Goal: Information Seeking & Learning: Learn about a topic

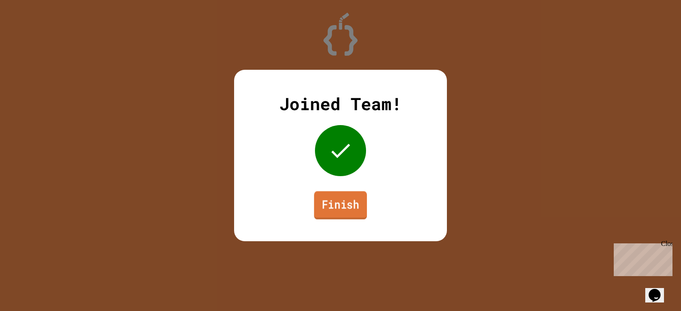
click at [344, 200] on link "Finish" at bounding box center [340, 205] width 53 height 28
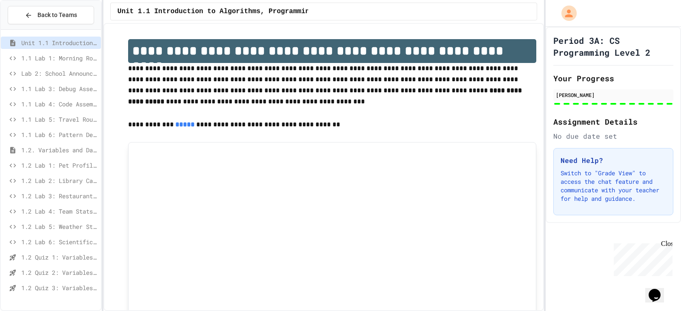
click at [61, 242] on span "1.2 Lab 6: Scientific Calculator" at bounding box center [59, 242] width 76 height 9
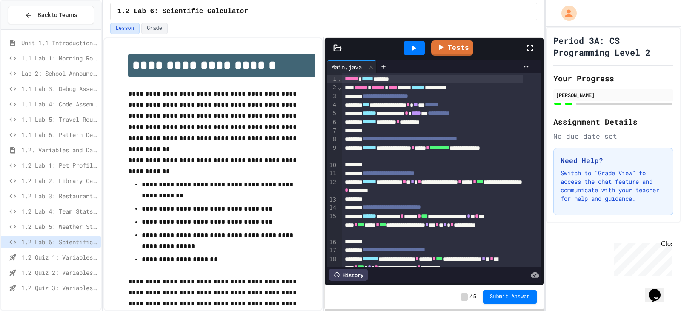
click at [62, 262] on div "1.2 Quiz 1: Variables and Data Types" at bounding box center [51, 257] width 100 height 12
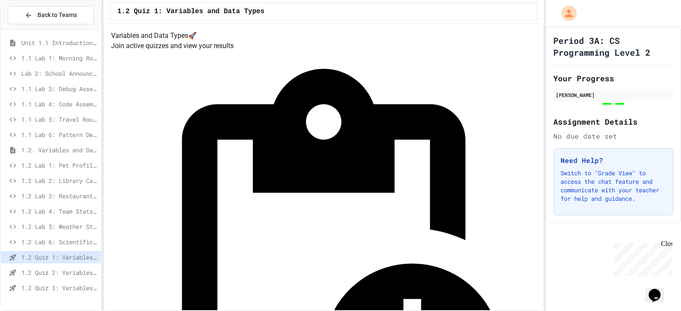
click at [62, 225] on span "1.2 Lab 5: Weather Station Debugger" at bounding box center [59, 226] width 76 height 9
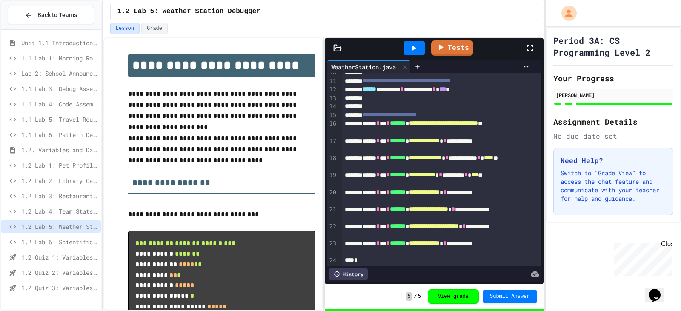
scroll to position [89, 0]
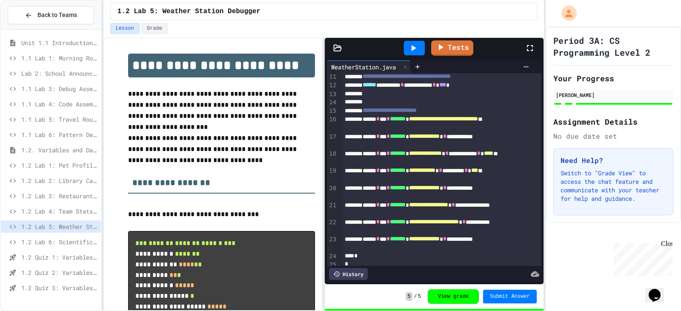
click at [83, 256] on span "1.2 Quiz 1: Variables and Data Types" at bounding box center [59, 257] width 76 height 9
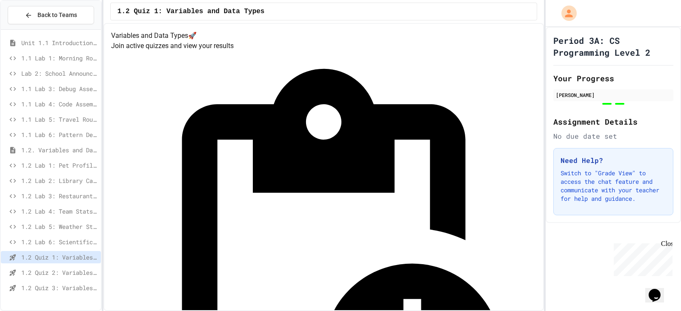
click at [81, 276] on span "1.2 Quiz 2: Variables and Data Types" at bounding box center [59, 272] width 76 height 9
click at [75, 255] on span "1.2 Quiz 1: Variables and Data Types" at bounding box center [59, 257] width 76 height 9
click at [74, 265] on div "1.2 Quiz 1: Variables and Data Types" at bounding box center [51, 258] width 100 height 15
click at [74, 266] on div "1.2 Quiz 2: Variables and Data Types" at bounding box center [51, 272] width 100 height 12
click at [75, 259] on span "1.2 Quiz 1: Variables and Data Types" at bounding box center [59, 257] width 76 height 9
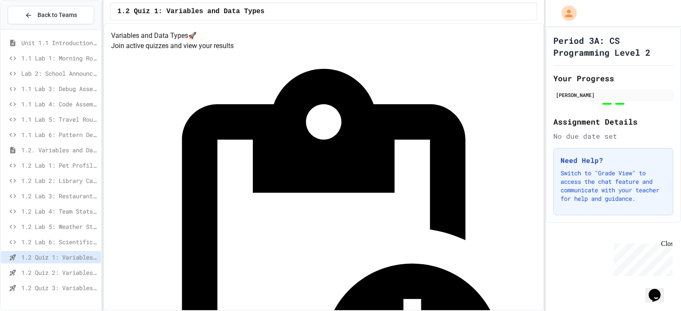
click at [74, 277] on span "1.2 Quiz 2: Variables and Data Types" at bounding box center [59, 272] width 76 height 9
click at [75, 287] on span "1.2 Quiz 3: Variables and Data Types" at bounding box center [59, 287] width 76 height 9
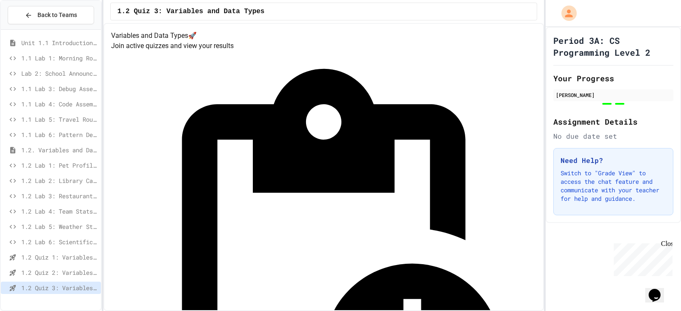
click at [70, 276] on span "1.2 Quiz 2: Variables and Data Types" at bounding box center [59, 272] width 76 height 9
click at [54, 286] on span "1.2 Quiz 3: Variables and Data Types" at bounding box center [59, 287] width 76 height 9
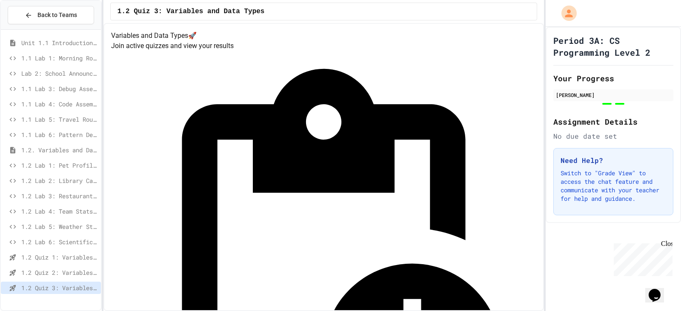
click at [64, 246] on span "1.2 Lab 6: Scientific Calculator" at bounding box center [59, 242] width 76 height 9
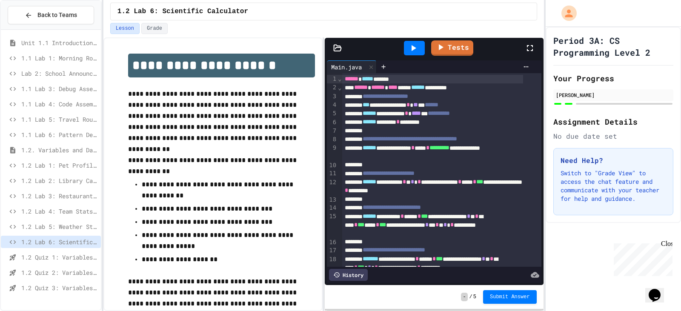
click at [450, 123] on div "****** ******* * ********" at bounding box center [432, 122] width 181 height 9
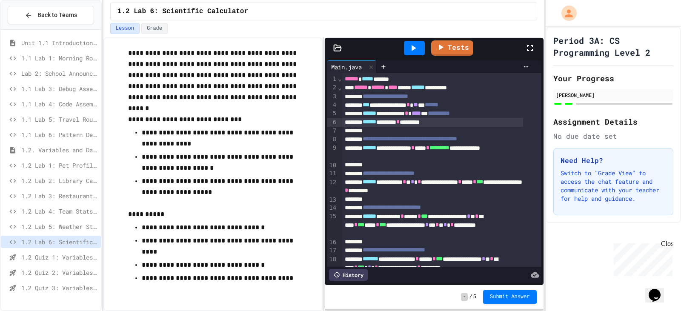
click at [449, 125] on div "****** ******* * ********" at bounding box center [432, 122] width 181 height 9
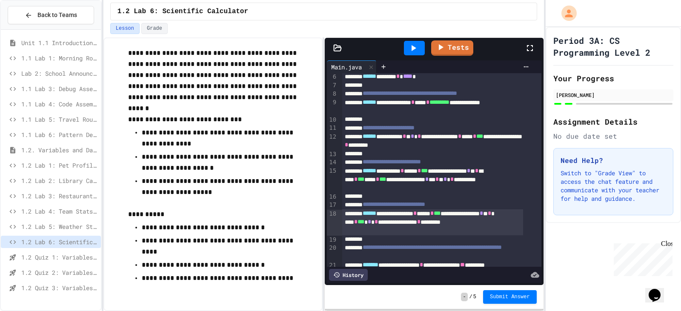
scroll to position [173, 0]
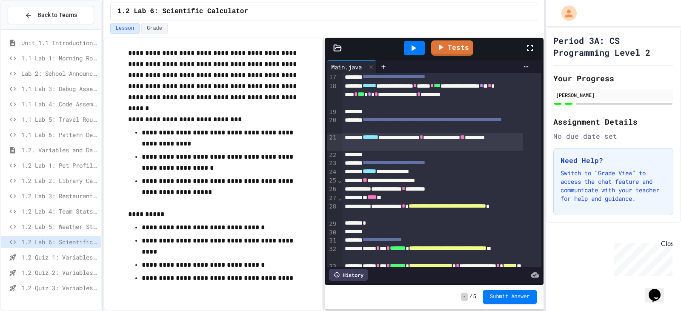
click at [377, 149] on div "**********" at bounding box center [432, 141] width 181 height 17
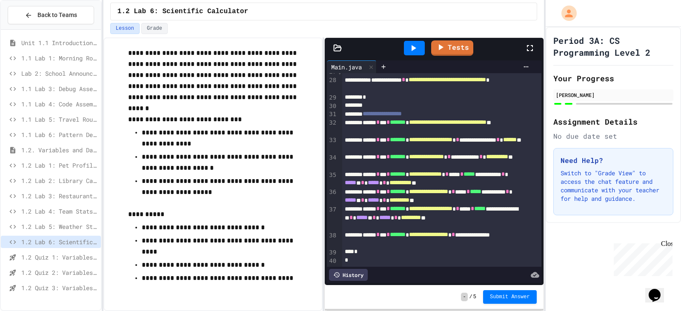
scroll to position [312, 0]
click at [417, 48] on icon at bounding box center [413, 48] width 10 height 10
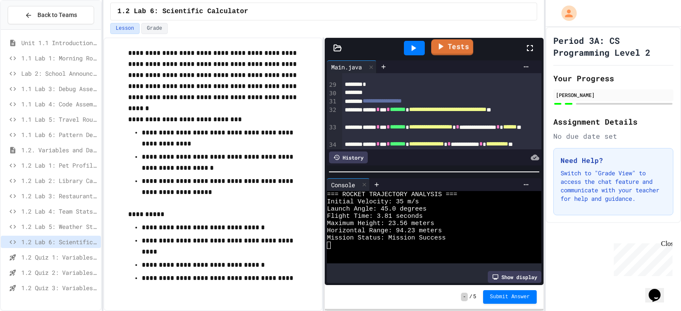
click at [454, 51] on link "Tests" at bounding box center [452, 47] width 42 height 16
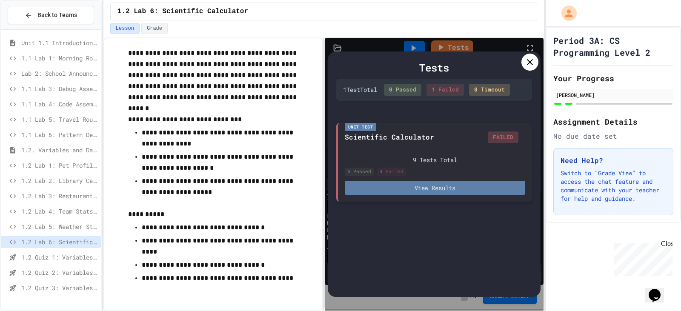
click at [449, 191] on button "View Results" at bounding box center [435, 188] width 180 height 14
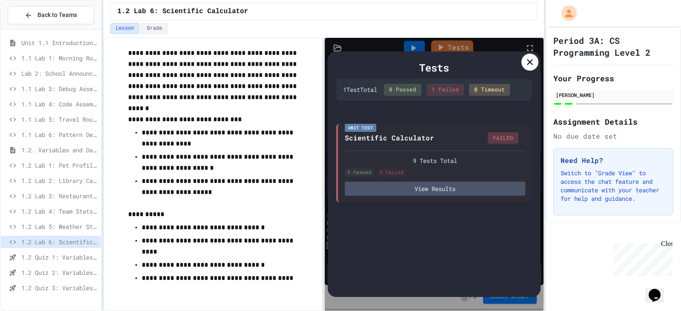
scroll to position [94, 0]
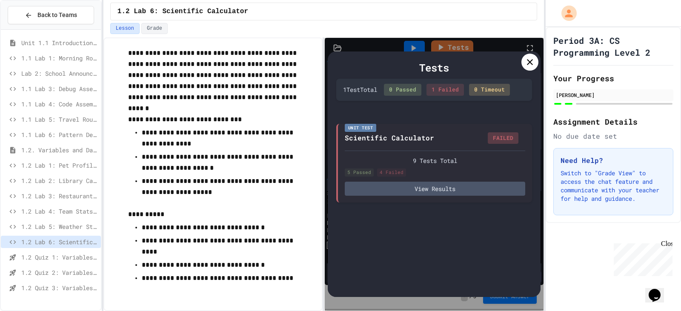
click at [535, 63] on div at bounding box center [529, 62] width 17 height 17
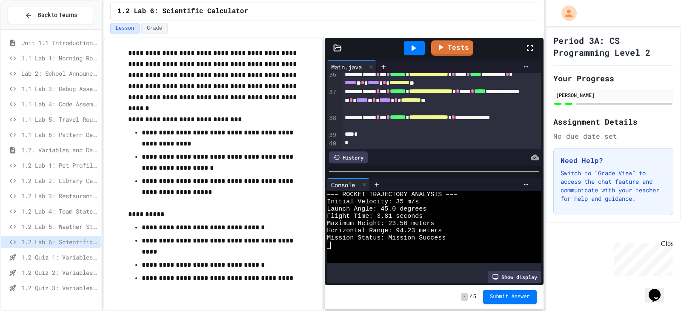
scroll to position [427, 0]
click at [363, 182] on icon at bounding box center [364, 185] width 6 height 6
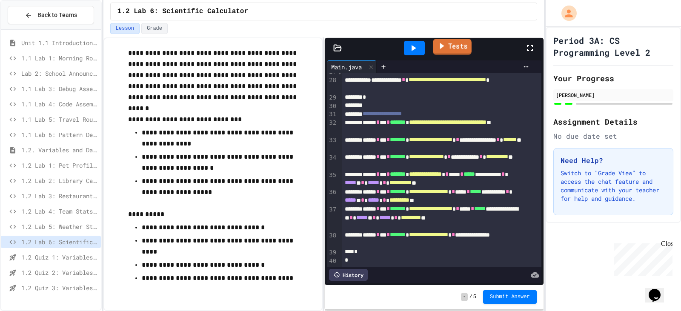
click at [469, 49] on link "Tests" at bounding box center [452, 47] width 39 height 16
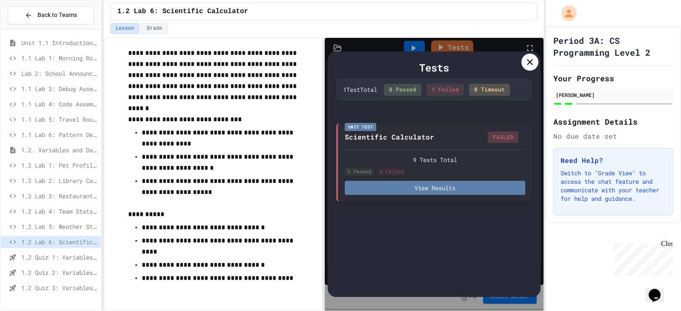
click at [430, 187] on button "View Results" at bounding box center [435, 188] width 180 height 14
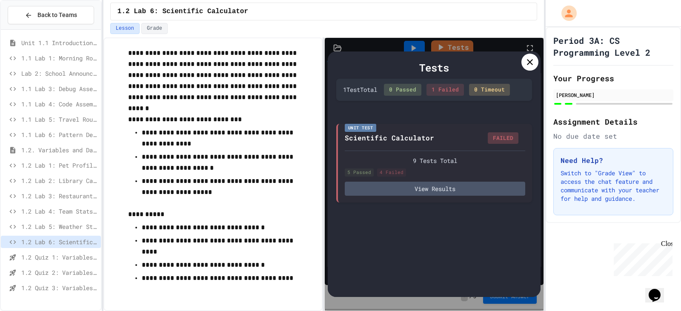
scroll to position [94, 0]
drag, startPoint x: 478, startPoint y: 25, endPoint x: 489, endPoint y: 29, distance: 11.2
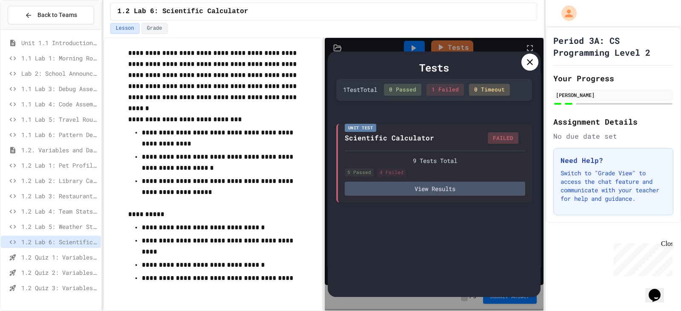
drag, startPoint x: 440, startPoint y: 44, endPoint x: 484, endPoint y: 51, distance: 44.8
click at [441, 44] on div "Tests 1 Test Total 0 Passed 1 Failed 0 Timeout Unit Test Scientific Calculator …" at bounding box center [434, 174] width 218 height 273
click at [527, 62] on icon at bounding box center [530, 62] width 10 height 10
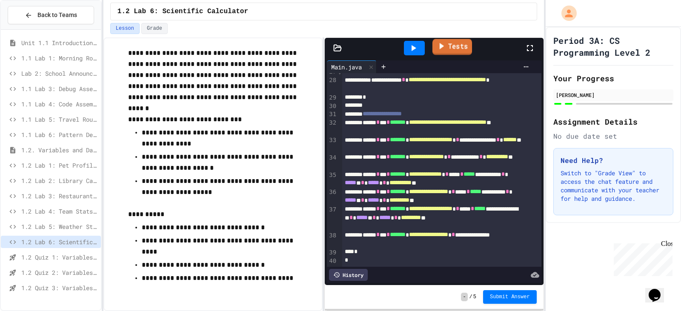
click at [462, 51] on link "Tests" at bounding box center [452, 47] width 40 height 16
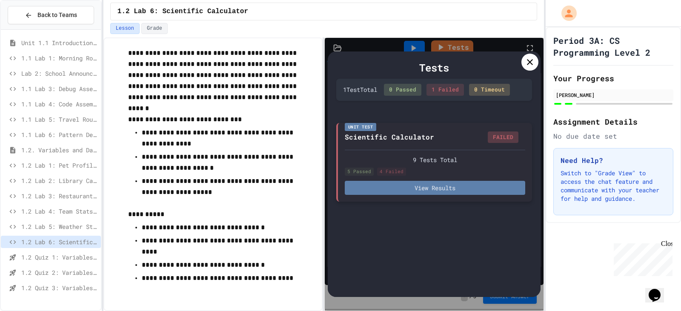
click at [416, 186] on button "View Results" at bounding box center [435, 188] width 180 height 14
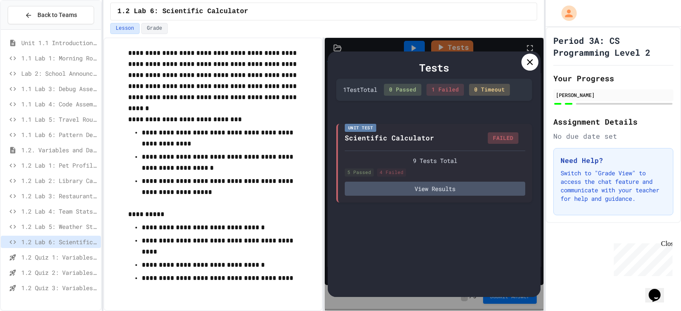
scroll to position [94, 0]
drag, startPoint x: 283, startPoint y: 120, endPoint x: 272, endPoint y: 136, distance: 19.0
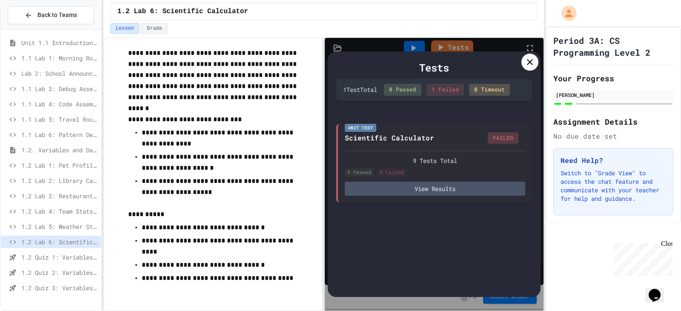
click at [533, 60] on icon at bounding box center [530, 62] width 10 height 10
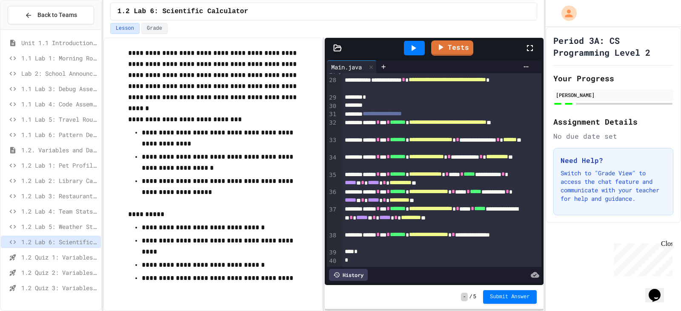
click at [468, 49] on link "Tests" at bounding box center [452, 47] width 42 height 15
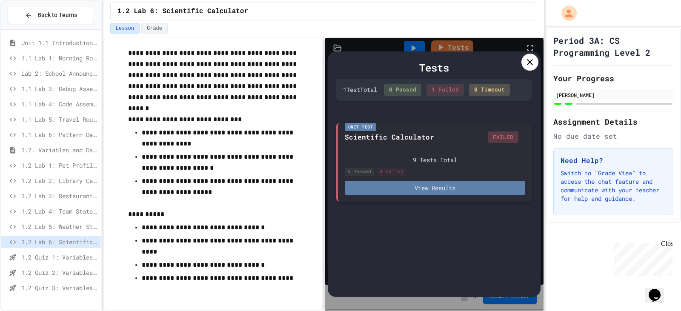
click at [413, 183] on button "View Results" at bounding box center [435, 188] width 180 height 14
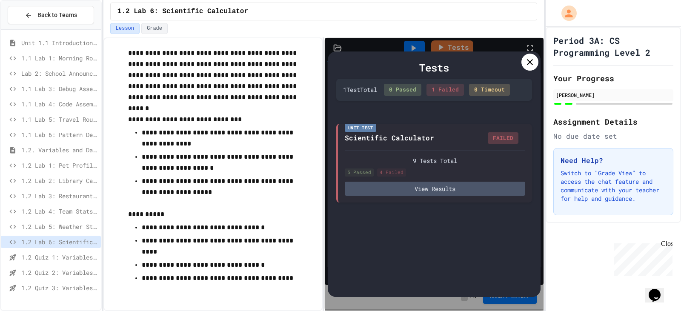
scroll to position [85, 0]
drag, startPoint x: 528, startPoint y: 33, endPoint x: 527, endPoint y: 38, distance: 4.7
click at [525, 58] on icon at bounding box center [530, 62] width 10 height 10
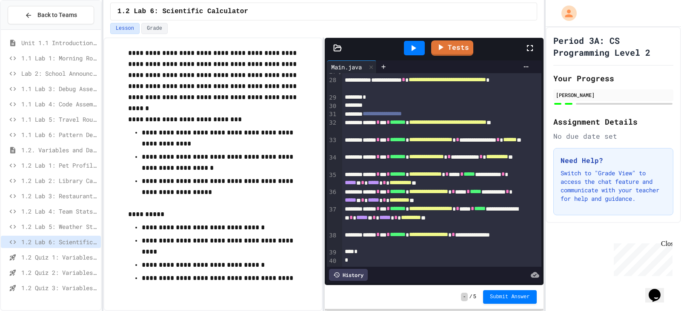
click at [477, 48] on div "Tests" at bounding box center [437, 48] width 174 height 23
click at [462, 50] on link "Tests" at bounding box center [452, 47] width 42 height 15
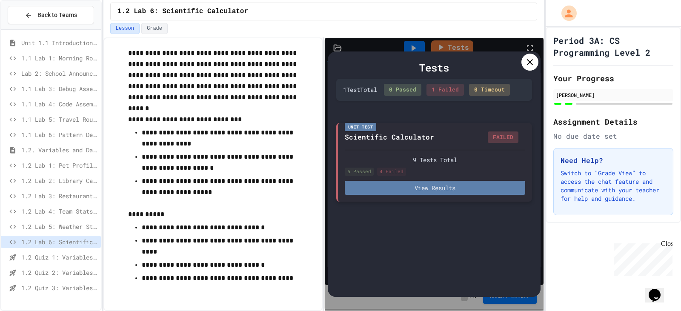
click at [444, 191] on button "View Results" at bounding box center [435, 188] width 180 height 14
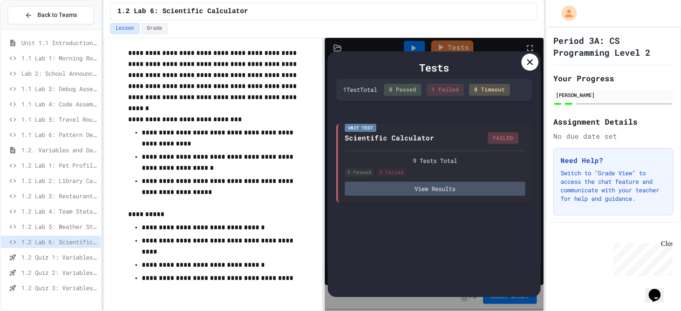
scroll to position [94, 0]
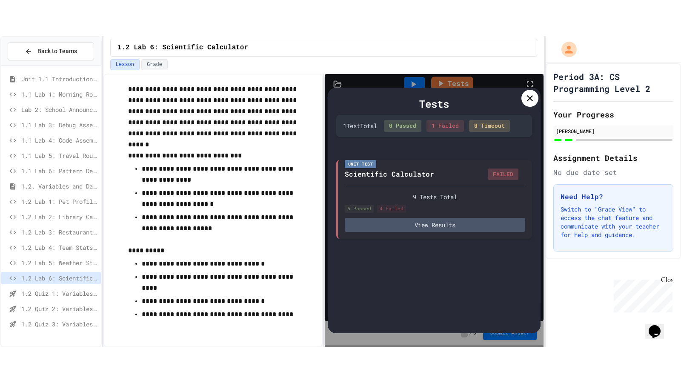
scroll to position [94, 0]
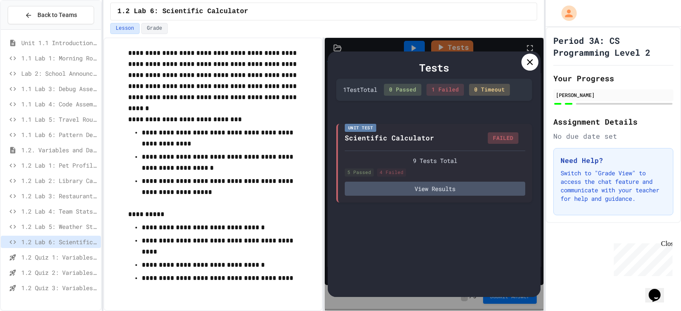
click at [532, 62] on icon at bounding box center [530, 62] width 10 height 10
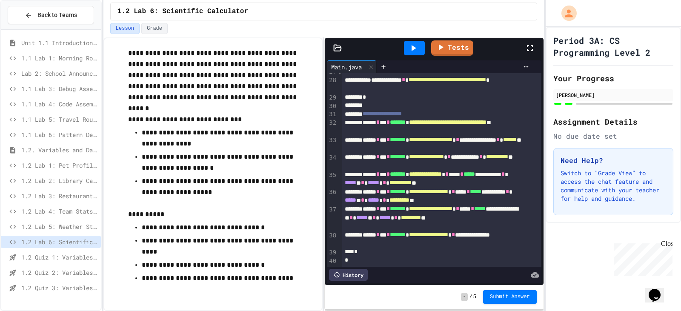
click at [535, 40] on div at bounding box center [534, 48] width 19 height 23
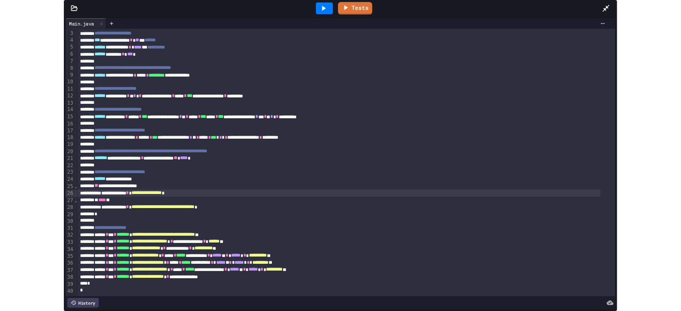
scroll to position [30, 0]
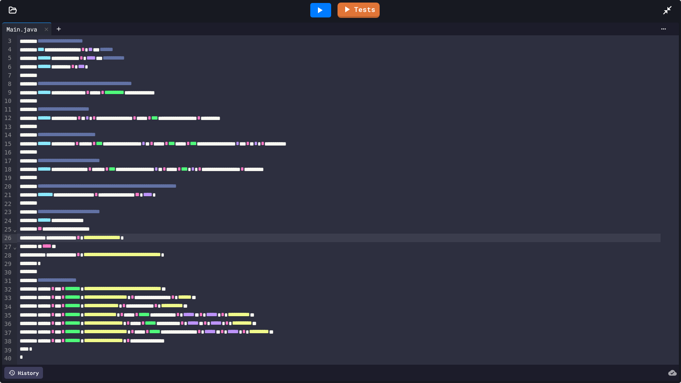
click at [668, 9] on icon at bounding box center [667, 10] width 9 height 9
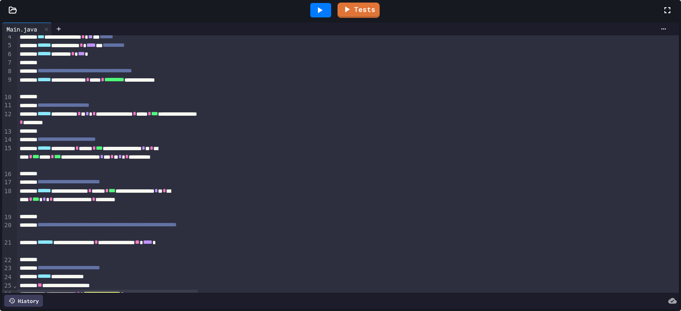
scroll to position [0, 0]
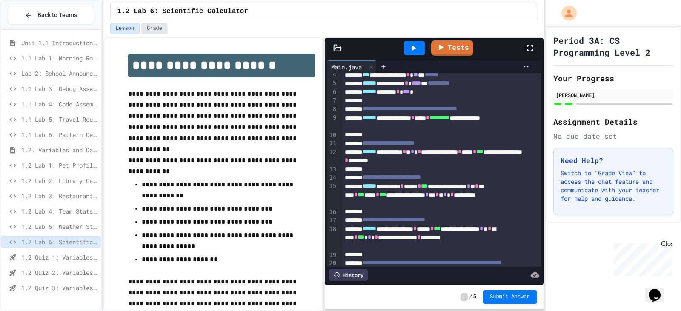
click at [152, 33] on button "Grade" at bounding box center [154, 28] width 26 height 11
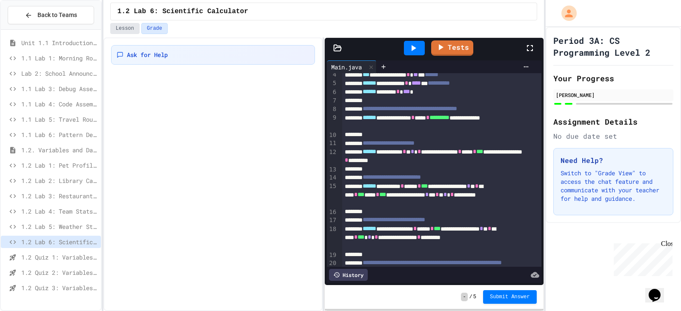
click at [121, 29] on button "Lesson" at bounding box center [124, 28] width 29 height 11
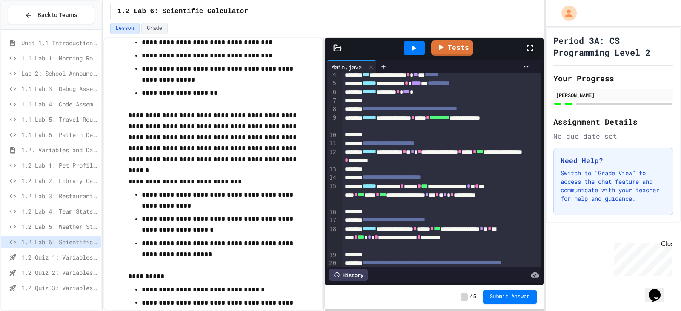
scroll to position [186, 0]
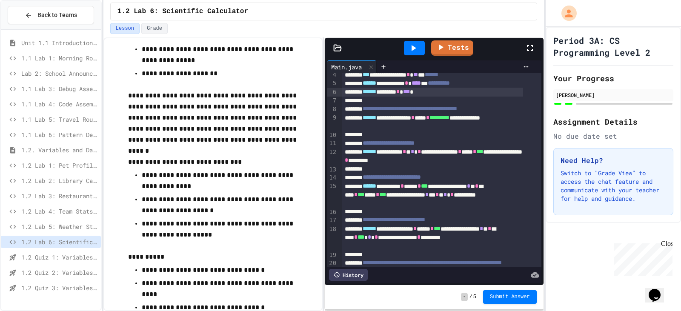
click at [435, 89] on div "****** ******* * *** *" at bounding box center [432, 92] width 181 height 9
click at [410, 45] on icon at bounding box center [413, 48] width 10 height 10
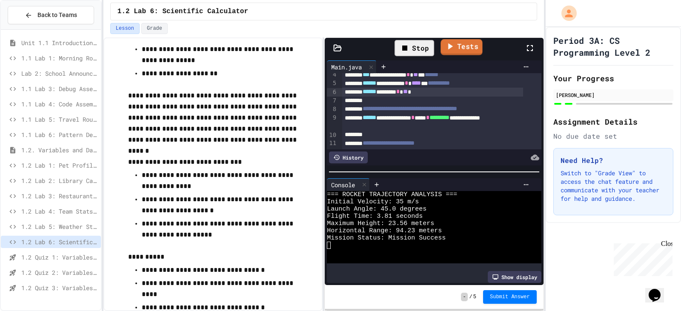
click at [454, 52] on icon at bounding box center [450, 46] width 10 height 11
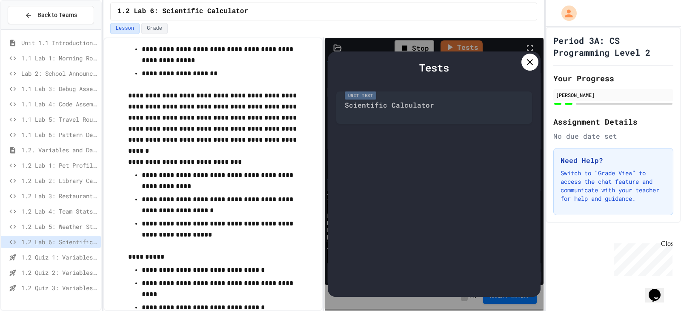
scroll to position [36, 0]
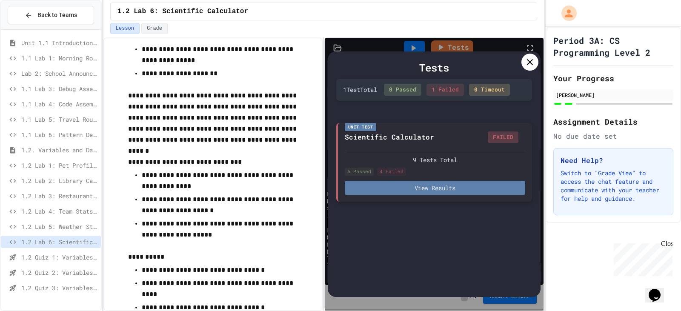
click at [449, 186] on button "View Results" at bounding box center [435, 188] width 180 height 14
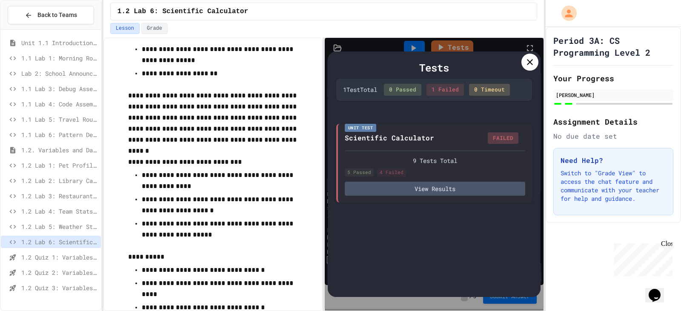
scroll to position [94, 0]
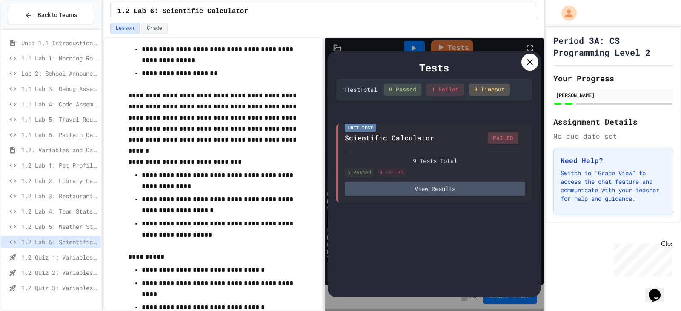
drag, startPoint x: 269, startPoint y: 239, endPoint x: 275, endPoint y: 249, distance: 11.5
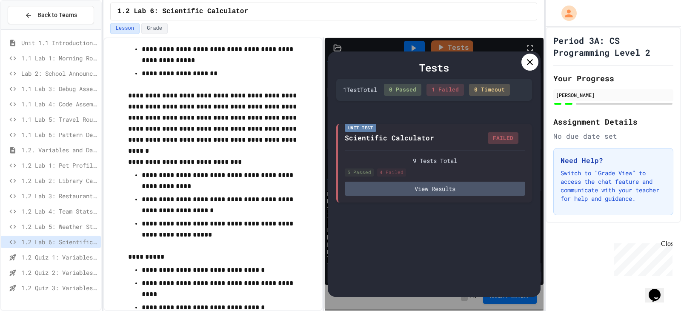
click at [532, 60] on icon at bounding box center [530, 62] width 6 height 6
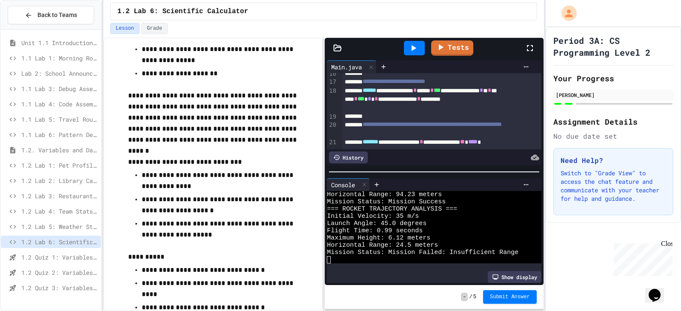
scroll to position [213, 0]
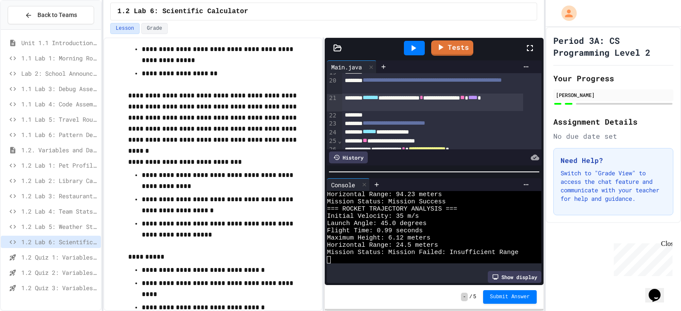
click at [366, 106] on div "**********" at bounding box center [432, 102] width 181 height 17
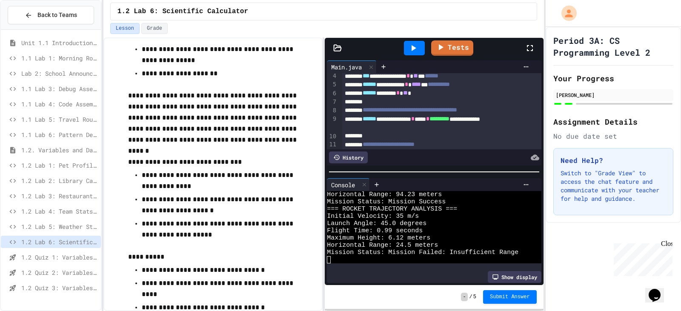
scroll to position [0, 0]
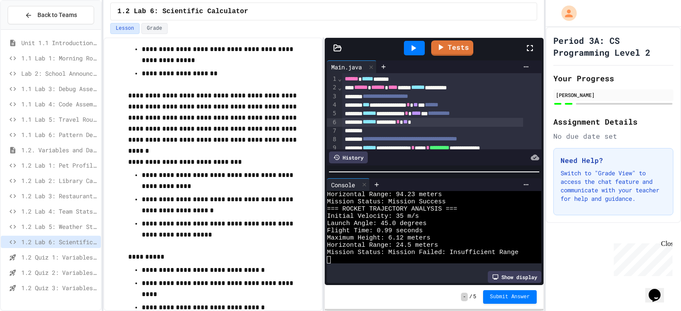
click at [432, 123] on div "****** ******* * ** *" at bounding box center [432, 122] width 181 height 9
click at [410, 59] on div at bounding box center [414, 48] width 29 height 23
click at [414, 50] on icon at bounding box center [413, 48] width 10 height 10
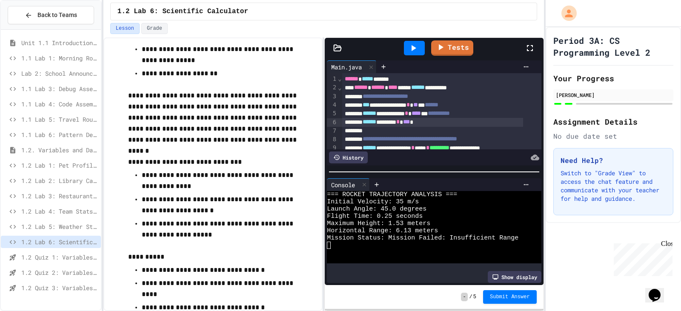
click at [410, 125] on span "***" at bounding box center [406, 122] width 7 height 6
click at [407, 45] on div at bounding box center [414, 48] width 21 height 14
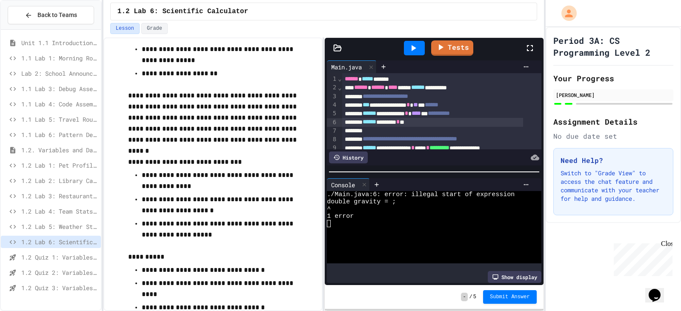
click at [424, 125] on div "****** ******* * *" at bounding box center [432, 122] width 181 height 9
click at [399, 40] on div "Tests" at bounding box center [437, 48] width 174 height 23
click at [411, 43] on icon at bounding box center [413, 48] width 10 height 10
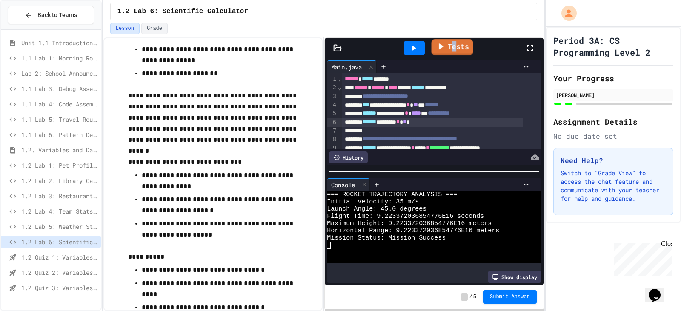
click at [454, 49] on link "Tests" at bounding box center [452, 47] width 42 height 16
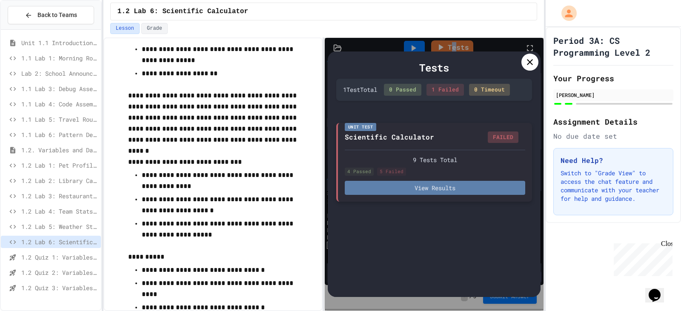
click at [452, 184] on button "View Results" at bounding box center [435, 188] width 180 height 14
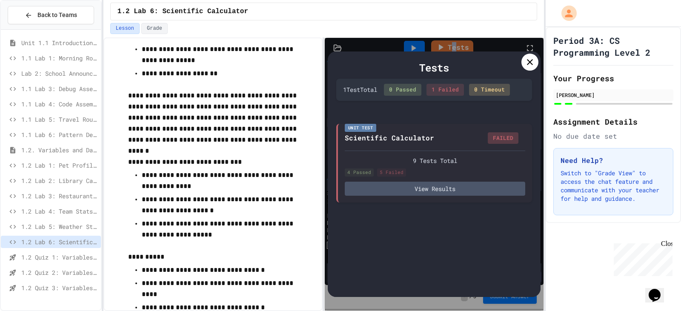
scroll to position [94, 0]
drag, startPoint x: 527, startPoint y: 62, endPoint x: 539, endPoint y: 58, distance: 13.3
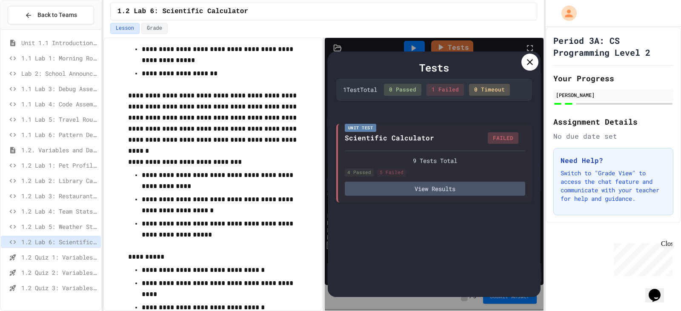
click at [533, 60] on div at bounding box center [529, 62] width 17 height 17
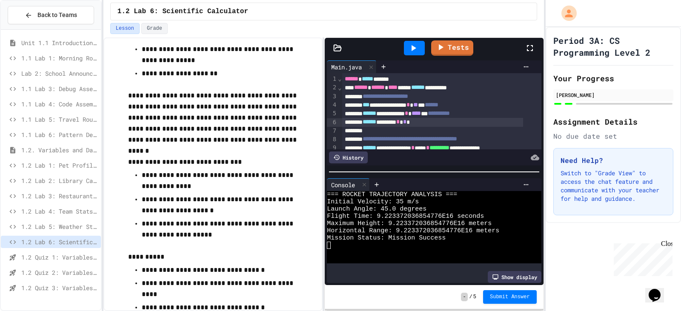
click at [406, 122] on span "*" at bounding box center [404, 122] width 3 height 6
click at [417, 50] on icon at bounding box center [413, 48] width 10 height 10
click at [466, 40] on link "Tests" at bounding box center [451, 47] width 39 height 16
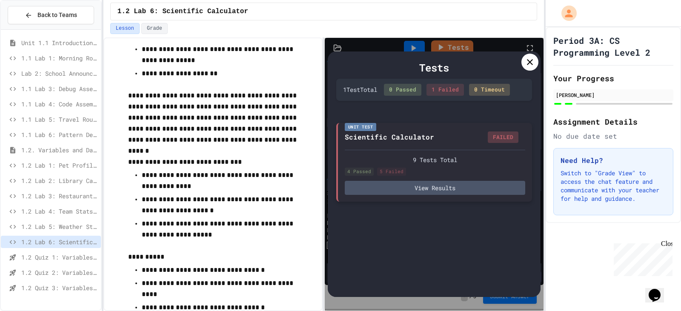
click at [438, 196] on div "Unit Test Scientific Calculator FAILED 9 Tests Total 4 Passed 5 Failed View Res…" at bounding box center [434, 162] width 196 height 79
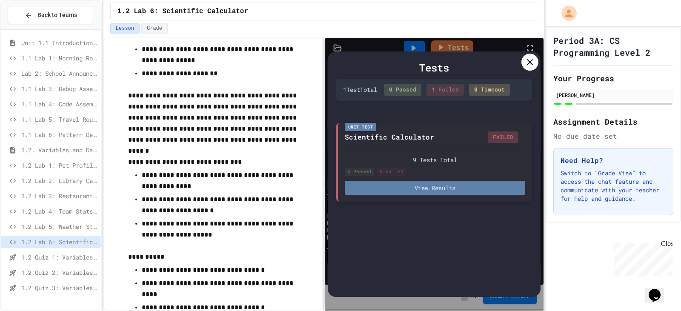
click at [438, 187] on button "View Results" at bounding box center [435, 188] width 180 height 14
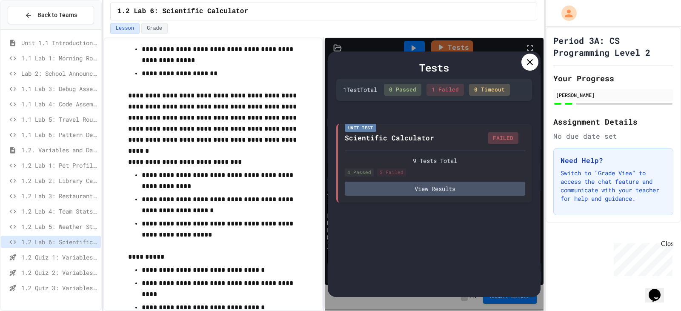
scroll to position [94, 0]
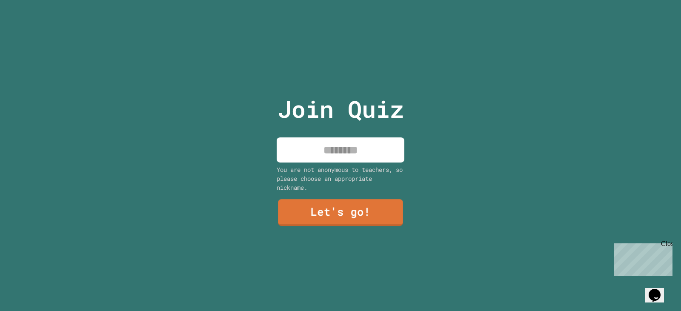
click at [360, 132] on div "Join Quiz You are not anonymous to teachers, so please choose an appropriate ni…" at bounding box center [340, 155] width 143 height 311
click at [353, 146] on input at bounding box center [341, 149] width 128 height 25
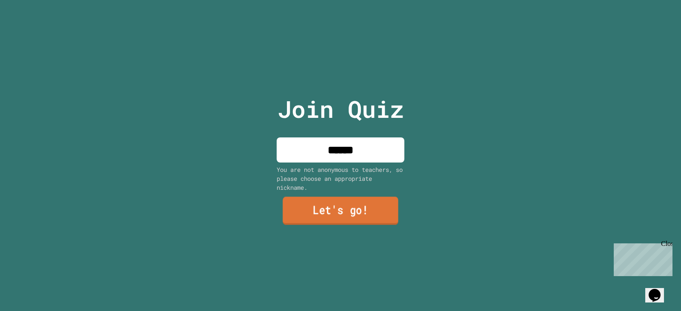
type input "******"
click at [332, 203] on link "Let's go!" at bounding box center [341, 211] width 116 height 28
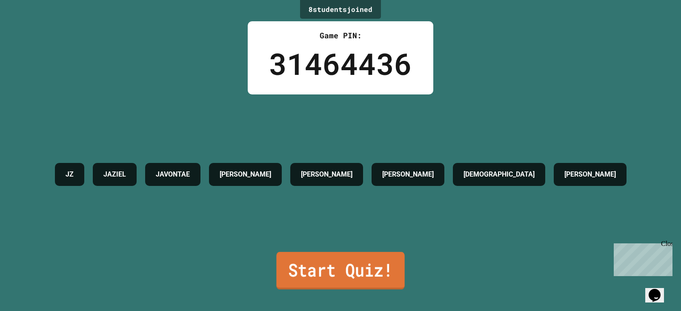
click at [350, 257] on link "Start Quiz!" at bounding box center [340, 270] width 128 height 37
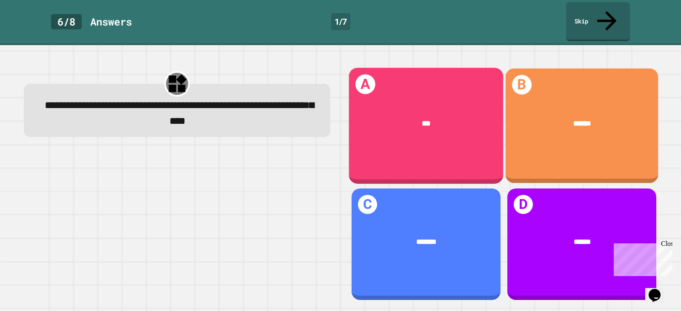
click at [418, 118] on div "***" at bounding box center [426, 123] width 124 height 11
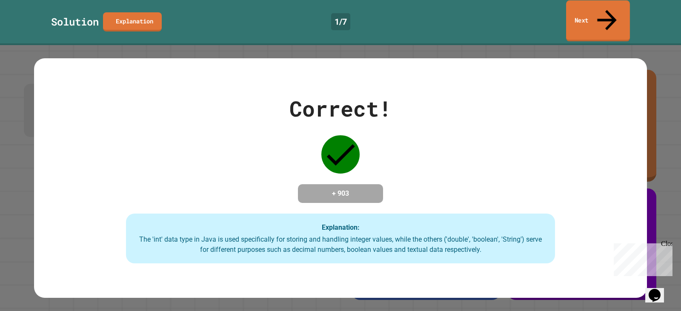
click at [604, 9] on icon at bounding box center [606, 20] width 29 height 30
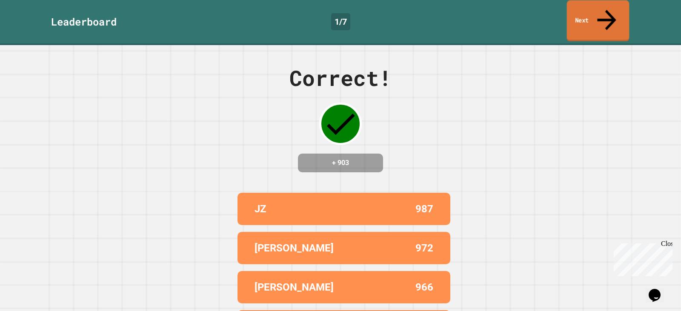
click at [604, 9] on icon at bounding box center [606, 20] width 29 height 30
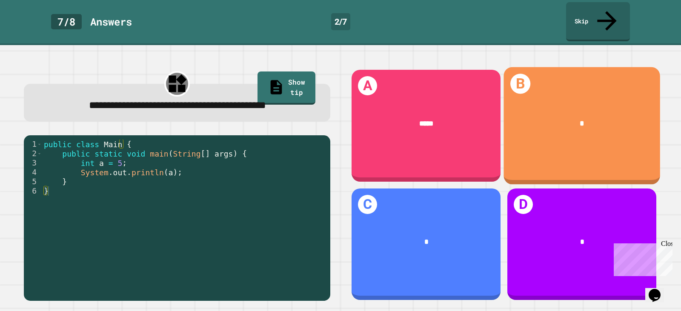
click at [572, 131] on div "B *" at bounding box center [582, 125] width 157 height 117
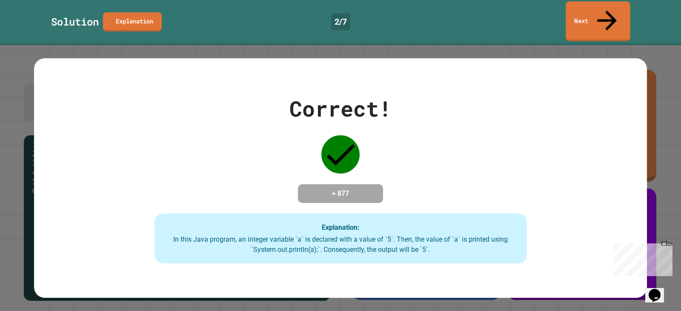
click at [595, 15] on link "Next" at bounding box center [598, 21] width 65 height 40
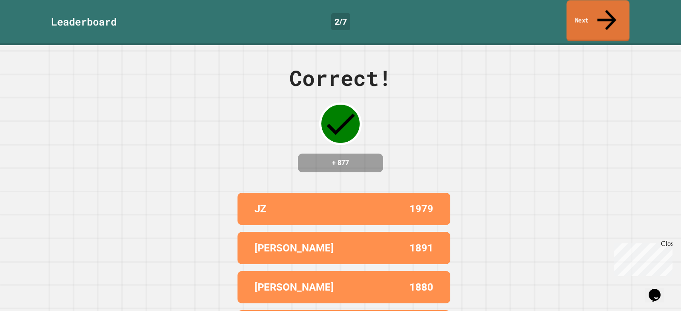
click at [592, 5] on link "Next" at bounding box center [598, 20] width 63 height 41
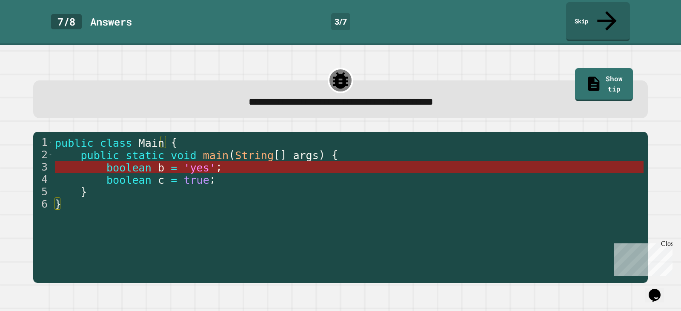
click at [183, 161] on span "'yes'" at bounding box center [199, 167] width 32 height 12
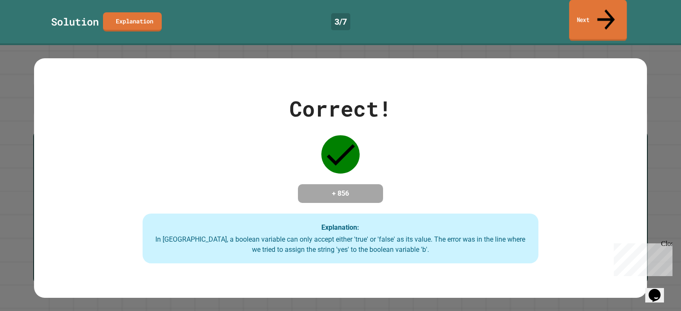
click at [597, 11] on link "Next" at bounding box center [598, 20] width 58 height 41
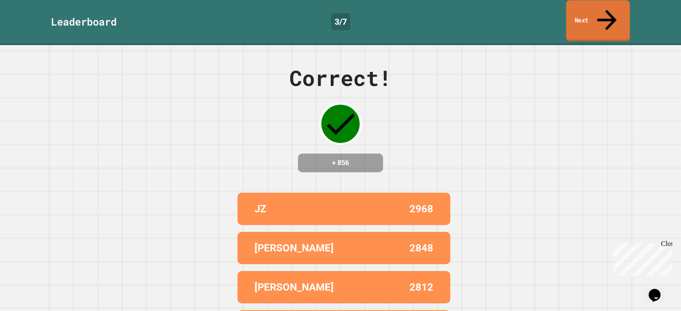
click at [597, 11] on link "Next" at bounding box center [598, 20] width 64 height 41
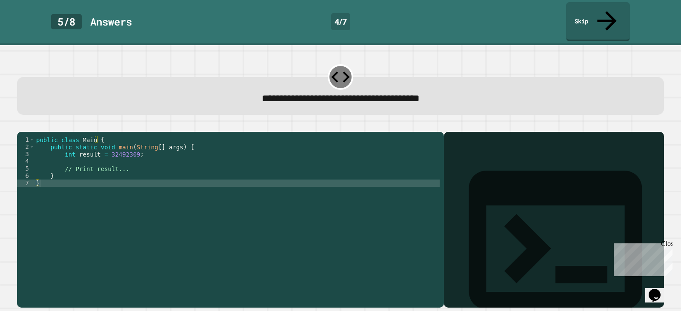
click at [506, 171] on div at bounding box center [554, 232] width 212 height 151
click at [98, 157] on div "public class Main { public static void main ( String [ ] args ) { int result = …" at bounding box center [236, 219] width 405 height 166
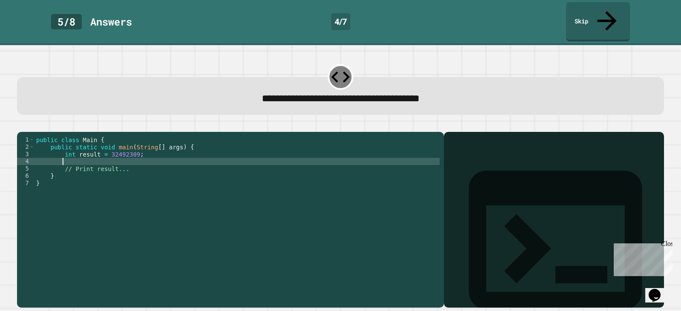
click at [112, 167] on div "public class Main { public static void main ( String [ ] args ) { int result = …" at bounding box center [236, 219] width 405 height 166
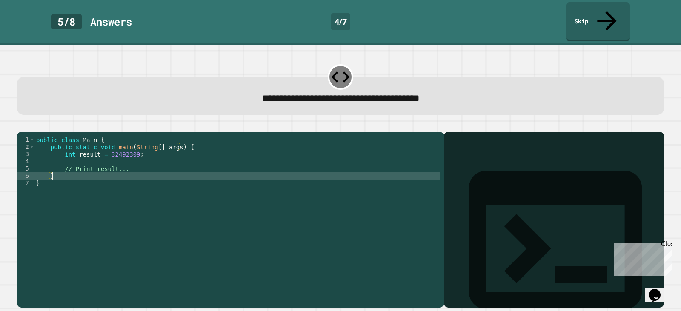
click at [126, 162] on div "public class Main { public static void main ( String [ ] args ) { int result = …" at bounding box center [236, 219] width 405 height 166
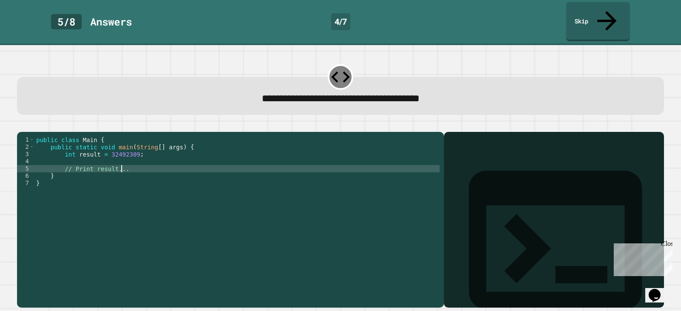
type textarea "**********"
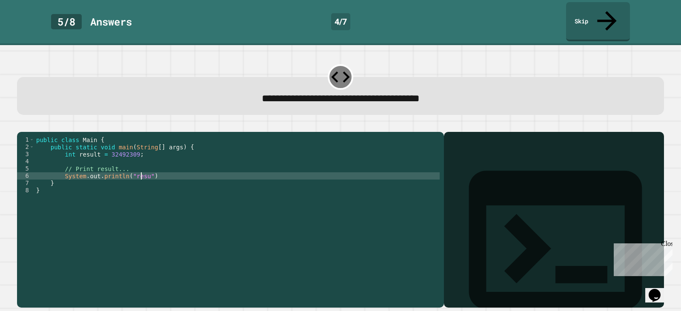
scroll to position [0, 7]
click at [280, 203] on div "public class Main { public static void main ( String [ ] args ) { int result = …" at bounding box center [236, 219] width 405 height 166
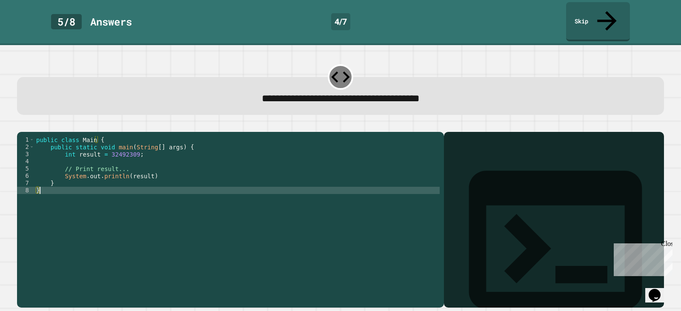
scroll to position [0, 0]
click at [21, 125] on icon "button" at bounding box center [21, 125] width 0 height 0
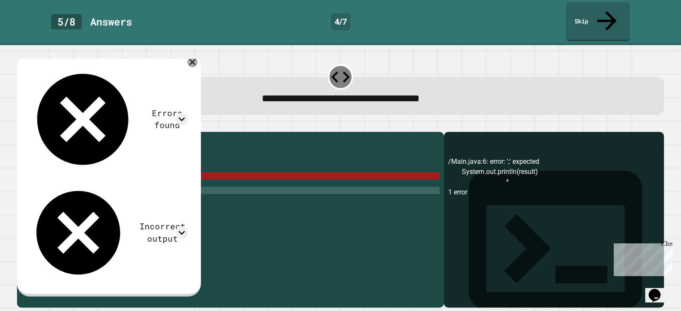
click at [197, 57] on icon at bounding box center [192, 62] width 10 height 10
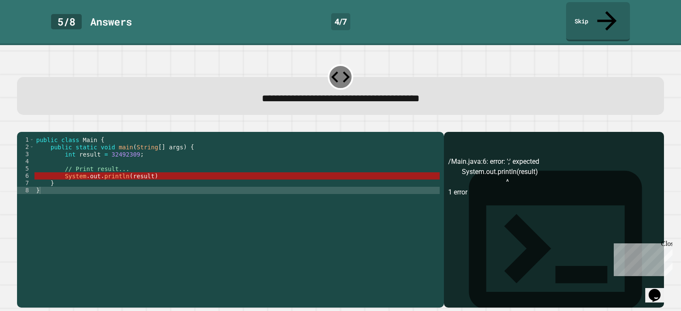
click at [475, 183] on div "/Main.java:6: error: ';' expected System.out.println(result) ^ 1 error" at bounding box center [554, 232] width 212 height 151
click at [508, 176] on div "/Main.java:6: error: ';' expected System.out.println(result) ^ 1 error" at bounding box center [554, 232] width 212 height 151
click at [505, 176] on div "/Main.java:6: error: ';' expected System.out.println(result) ^ 1 error" at bounding box center [554, 232] width 212 height 151
click at [505, 172] on div "/Main.java:6: error: ';' expected System.out.println(result) ^ 1 error" at bounding box center [554, 232] width 212 height 151
click at [152, 168] on div "public class Main { public static void main ( String [ ] args ) { int result = …" at bounding box center [236, 219] width 405 height 166
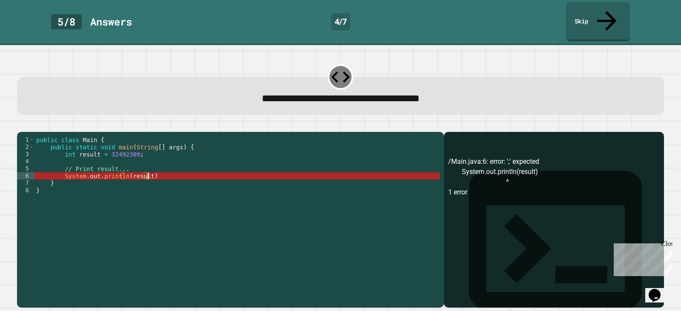
scroll to position [0, 8]
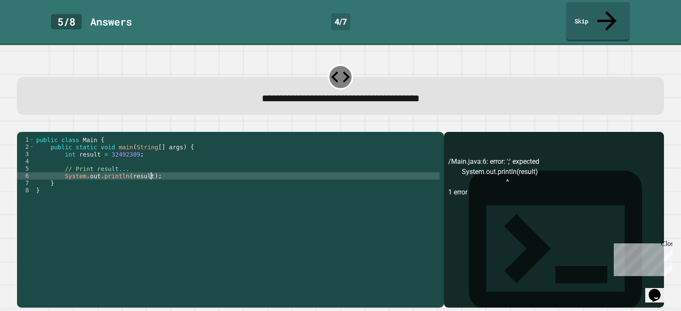
type textarea "**********"
click at [21, 125] on button "button" at bounding box center [21, 125] width 0 height 0
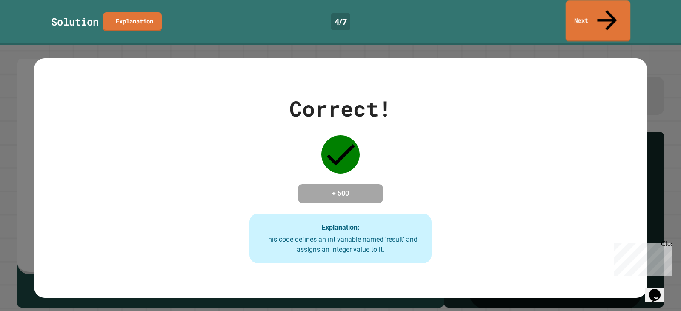
click at [603, 11] on icon at bounding box center [606, 20] width 29 height 30
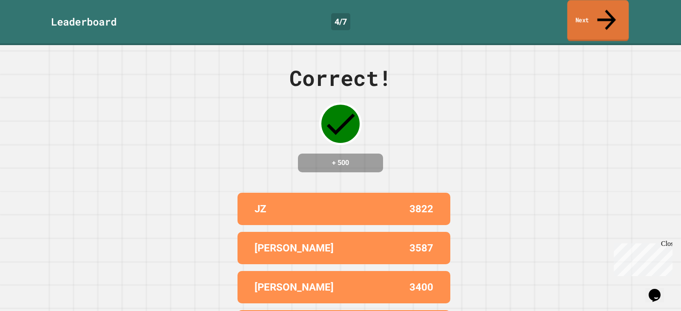
click at [590, 16] on link "Next" at bounding box center [598, 20] width 62 height 41
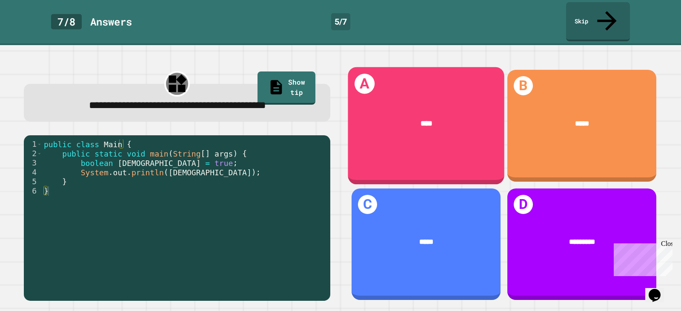
click at [425, 103] on div "****" at bounding box center [426, 124] width 157 height 42
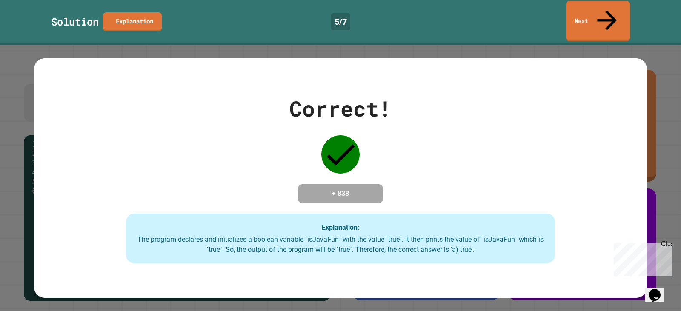
click at [577, 6] on link "Next" at bounding box center [598, 21] width 64 height 40
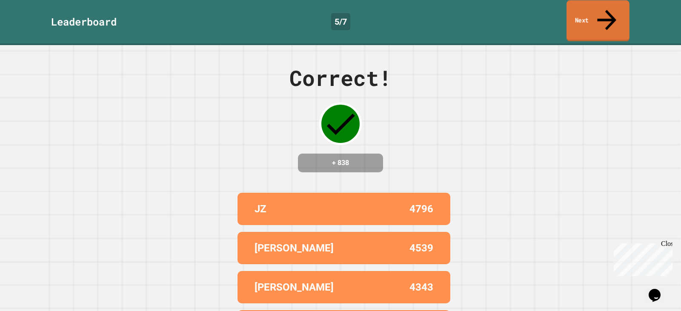
click at [582, 6] on link "Next" at bounding box center [598, 20] width 63 height 41
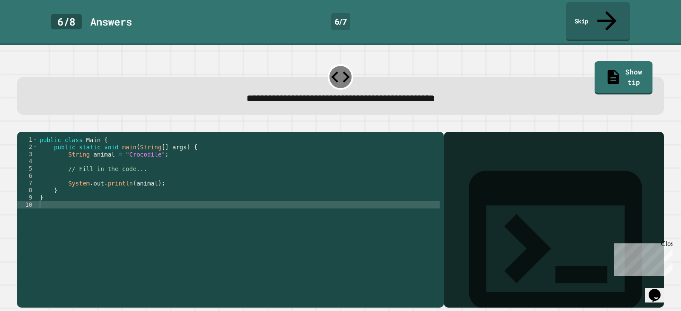
click at [138, 188] on div "public class Main { public static void main ( String [ ] args ) { String animal…" at bounding box center [239, 219] width 402 height 166
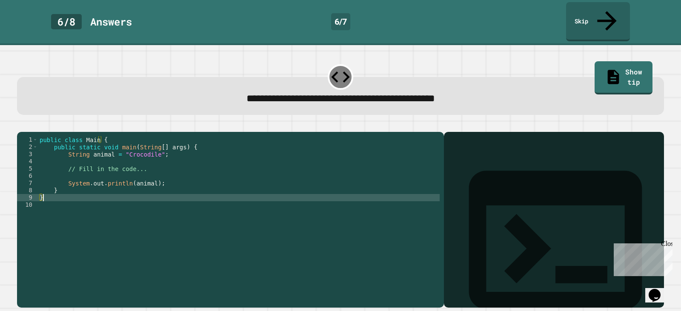
click at [134, 181] on div "public class Main { public static void main ( String [ ] args ) { String animal…" at bounding box center [239, 219] width 402 height 166
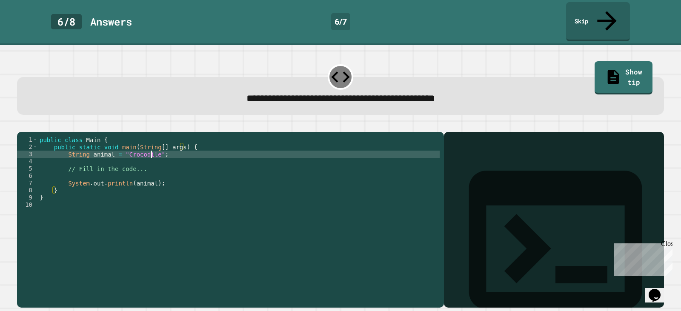
click at [150, 145] on div "public class Main { public static void main ( String [ ] args ) { String animal…" at bounding box center [239, 219] width 402 height 166
type textarea "**********"
click at [21, 125] on icon "button" at bounding box center [21, 125] width 0 height 0
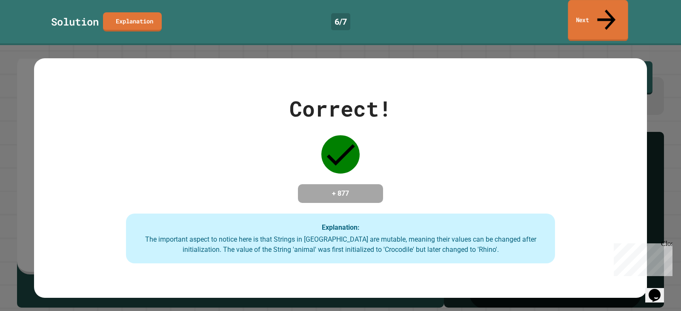
click at [616, 5] on link "Next" at bounding box center [598, 20] width 60 height 41
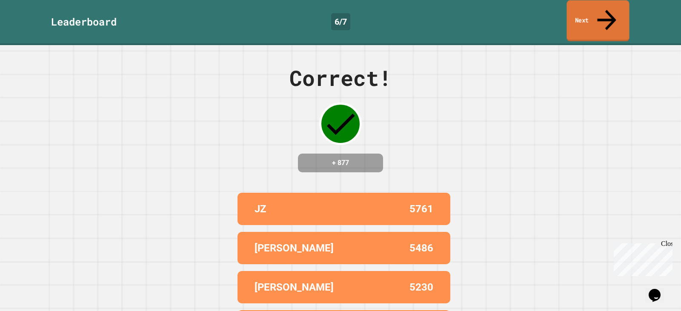
click at [616, 5] on link "Next" at bounding box center [598, 20] width 63 height 41
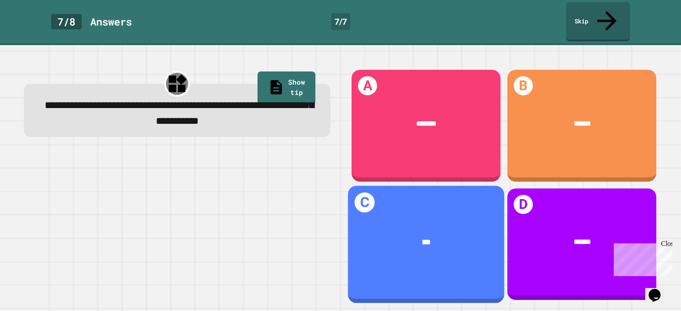
click at [472, 221] on div "***" at bounding box center [426, 242] width 157 height 42
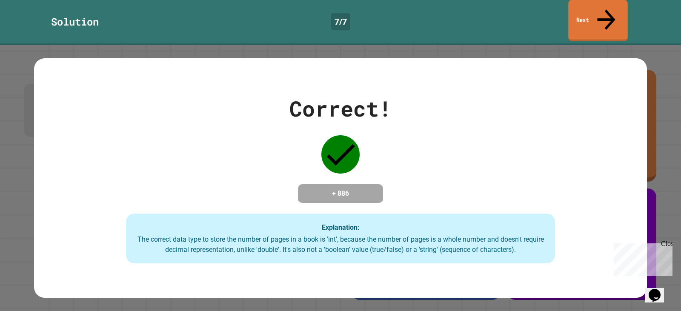
click at [607, 13] on icon at bounding box center [606, 19] width 27 height 30
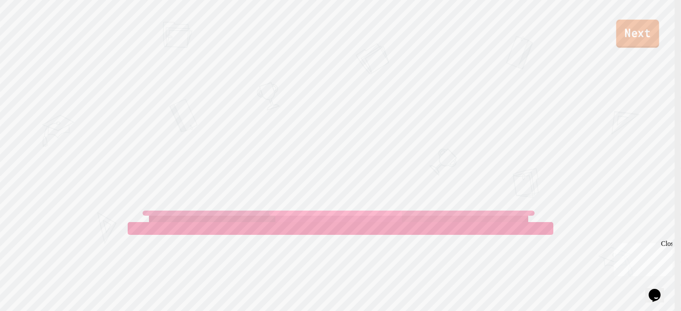
click at [639, 37] on link "Next" at bounding box center [637, 34] width 43 height 28
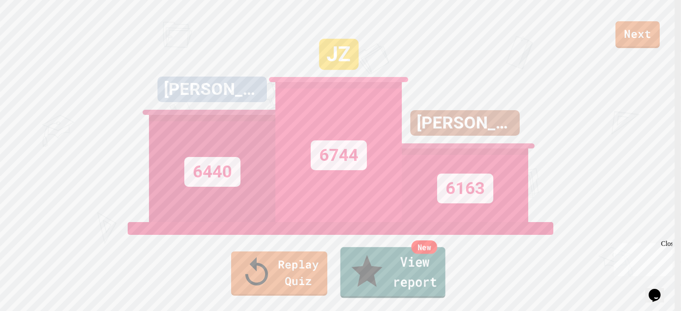
click at [418, 288] on link "New View report" at bounding box center [393, 272] width 105 height 51
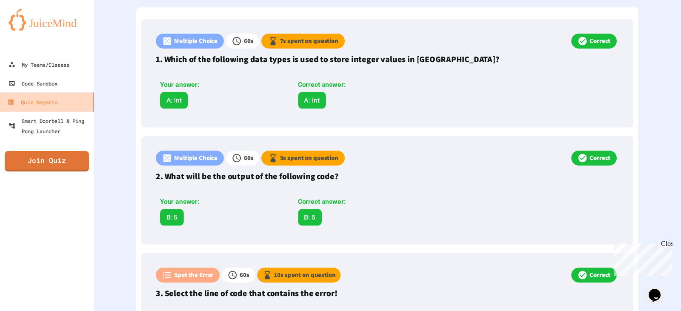
click at [76, 97] on link "Quiz Reports" at bounding box center [47, 101] width 97 height 19
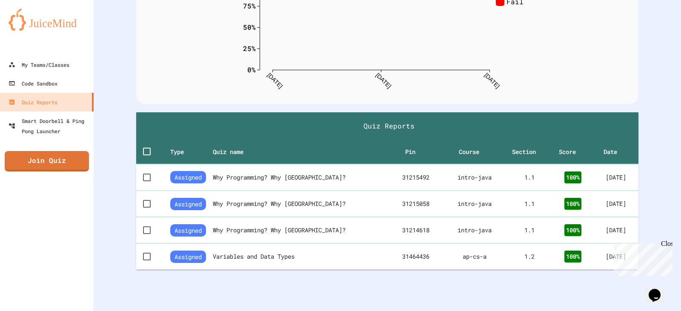
scroll to position [127, 0]
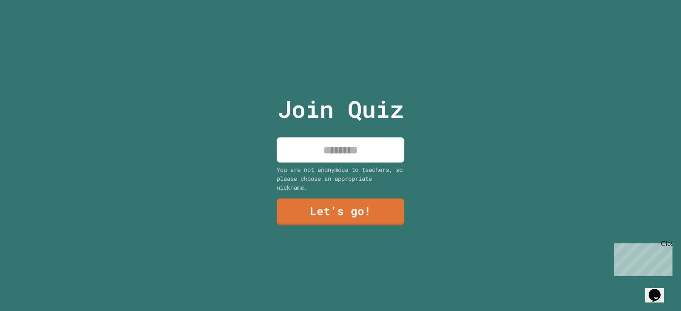
click at [327, 144] on input at bounding box center [341, 149] width 128 height 25
type input "******"
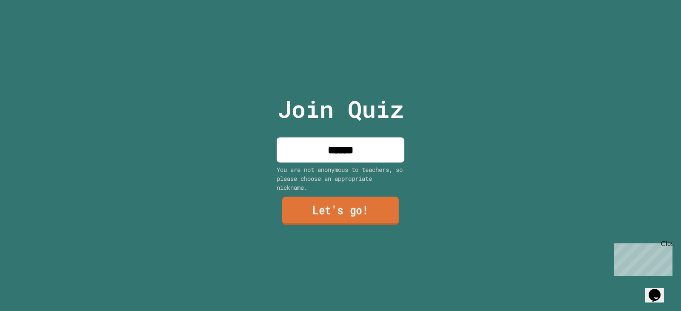
click at [372, 207] on link "Let's go!" at bounding box center [340, 211] width 117 height 28
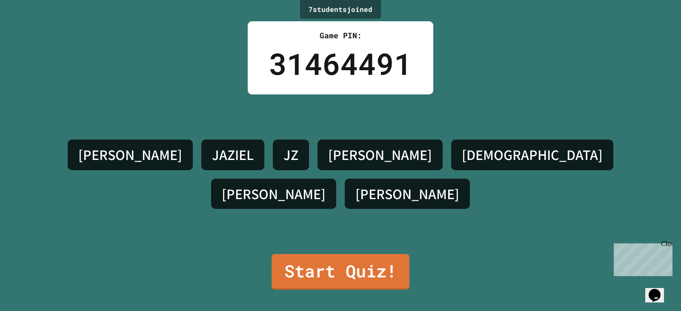
click at [359, 240] on div "NOE JAZIEL JZ YAMILETH CRISTI OSVALDO TONY" at bounding box center [340, 174] width 638 height 160
click at [362, 254] on link "Start Quiz!" at bounding box center [341, 272] width 138 height 36
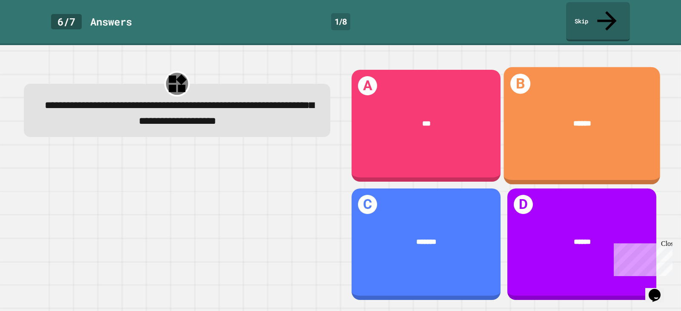
click at [574, 117] on div "******" at bounding box center [582, 124] width 157 height 42
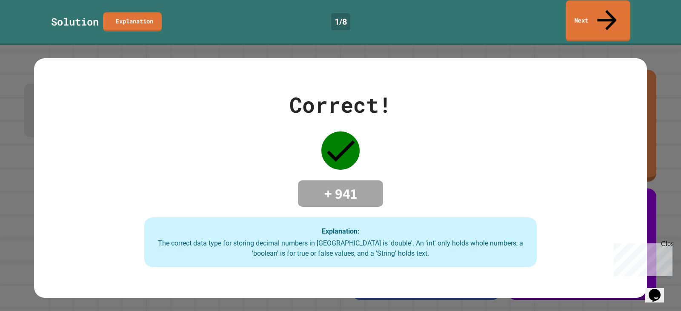
click at [619, 11] on link "Next" at bounding box center [598, 20] width 64 height 41
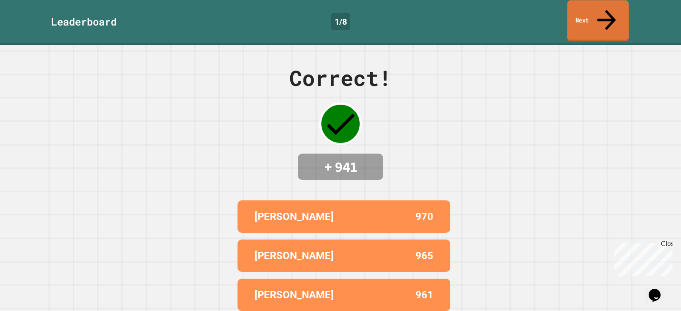
click at [619, 11] on link "Next" at bounding box center [598, 20] width 62 height 41
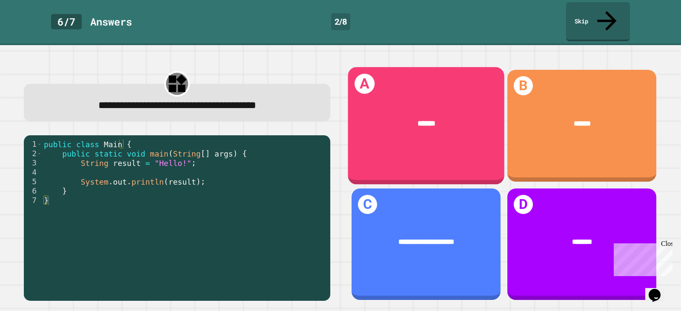
click at [439, 127] on div "A ******" at bounding box center [426, 125] width 157 height 117
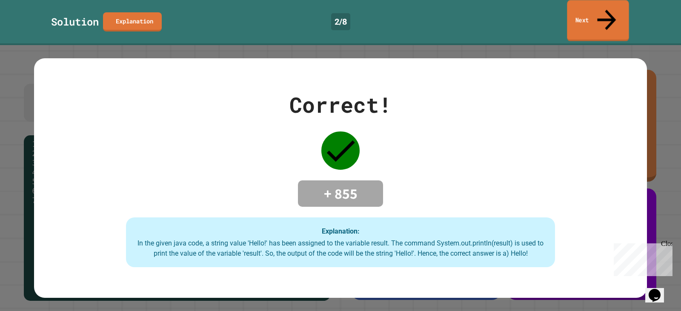
click at [592, 2] on link "Next" at bounding box center [598, 20] width 62 height 41
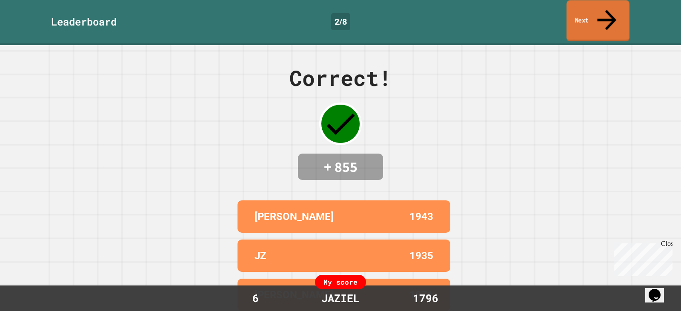
click at [604, 2] on link "Next" at bounding box center [598, 20] width 63 height 41
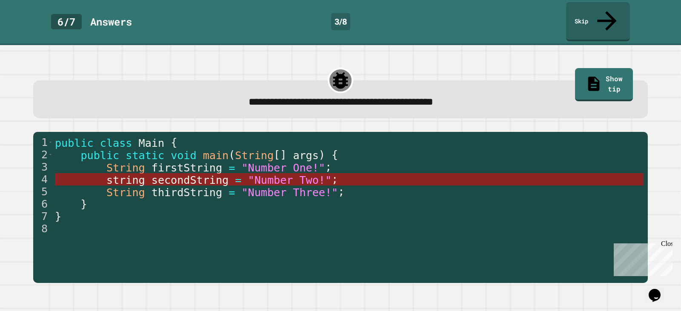
click at [208, 174] on span "secondString" at bounding box center [190, 180] width 77 height 12
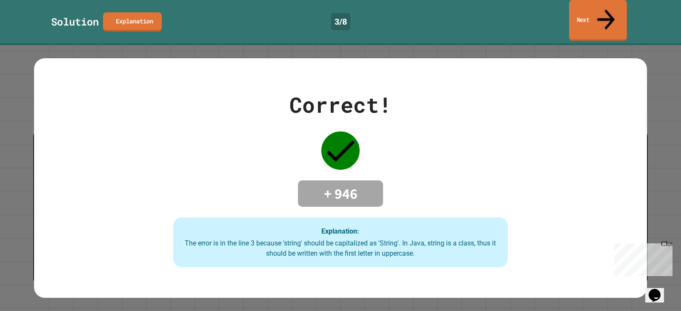
click at [611, 1] on link "Next" at bounding box center [598, 20] width 58 height 41
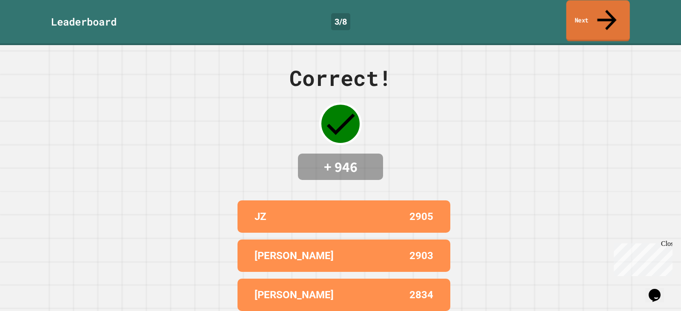
click at [607, 9] on icon at bounding box center [606, 20] width 29 height 30
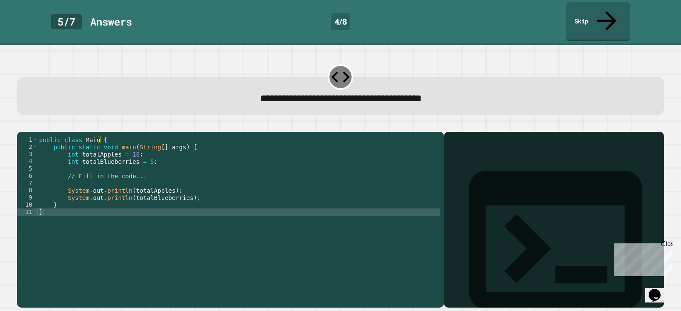
click at [144, 155] on div "public class Main { public static void main ( String [ ] args ) { int totalAppl…" at bounding box center [238, 219] width 402 height 166
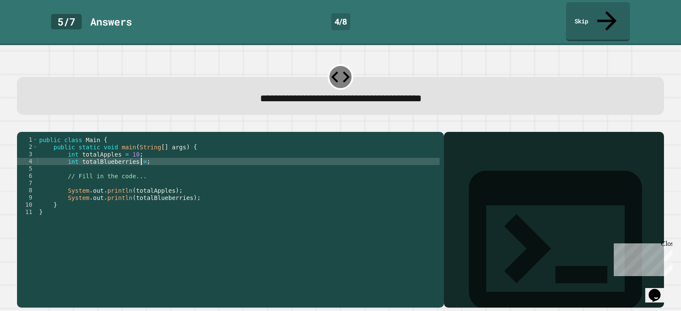
scroll to position [0, 7]
type textarea "**********"
click at [21, 125] on icon "button" at bounding box center [21, 125] width 0 height 0
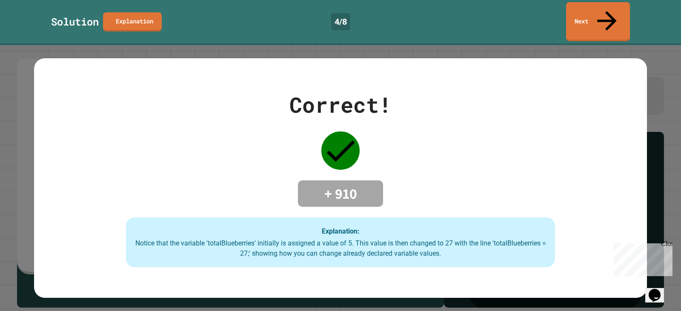
click at [635, 15] on div "Solution Explanation 4 / 8 Next" at bounding box center [340, 21] width 681 height 39
click at [612, 15] on link "Next" at bounding box center [598, 21] width 64 height 39
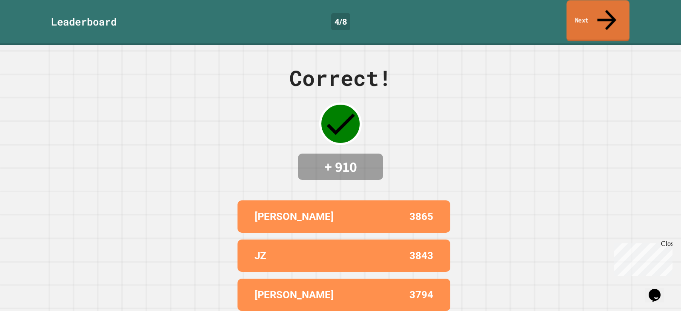
click at [604, 14] on icon at bounding box center [606, 20] width 29 height 30
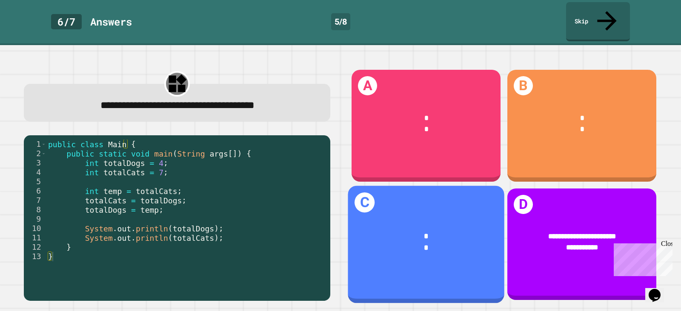
click at [436, 230] on div "*" at bounding box center [426, 235] width 126 height 11
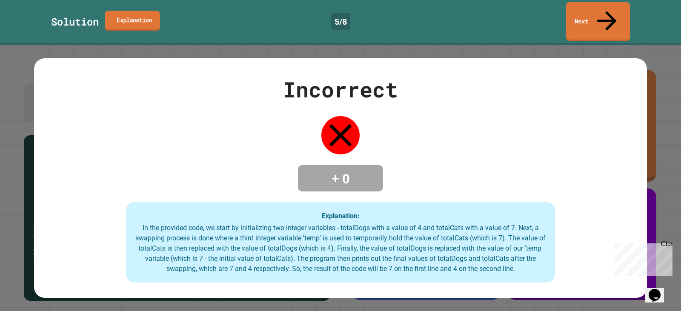
click at [146, 11] on link "Explanation" at bounding box center [132, 21] width 55 height 20
click at [598, 10] on link "Next" at bounding box center [598, 20] width 65 height 41
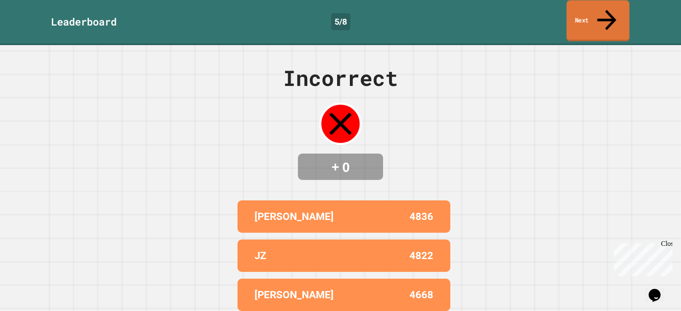
click at [598, 10] on link "Next" at bounding box center [598, 20] width 63 height 41
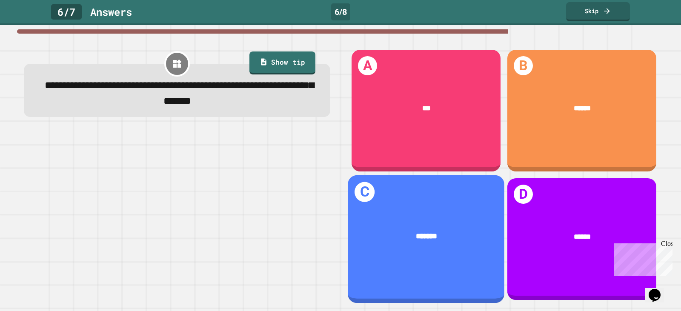
click at [433, 221] on div "*******" at bounding box center [426, 237] width 157 height 42
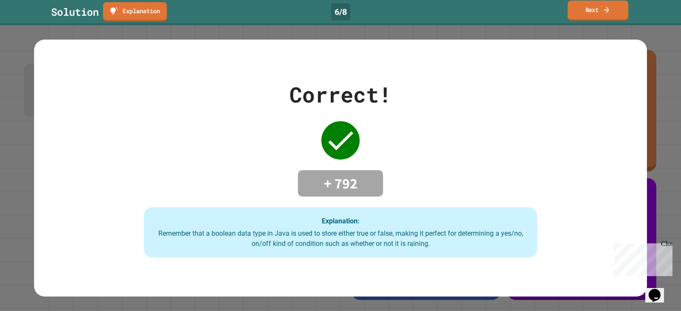
click at [618, 6] on link "Next" at bounding box center [598, 10] width 61 height 20
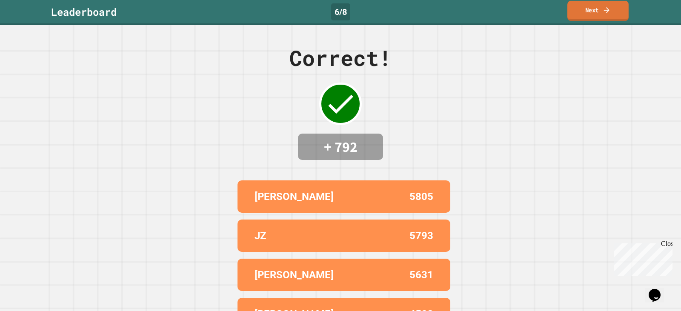
click at [617, 6] on link "Next" at bounding box center [597, 11] width 61 height 20
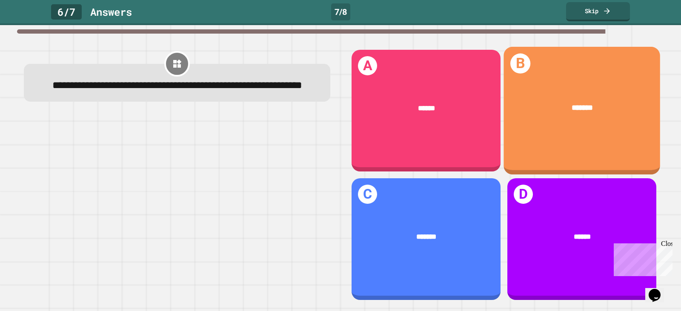
click at [442, 97] on div "******" at bounding box center [426, 109] width 149 height 40
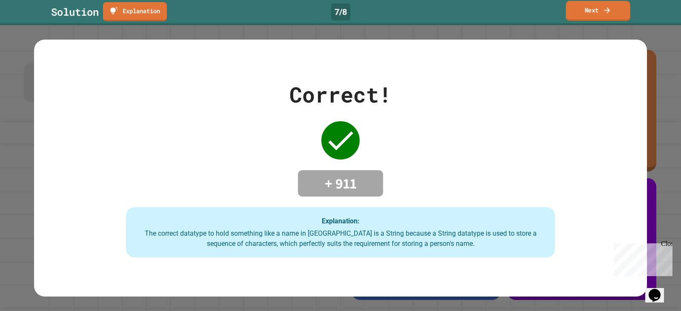
click at [590, 12] on link "Next" at bounding box center [598, 11] width 64 height 20
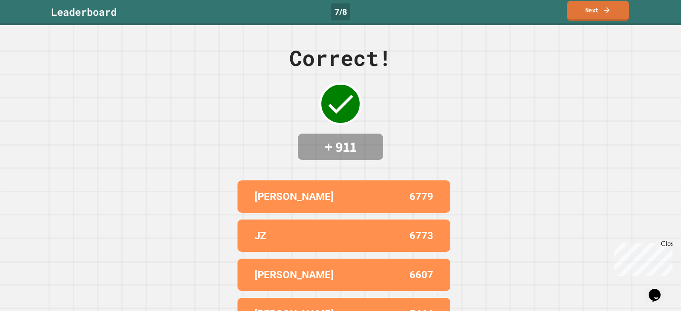
click at [590, 12] on link "Next" at bounding box center [598, 11] width 62 height 20
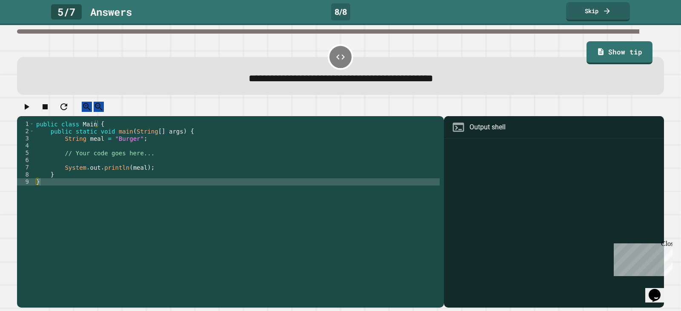
click at [131, 147] on div "public class Main { public static void main ( String [ ] args ) { String meal =…" at bounding box center [236, 203] width 405 height 166
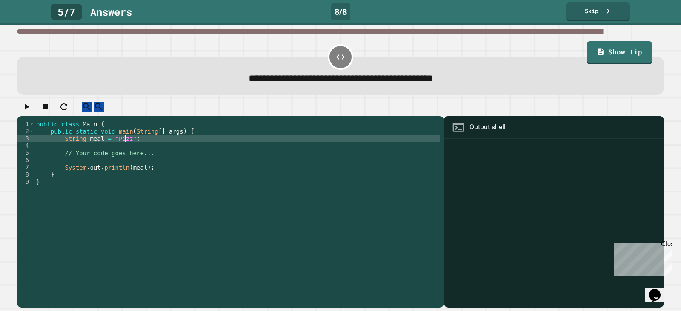
scroll to position [0, 6]
type textarea "**********"
click at [29, 110] on icon "button" at bounding box center [27, 107] width 5 height 6
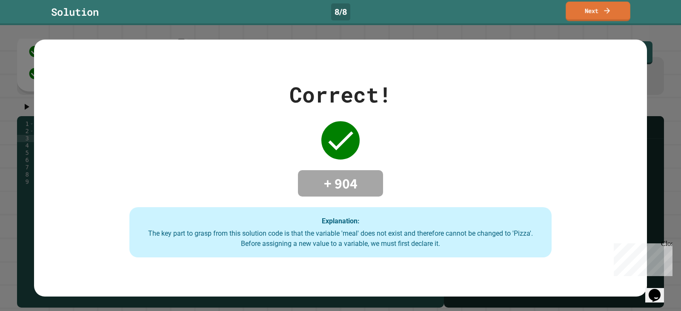
click at [578, 13] on link "Next" at bounding box center [598, 12] width 65 height 20
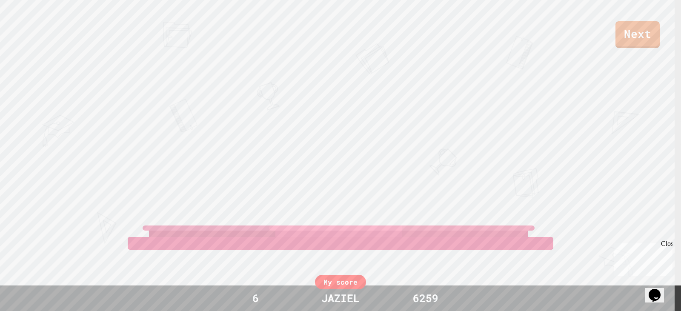
click at [617, 35] on div "Next" at bounding box center [340, 24] width 681 height 48
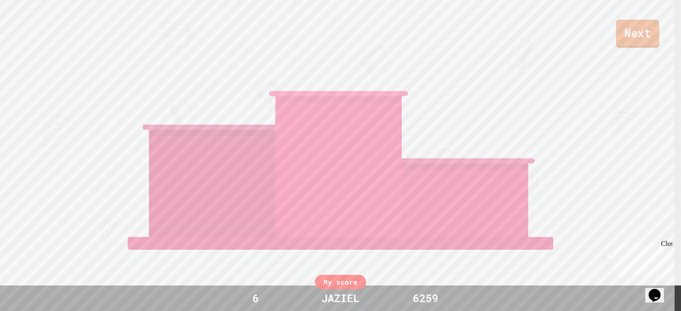
click at [619, 35] on link "Next" at bounding box center [637, 34] width 43 height 28
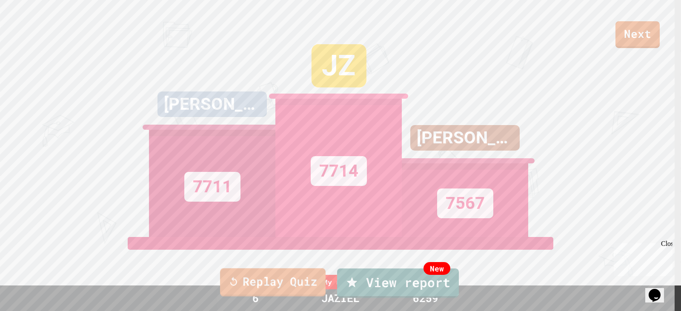
click at [286, 282] on link "Replay Quiz" at bounding box center [273, 283] width 106 height 28
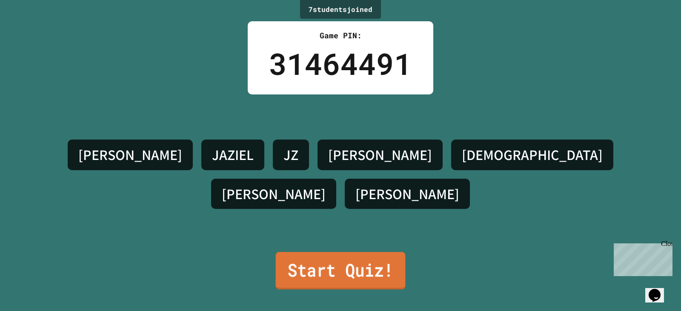
click at [324, 260] on link "Start Quiz!" at bounding box center [341, 270] width 130 height 37
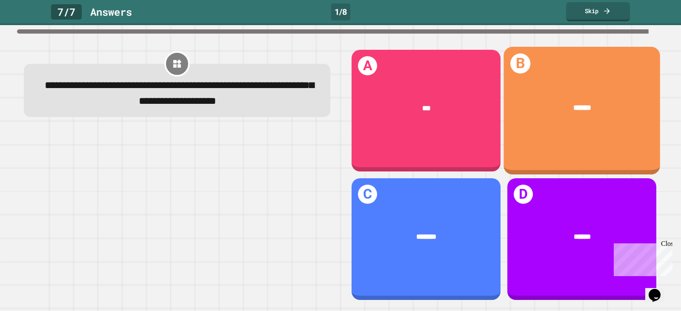
click at [511, 123] on div "******" at bounding box center [582, 108] width 157 height 42
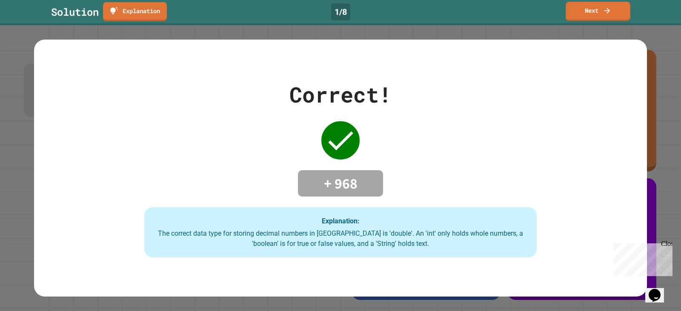
click at [592, 1] on div "Solution Explanation 1 / 8 Next" at bounding box center [340, 12] width 681 height 25
click at [593, 3] on link "Next" at bounding box center [598, 11] width 64 height 19
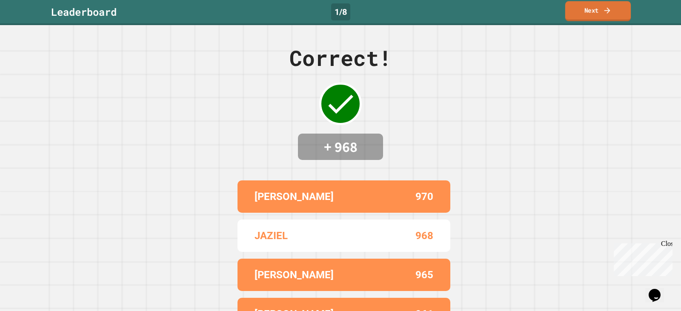
click at [594, 9] on link "Next" at bounding box center [598, 11] width 66 height 20
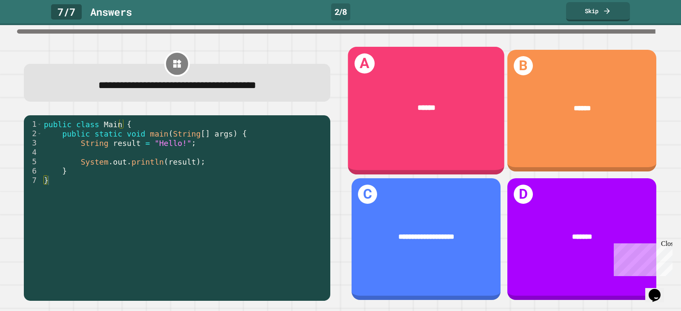
click at [466, 120] on div "******" at bounding box center [426, 108] width 157 height 42
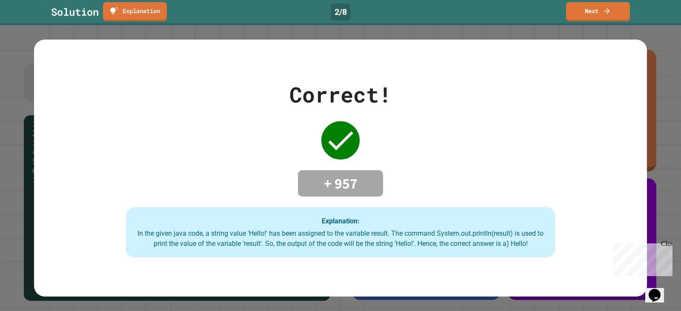
click at [586, 9] on link "Next" at bounding box center [598, 11] width 64 height 19
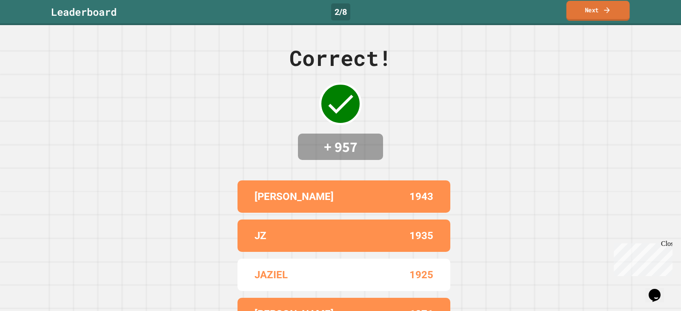
click at [589, 9] on link "Next" at bounding box center [598, 11] width 63 height 20
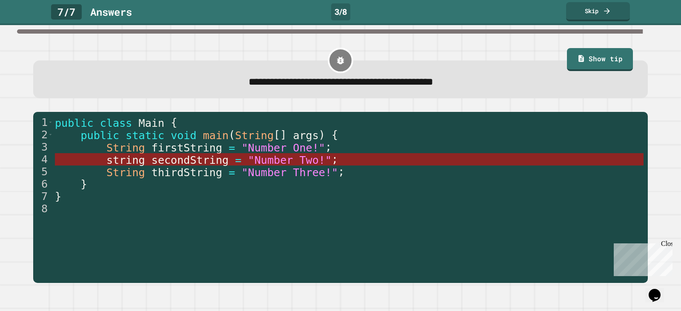
click at [266, 162] on span ""Number Two!"" at bounding box center [290, 160] width 84 height 12
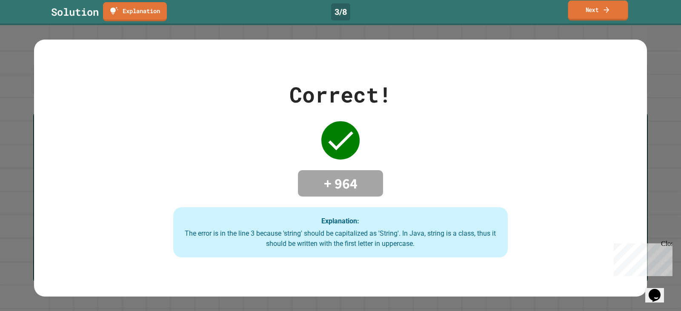
click at [593, 16] on link "Next" at bounding box center [598, 10] width 60 height 20
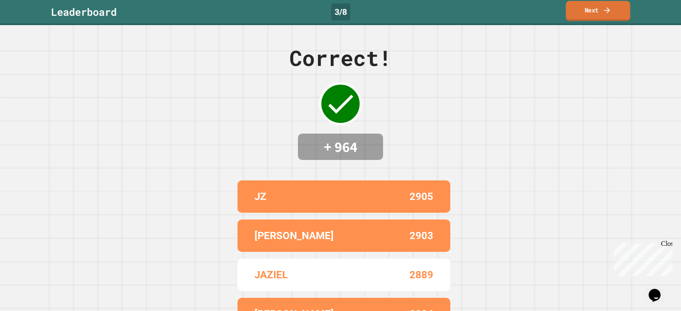
click at [593, 16] on link "Next" at bounding box center [598, 11] width 64 height 20
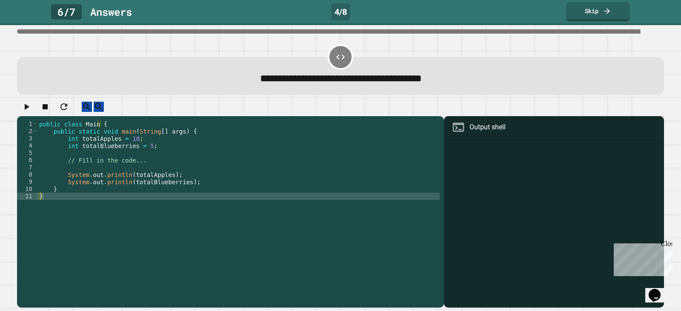
click at [145, 155] on div "public class Main { public static void main ( String [ ] args ) { int totalAppl…" at bounding box center [238, 203] width 402 height 166
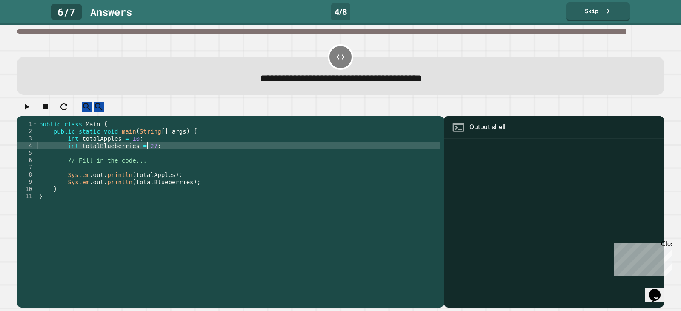
scroll to position [0, 7]
type textarea "**********"
click at [36, 117] on div at bounding box center [340, 109] width 647 height 15
click at [31, 112] on icon "button" at bounding box center [26, 107] width 10 height 10
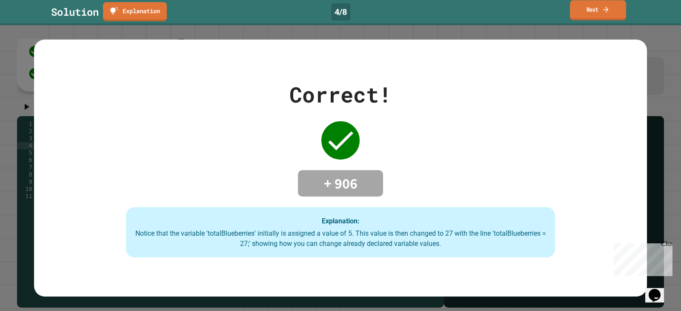
click at [601, 10] on link "Next" at bounding box center [598, 10] width 56 height 20
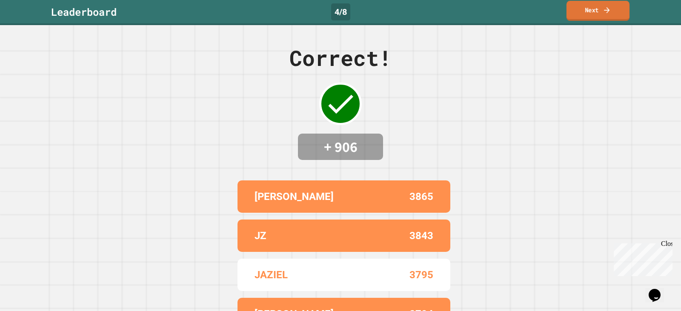
click at [601, 10] on link "Next" at bounding box center [598, 11] width 63 height 20
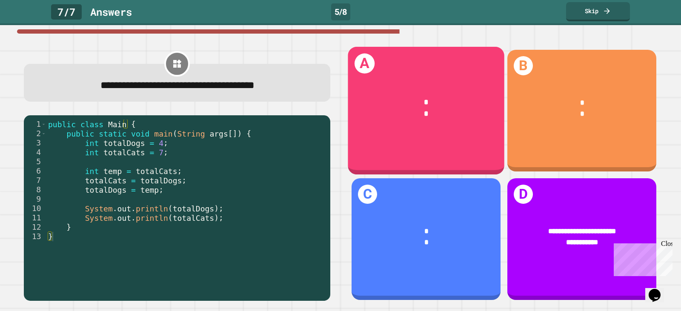
click at [401, 109] on div "*" at bounding box center [426, 114] width 126 height 11
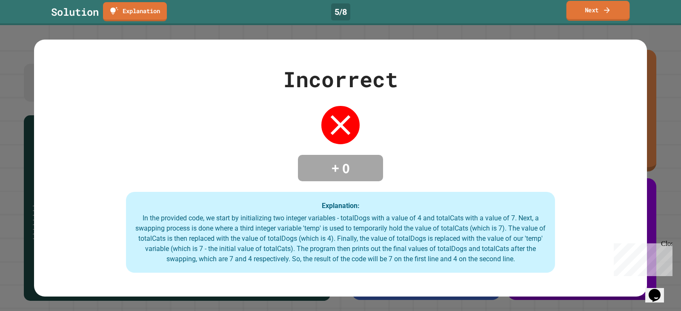
click at [593, 12] on link "Next" at bounding box center [598, 11] width 63 height 20
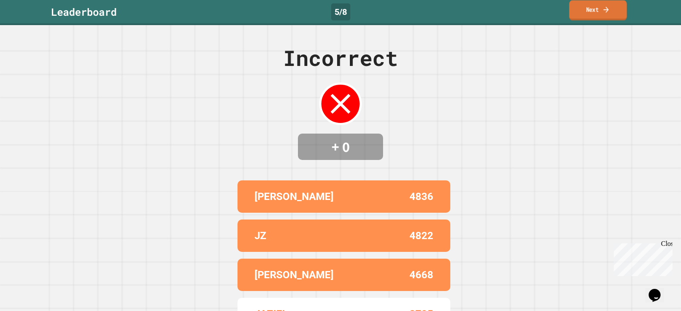
click at [602, 11] on link "Next" at bounding box center [597, 10] width 57 height 20
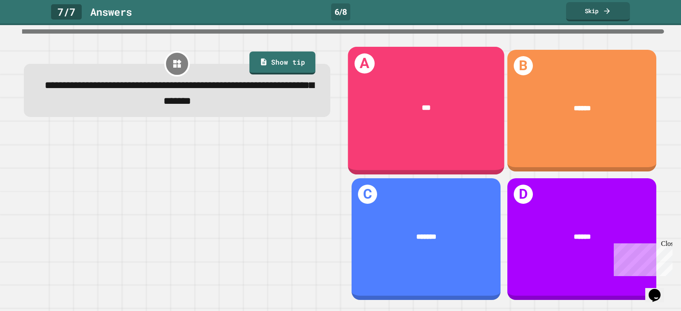
click at [455, 128] on div "A ***" at bounding box center [426, 111] width 157 height 128
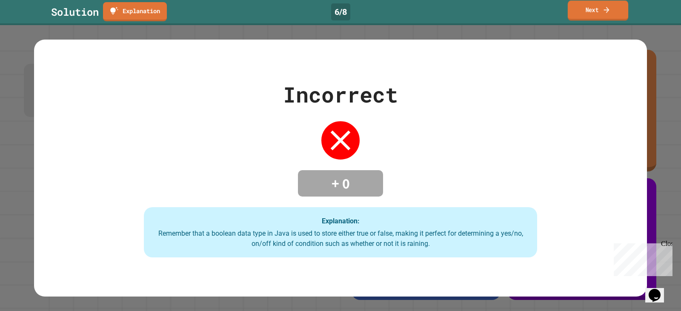
click at [580, 11] on link "Next" at bounding box center [598, 10] width 60 height 20
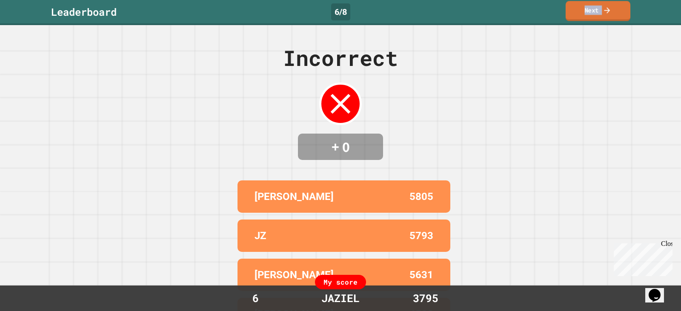
click at [580, 11] on link "Next" at bounding box center [598, 11] width 65 height 20
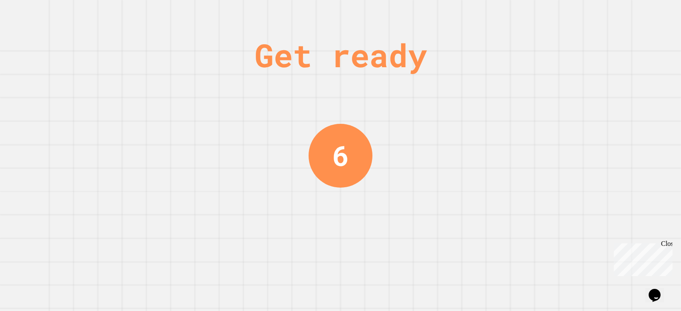
click at [382, 143] on div "Get ready 6" at bounding box center [340, 155] width 681 height 311
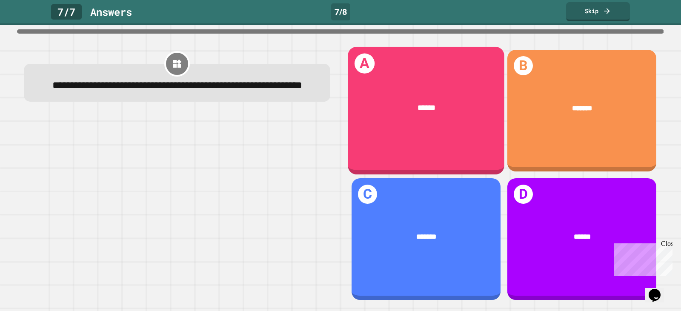
click at [382, 143] on div "A ******" at bounding box center [426, 111] width 157 height 128
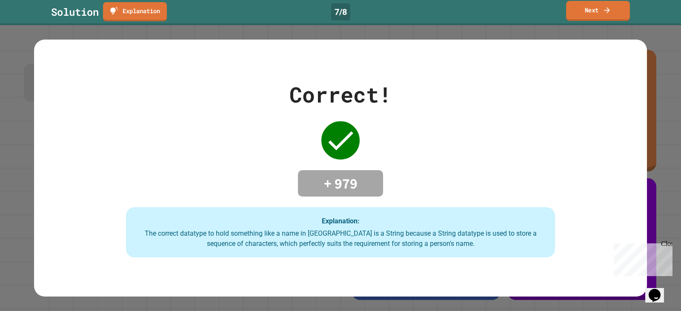
click at [598, 20] on link "Next" at bounding box center [598, 11] width 64 height 20
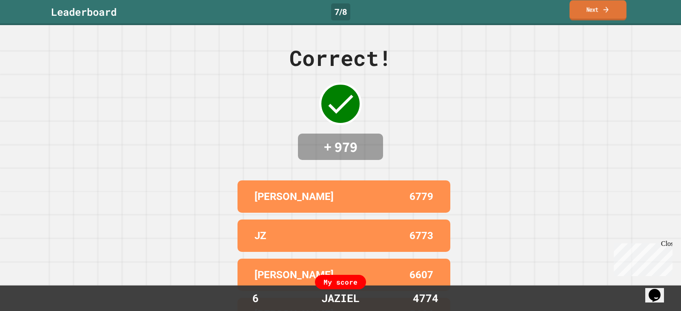
click at [589, 12] on link "Next" at bounding box center [598, 10] width 57 height 20
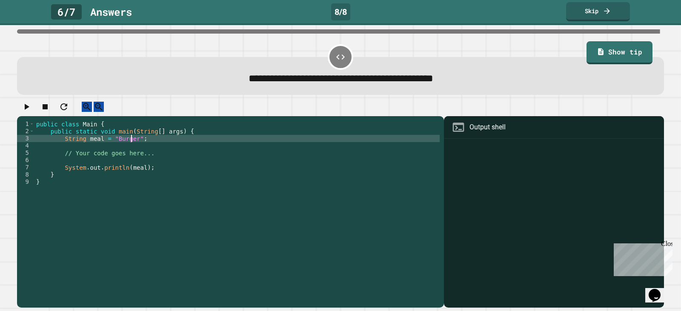
click at [132, 147] on div "public class Main { public static void main ( String [ ] args ) { String meal =…" at bounding box center [236, 203] width 405 height 166
type textarea "**********"
click at [24, 106] on button "button" at bounding box center [26, 107] width 10 height 11
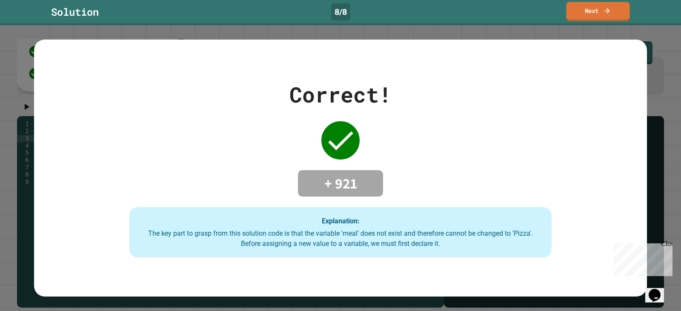
click at [593, 3] on link "Next" at bounding box center [597, 11] width 63 height 19
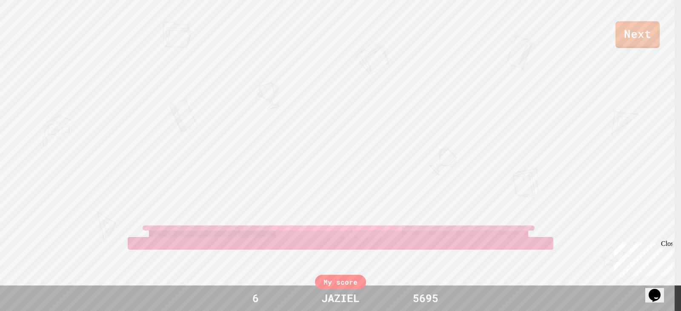
click at [602, 7] on div "Next" at bounding box center [340, 24] width 681 height 48
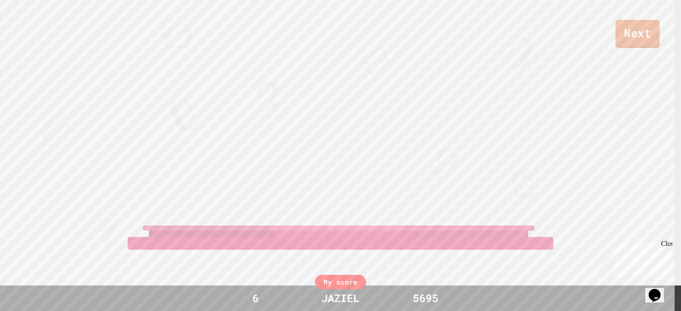
click at [628, 23] on link "Next" at bounding box center [637, 34] width 44 height 28
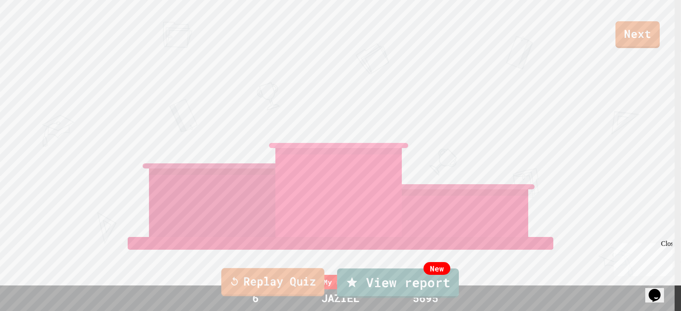
click at [286, 288] on link "Replay Quiz" at bounding box center [272, 282] width 103 height 28
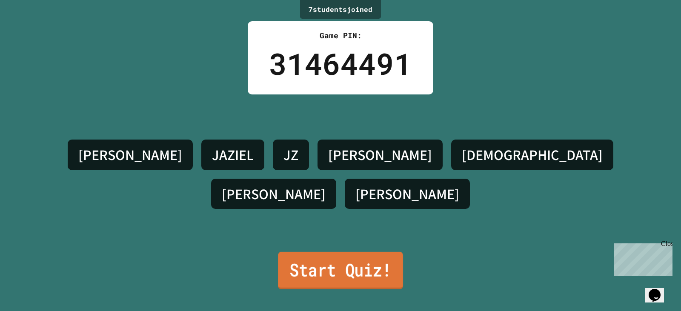
click at [326, 265] on link "Start Quiz!" at bounding box center [340, 270] width 125 height 37
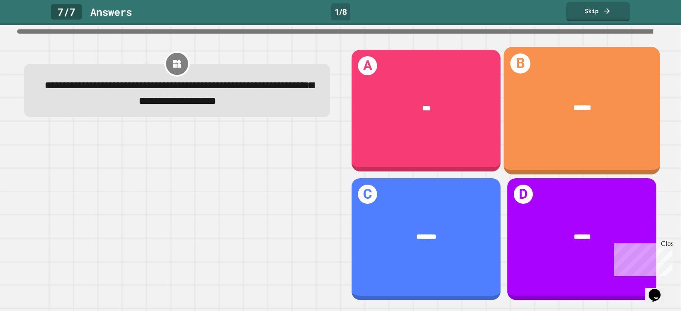
click at [532, 90] on div "******" at bounding box center [582, 108] width 157 height 42
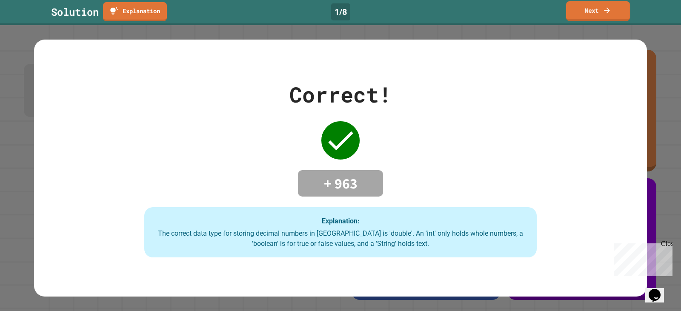
click at [612, 3] on link "Next" at bounding box center [598, 11] width 64 height 20
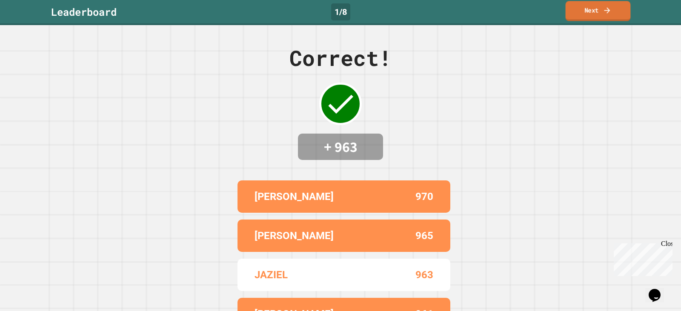
click at [603, 10] on icon at bounding box center [607, 10] width 9 height 9
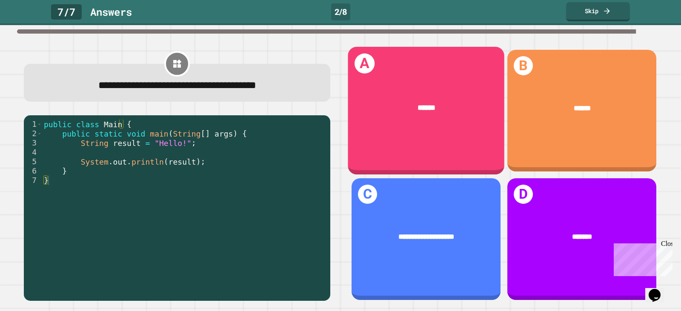
click at [382, 93] on div "******" at bounding box center [426, 108] width 157 height 42
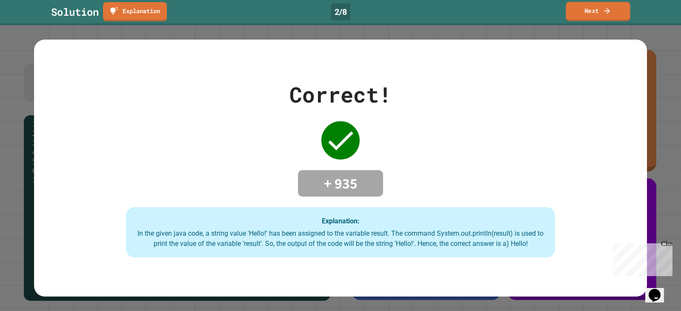
click at [595, 19] on link "Next" at bounding box center [598, 11] width 64 height 19
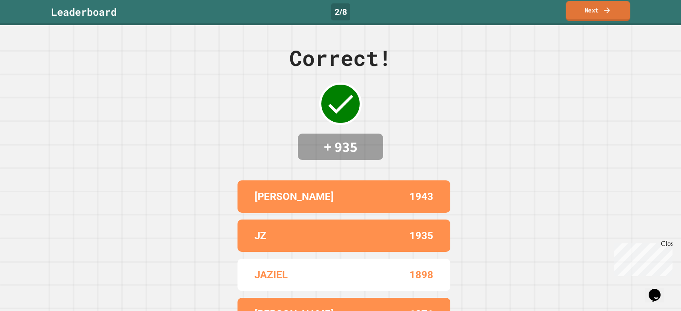
click at [595, 18] on link "Next" at bounding box center [598, 11] width 64 height 20
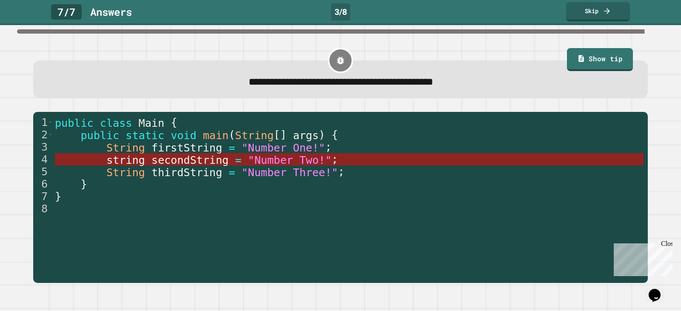
click at [155, 161] on span "secondString" at bounding box center [190, 160] width 77 height 12
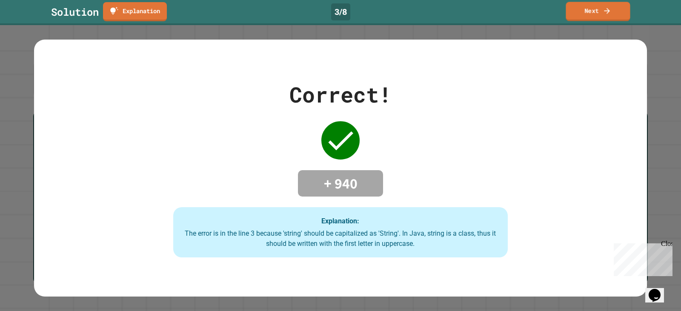
click at [587, 16] on link "Next" at bounding box center [598, 11] width 64 height 19
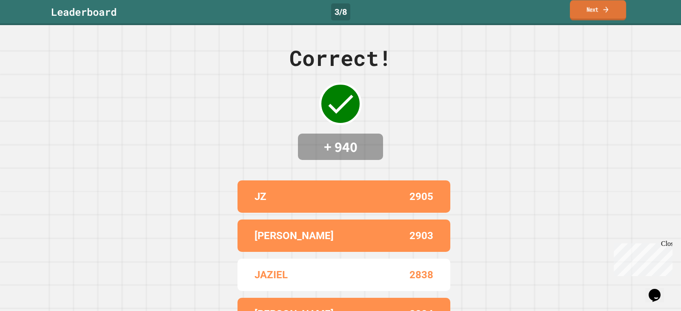
click at [587, 16] on link "Next" at bounding box center [598, 10] width 56 height 20
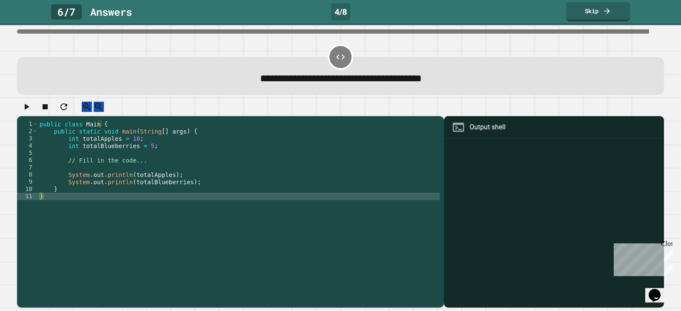
click at [146, 154] on div "public class Main { public static void main ( String [ ] args ) { int totalAppl…" at bounding box center [239, 203] width 402 height 166
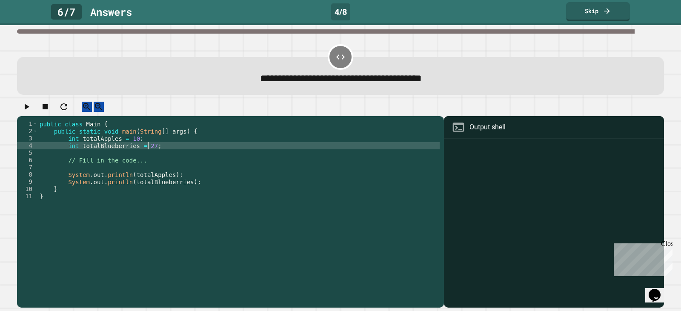
scroll to position [0, 7]
type textarea "**********"
click at [30, 109] on icon "button" at bounding box center [26, 107] width 10 height 10
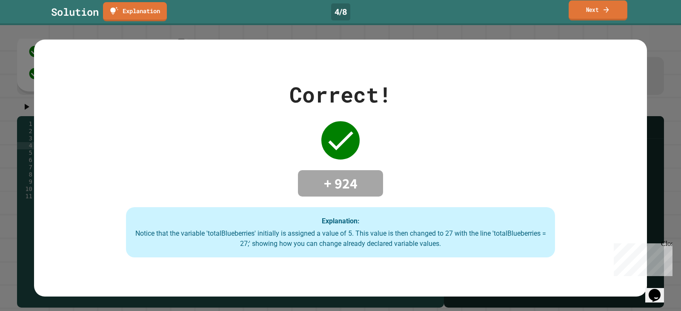
click at [585, 8] on link "Next" at bounding box center [598, 10] width 59 height 20
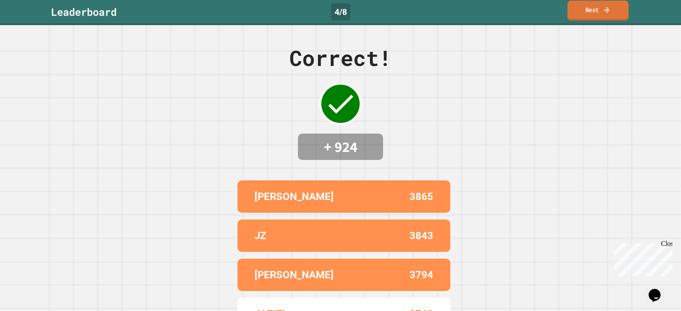
click at [585, 8] on link "Next" at bounding box center [597, 10] width 61 height 20
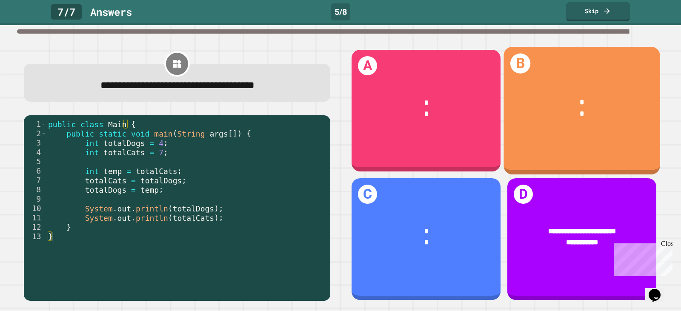
click at [577, 135] on div "B * *" at bounding box center [582, 111] width 157 height 128
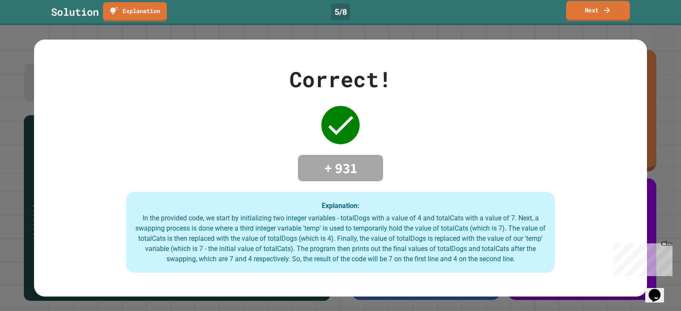
click at [605, 14] on icon at bounding box center [607, 10] width 9 height 9
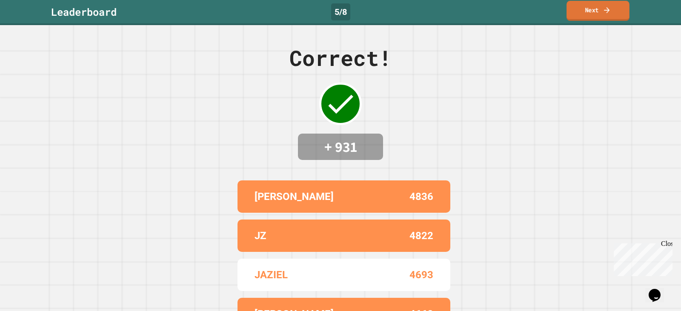
click at [605, 14] on icon at bounding box center [607, 10] width 9 height 9
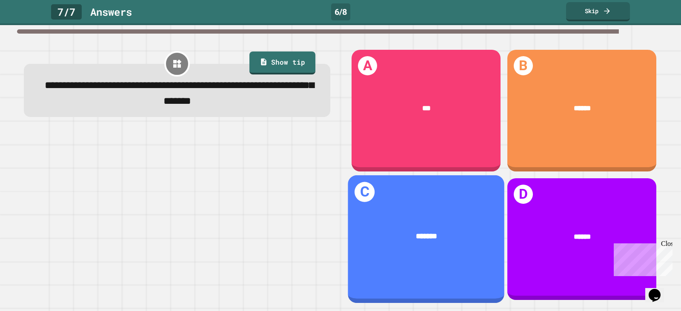
click at [445, 216] on div "*******" at bounding box center [426, 237] width 157 height 42
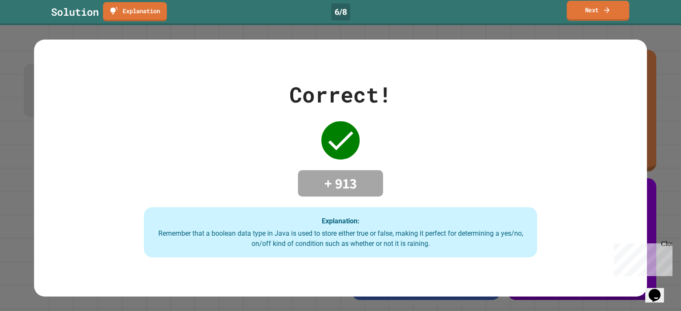
click at [617, 4] on link "Next" at bounding box center [598, 11] width 63 height 20
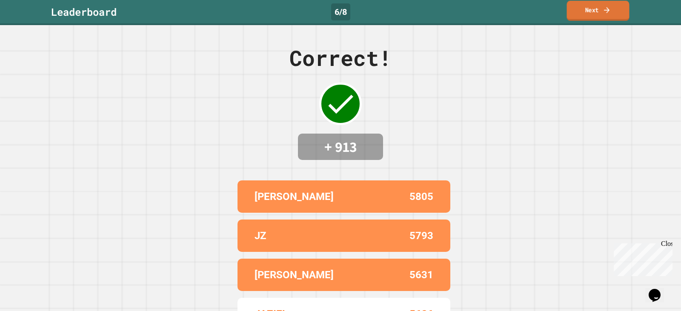
click at [613, 14] on link "Next" at bounding box center [598, 11] width 63 height 20
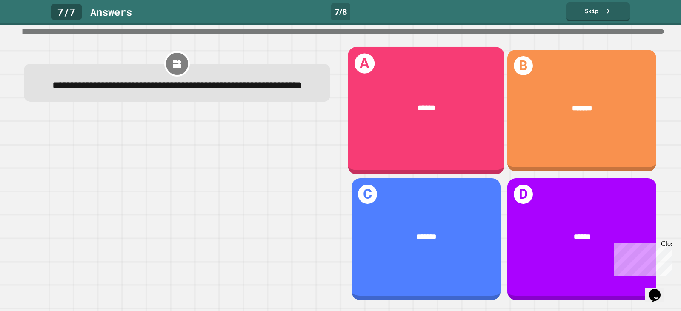
click at [421, 126] on div "A ******" at bounding box center [426, 111] width 157 height 128
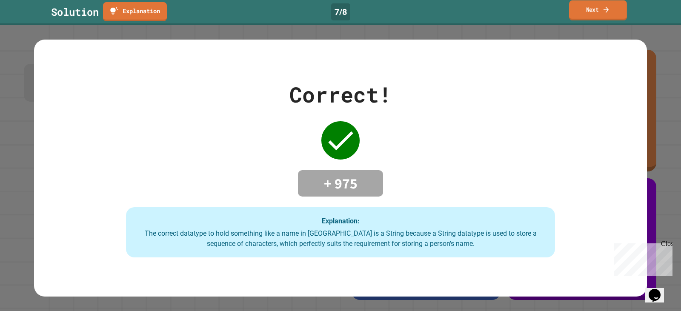
click at [598, 16] on link "Next" at bounding box center [598, 10] width 58 height 20
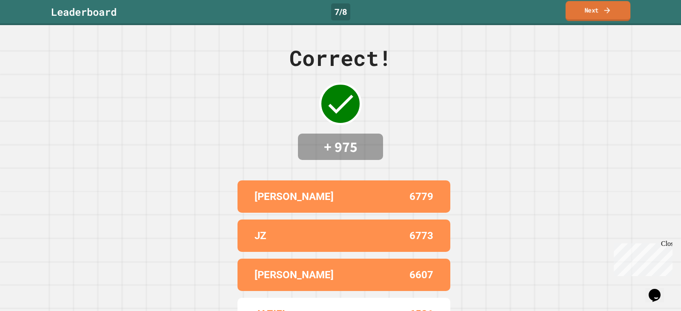
click at [598, 16] on link "Next" at bounding box center [598, 11] width 65 height 20
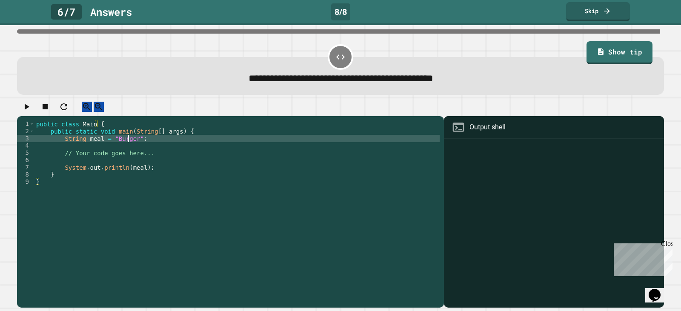
click at [128, 149] on div "public class Main { public static void main ( String [ ] args ) { String meal =…" at bounding box center [236, 203] width 405 height 166
type textarea "**********"
click at [29, 107] on icon "button" at bounding box center [26, 107] width 10 height 10
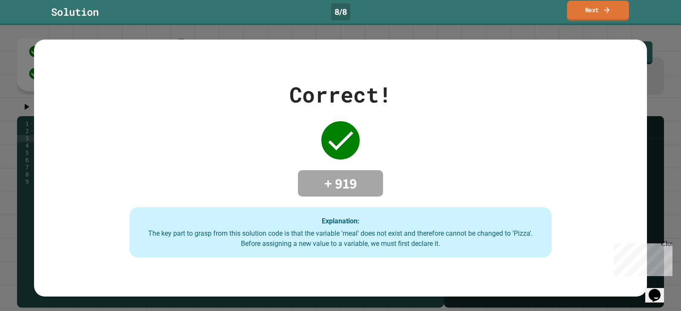
click at [598, 10] on link "Next" at bounding box center [598, 11] width 62 height 20
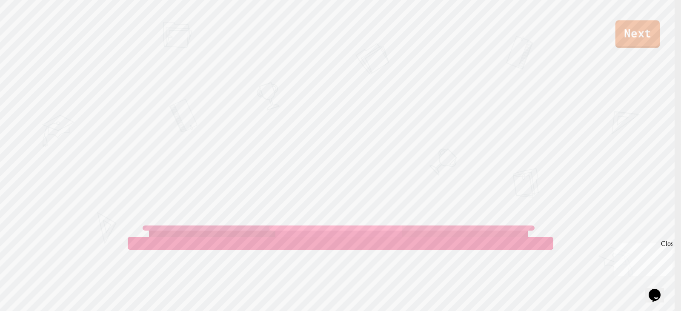
click at [626, 33] on link "Next" at bounding box center [637, 34] width 45 height 28
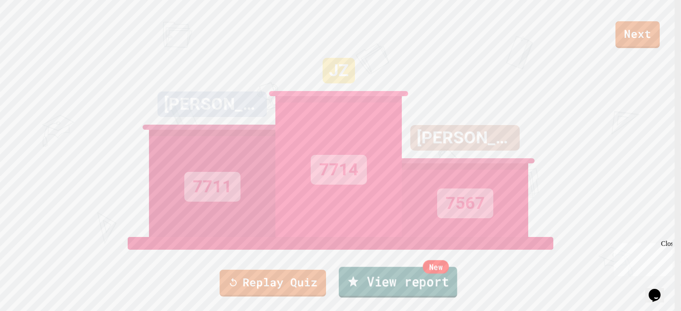
click at [412, 286] on link "New View report" at bounding box center [398, 282] width 118 height 31
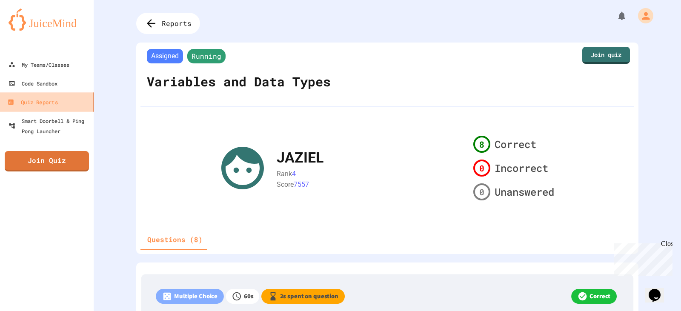
click at [66, 100] on link "Quiz Reports" at bounding box center [47, 101] width 97 height 19
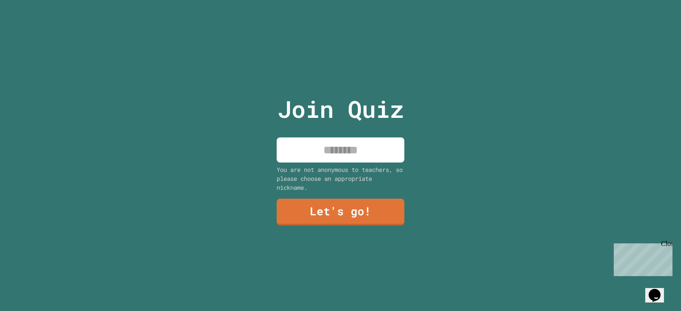
click at [361, 148] on input at bounding box center [341, 149] width 128 height 25
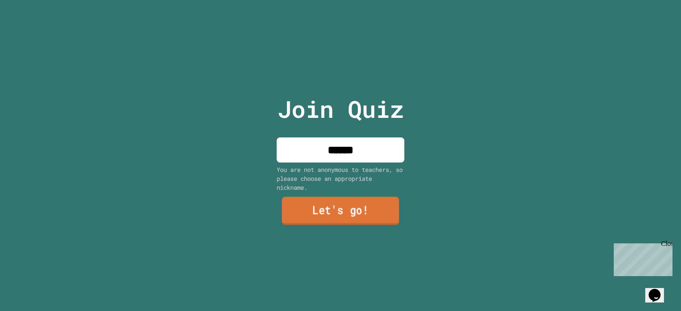
type input "******"
click at [350, 212] on link "Let's go!" at bounding box center [340, 211] width 117 height 28
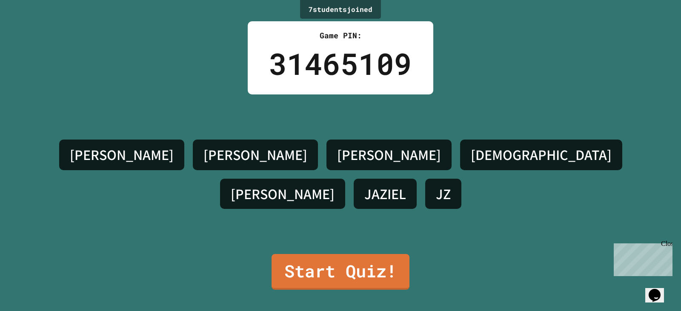
click at [358, 265] on link "Start Quiz!" at bounding box center [341, 272] width 138 height 36
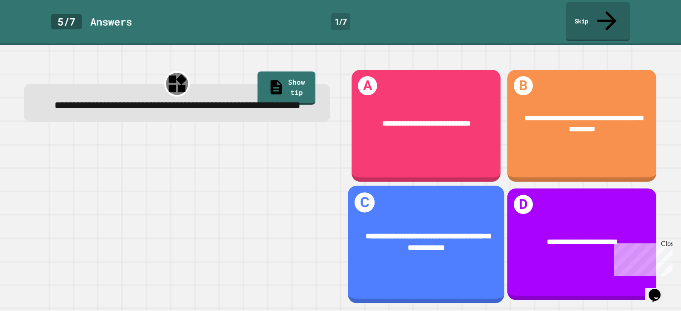
click at [372, 230] on div "**********" at bounding box center [426, 241] width 126 height 23
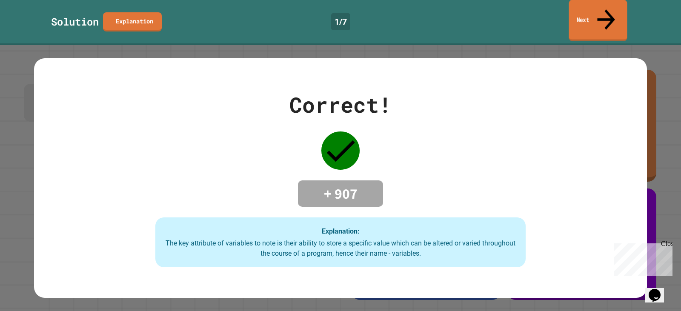
click at [587, 14] on link "Next" at bounding box center [598, 20] width 58 height 41
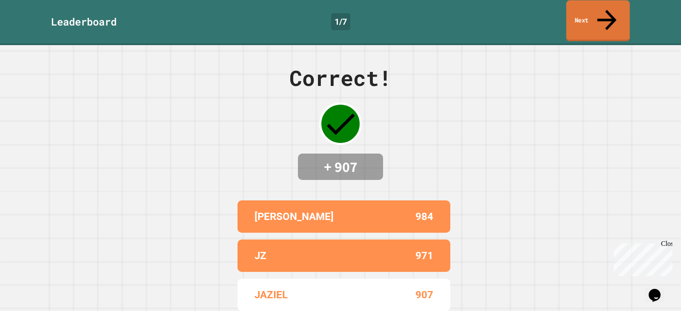
click at [587, 14] on link "Next" at bounding box center [597, 20] width 63 height 41
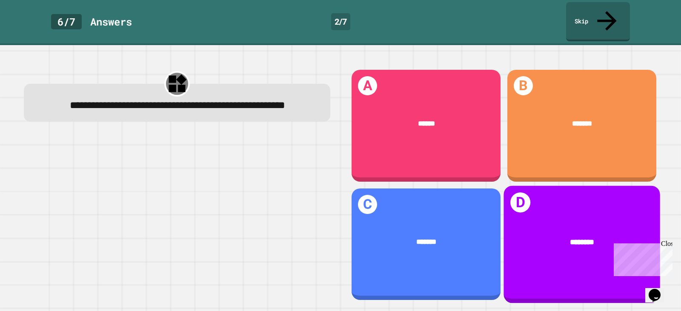
click at [544, 236] on div "********" at bounding box center [582, 241] width 126 height 11
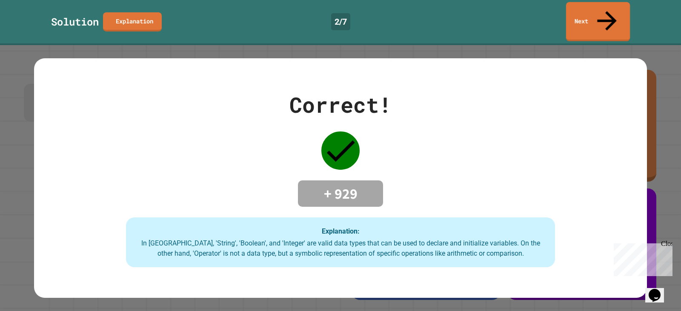
click at [604, 14] on icon at bounding box center [606, 20] width 29 height 29
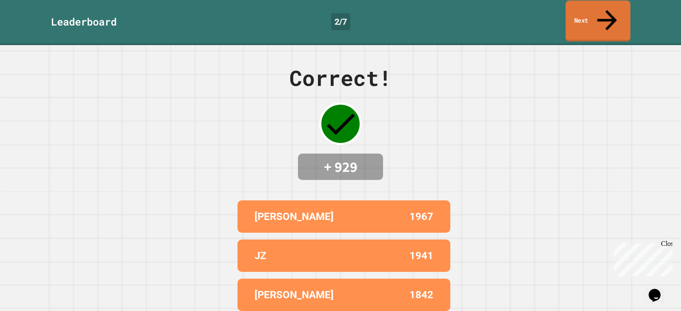
click at [604, 14] on icon at bounding box center [606, 20] width 29 height 30
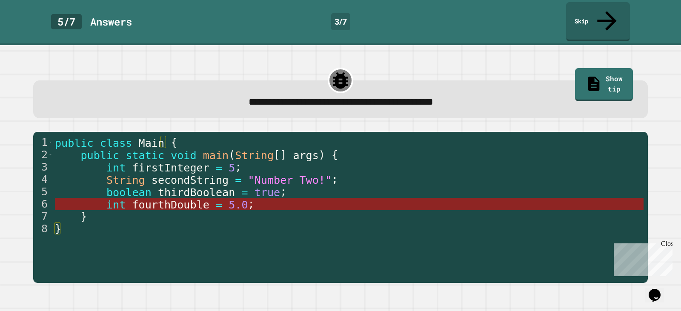
click at [181, 198] on span "fourthDouble" at bounding box center [170, 204] width 77 height 12
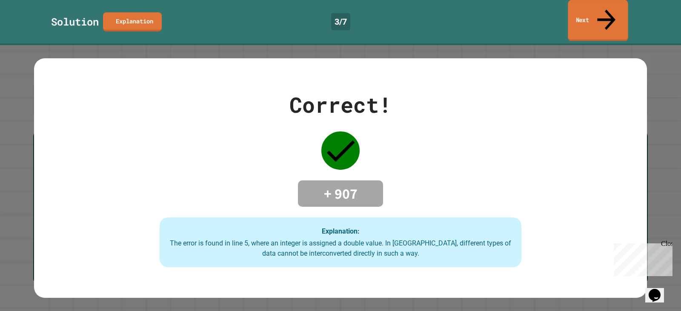
click at [590, 15] on link "Next" at bounding box center [598, 20] width 60 height 41
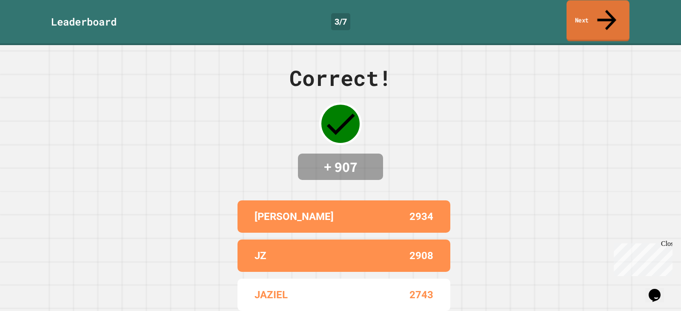
click at [590, 15] on link "Next" at bounding box center [598, 20] width 63 height 41
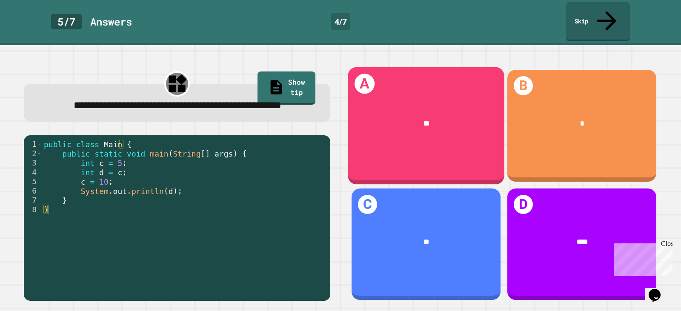
click at [399, 126] on div "A **" at bounding box center [426, 125] width 157 height 117
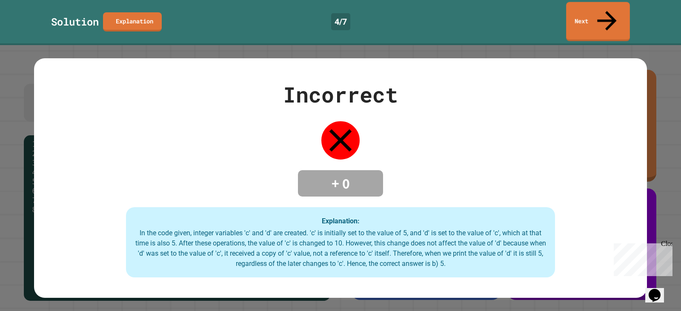
click at [604, 23] on div "Solution Explanation 4 / 7 Next" at bounding box center [340, 22] width 681 height 45
click at [604, 22] on div "Solution Explanation 4 / 7 Next" at bounding box center [340, 22] width 681 height 45
click at [606, 18] on link "Next" at bounding box center [598, 20] width 62 height 41
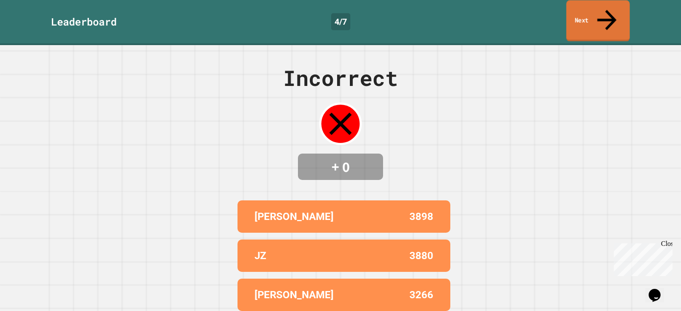
click at [606, 18] on link "Next" at bounding box center [597, 20] width 63 height 41
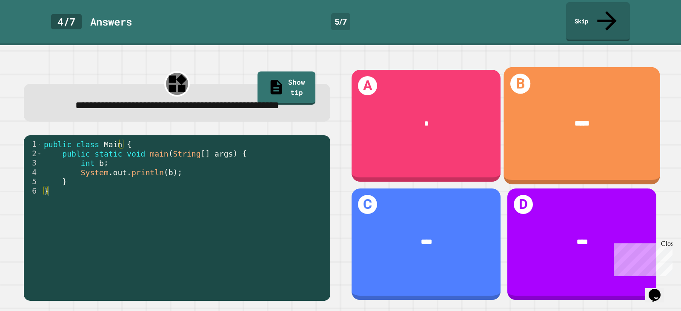
click at [599, 135] on div "B *****" at bounding box center [582, 125] width 157 height 117
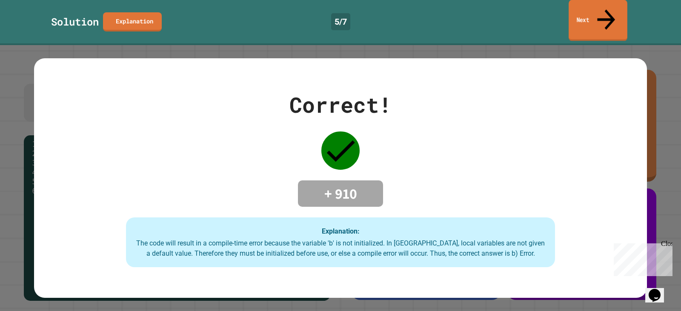
click at [607, 14] on link "Next" at bounding box center [598, 20] width 59 height 41
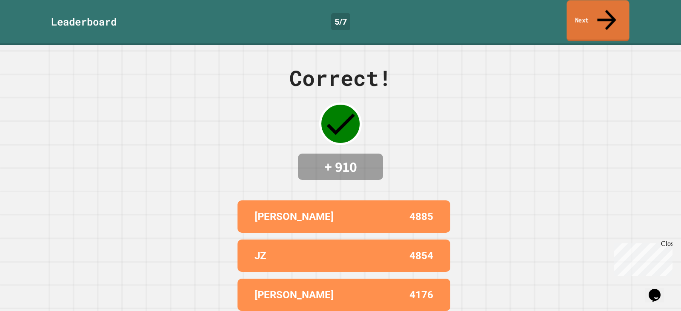
click at [607, 14] on link "Next" at bounding box center [598, 20] width 63 height 41
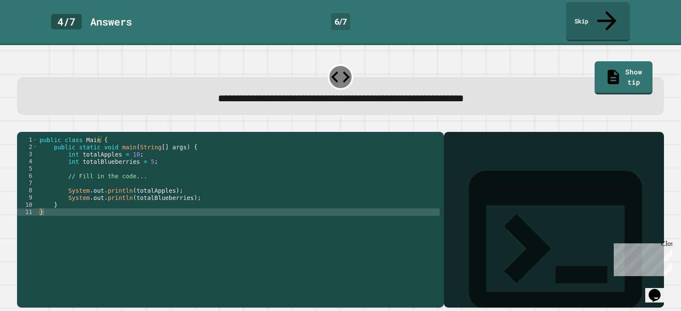
click at [139, 153] on div "public class Main { public static void main ( String [ ] args ) { int totalAppl…" at bounding box center [239, 219] width 402 height 166
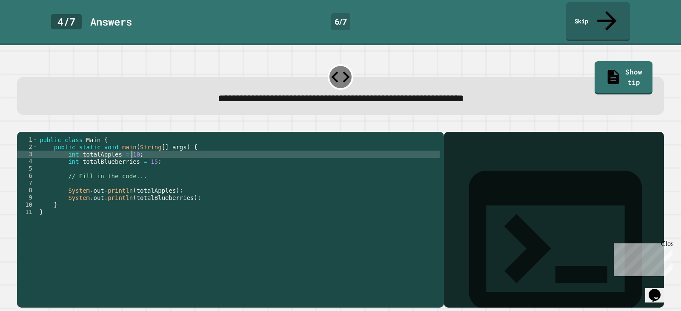
scroll to position [0, 6]
type textarea "**********"
click at [21, 125] on icon "button" at bounding box center [21, 125] width 0 height 0
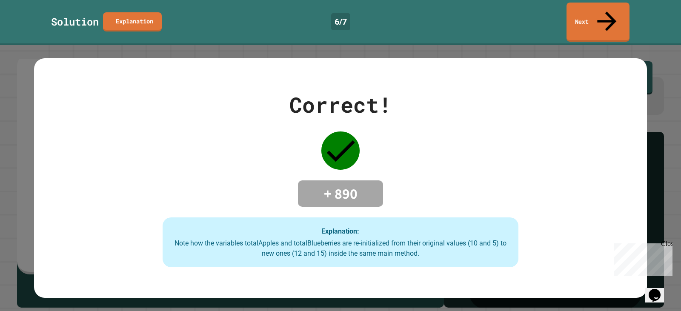
click at [604, 13] on icon at bounding box center [606, 21] width 29 height 29
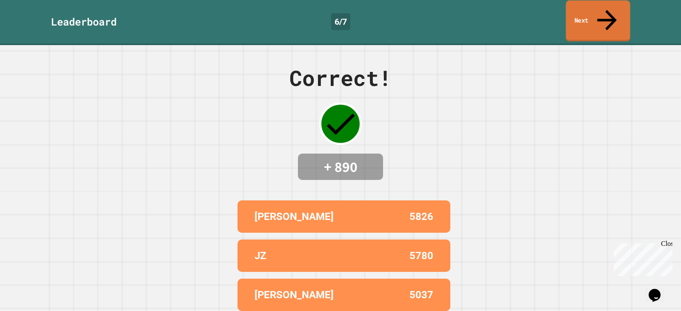
click at [604, 13] on icon at bounding box center [606, 20] width 29 height 30
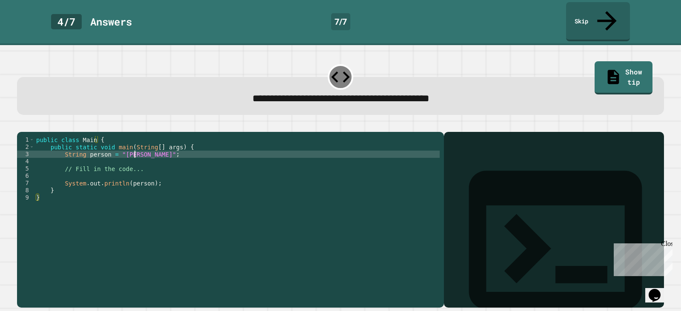
click at [135, 147] on div "public class Main { public static void main ( String [ ] args ) { String person…" at bounding box center [236, 219] width 405 height 166
type textarea "**********"
click at [21, 125] on icon "button" at bounding box center [21, 125] width 0 height 0
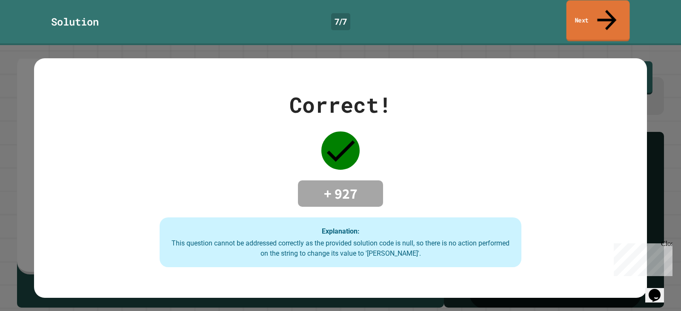
click at [586, 11] on link "Next" at bounding box center [598, 20] width 63 height 41
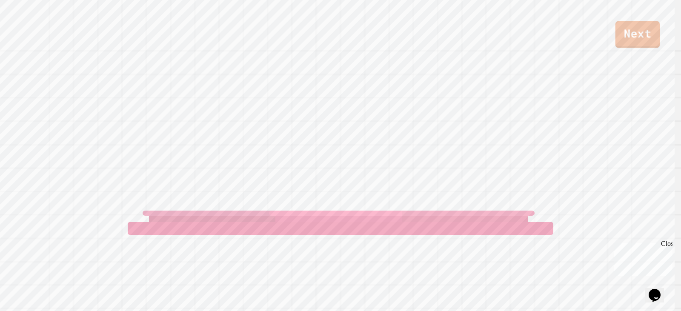
click at [649, 25] on link "Next" at bounding box center [637, 34] width 45 height 27
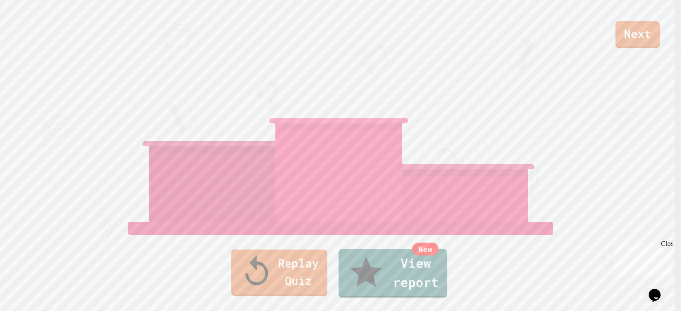
click at [317, 279] on link "Replay Quiz" at bounding box center [279, 273] width 96 height 46
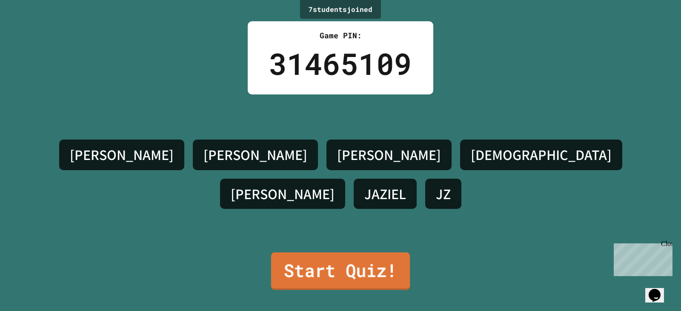
click at [316, 274] on link "Start Quiz!" at bounding box center [340, 270] width 139 height 37
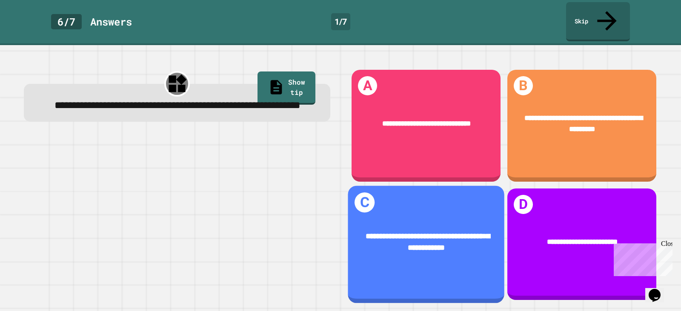
click at [389, 238] on div "**********" at bounding box center [426, 241] width 126 height 23
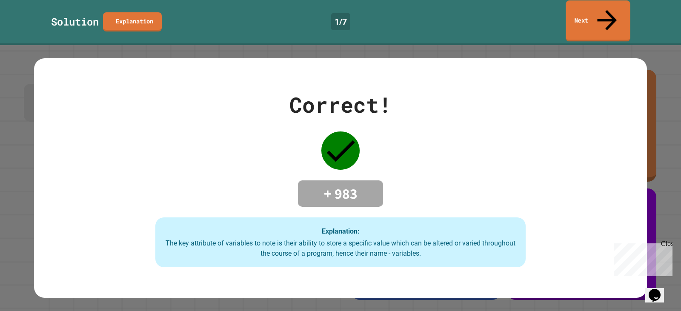
click at [610, 18] on link "Next" at bounding box center [598, 20] width 64 height 41
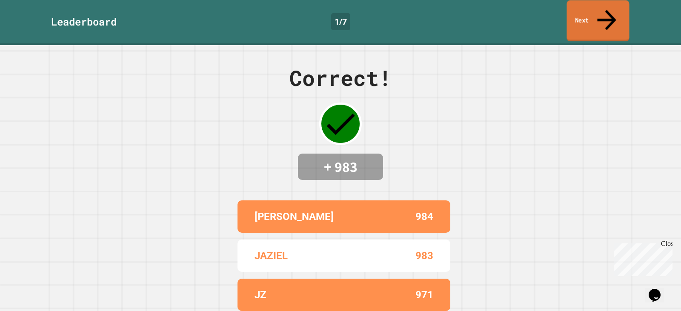
click at [611, 18] on link "Next" at bounding box center [598, 20] width 63 height 41
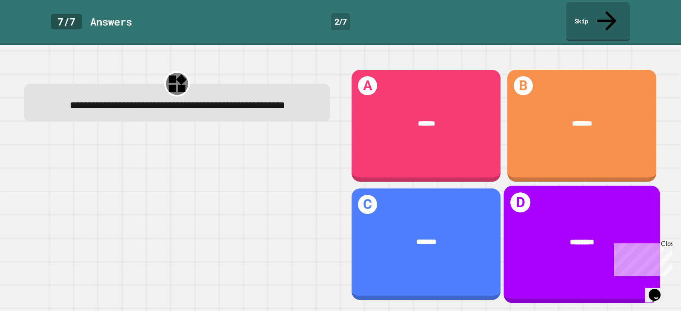
click at [524, 221] on div "********" at bounding box center [582, 242] width 157 height 42
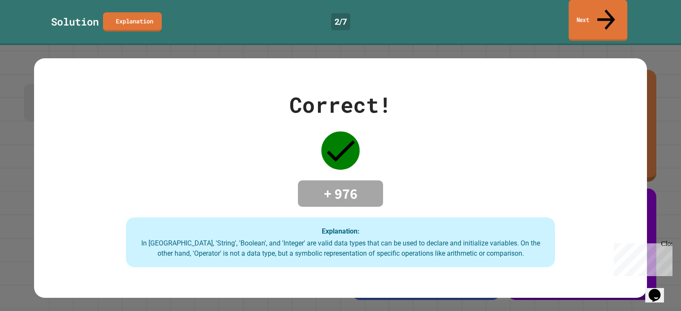
click at [615, 20] on link "Next" at bounding box center [598, 20] width 59 height 41
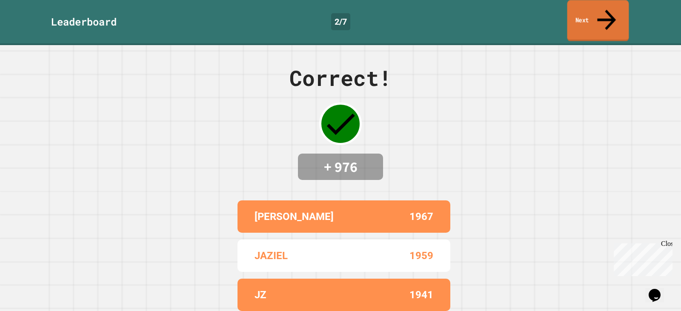
click at [615, 20] on link "Next" at bounding box center [598, 20] width 62 height 41
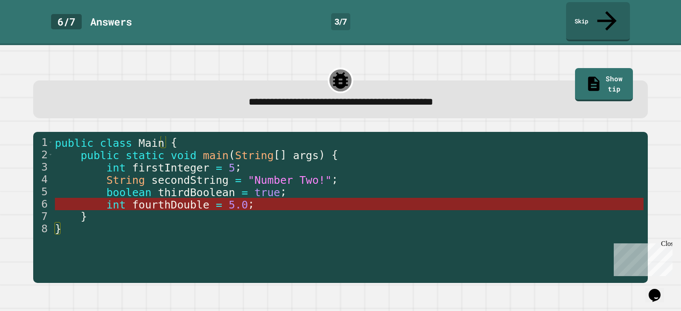
click at [229, 198] on span "5.0" at bounding box center [238, 204] width 19 height 12
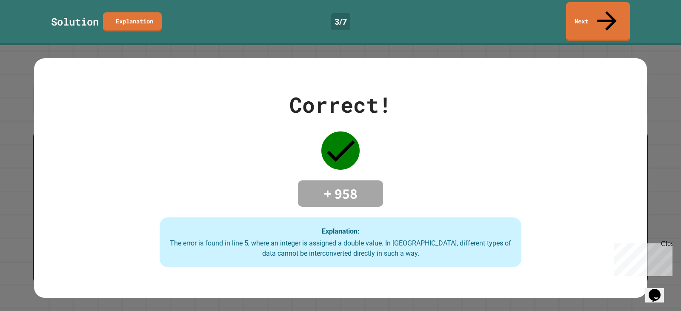
click at [599, 13] on link "Next" at bounding box center [598, 21] width 64 height 39
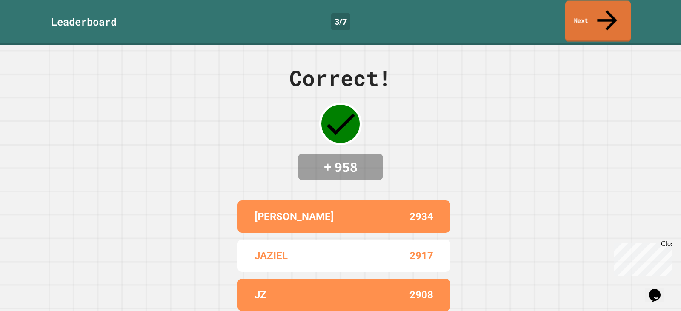
click at [599, 13] on link "Next" at bounding box center [598, 21] width 66 height 41
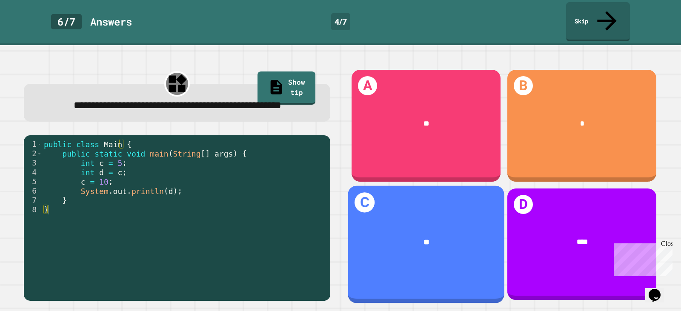
click at [477, 261] on div "C **" at bounding box center [426, 244] width 157 height 117
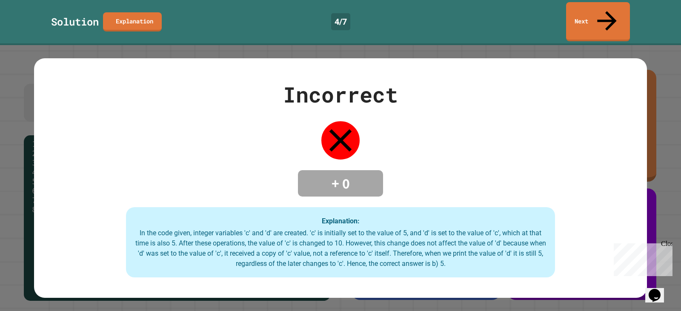
click at [615, 4] on link "Next" at bounding box center [598, 21] width 64 height 39
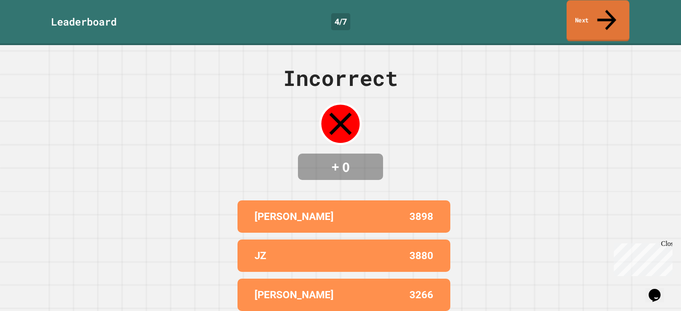
click at [615, 4] on link "Next" at bounding box center [598, 20] width 63 height 41
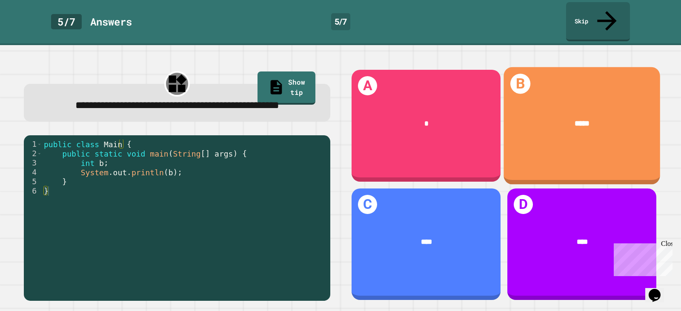
click at [559, 140] on div "B *****" at bounding box center [582, 125] width 157 height 117
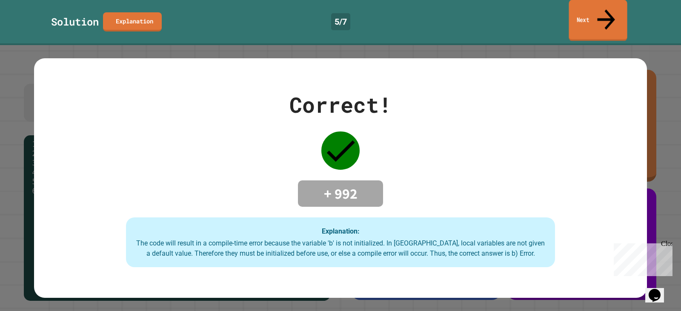
click at [592, 16] on link "Next" at bounding box center [598, 20] width 58 height 41
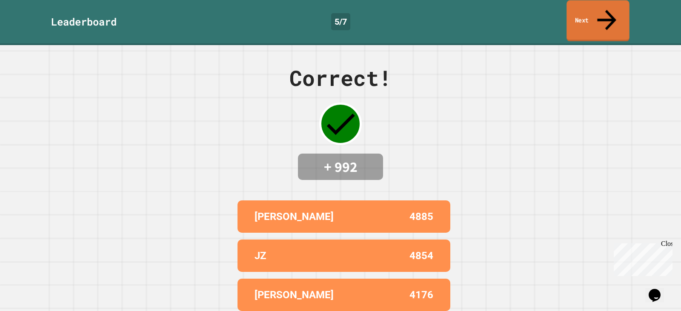
click at [585, 14] on link "Next" at bounding box center [598, 20] width 63 height 41
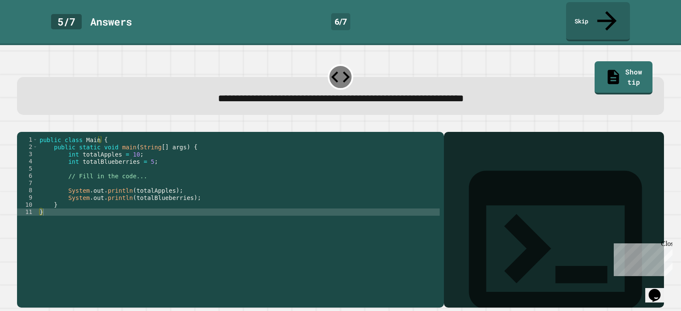
click at [142, 153] on div "public class Main { public static void main ( String [ ] args ) { int totalAppl…" at bounding box center [239, 219] width 402 height 166
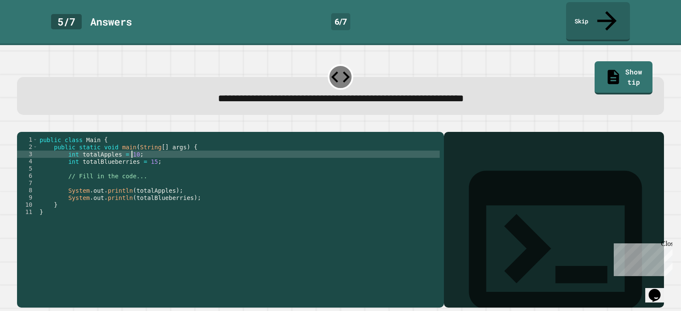
scroll to position [0, 6]
type textarea "**********"
click at [21, 125] on icon "button" at bounding box center [21, 125] width 0 height 0
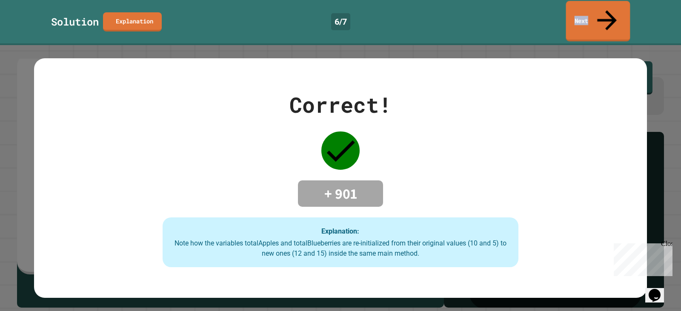
drag, startPoint x: 570, startPoint y: 14, endPoint x: 575, endPoint y: 21, distance: 9.0
click at [575, 21] on div "Solution Explanation 6 / 7 Next" at bounding box center [340, 21] width 681 height 39
click at [587, 17] on link "Next" at bounding box center [597, 21] width 67 height 41
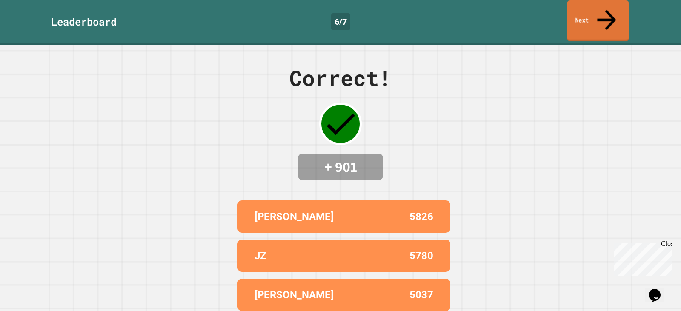
click at [587, 17] on link "Next" at bounding box center [598, 20] width 62 height 41
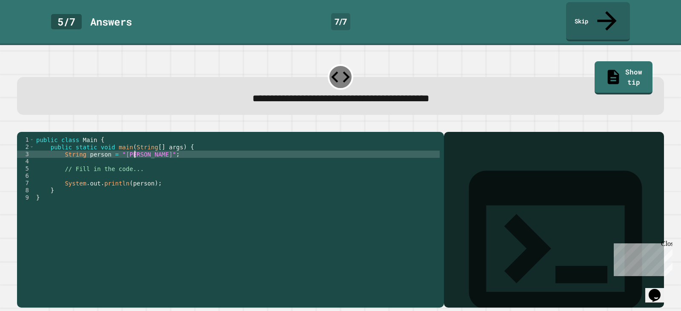
click at [135, 146] on div "public class Main { public static void main ( String [ ] args ) { String person…" at bounding box center [236, 219] width 405 height 166
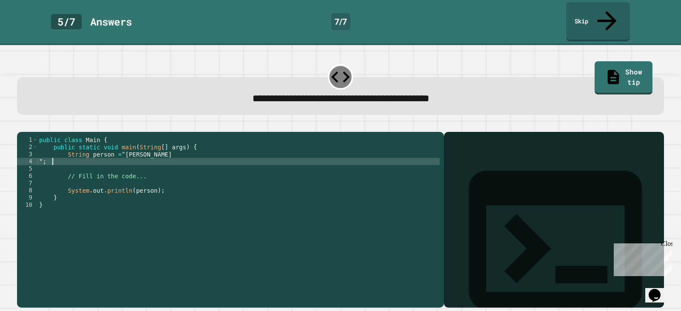
scroll to position [0, 0]
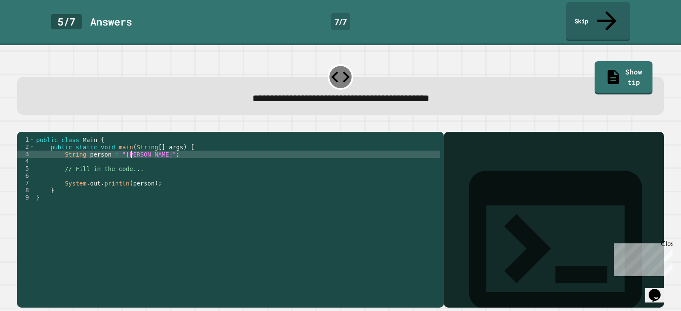
type textarea "**********"
click at [39, 122] on div at bounding box center [340, 127] width 647 height 10
click at [21, 125] on button "button" at bounding box center [21, 125] width 0 height 0
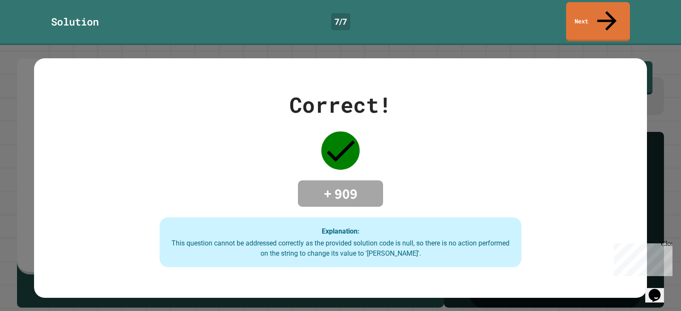
click at [562, 16] on div "Solution 7 / 7 Next" at bounding box center [340, 21] width 681 height 39
click at [597, 16] on link "Next" at bounding box center [598, 21] width 64 height 39
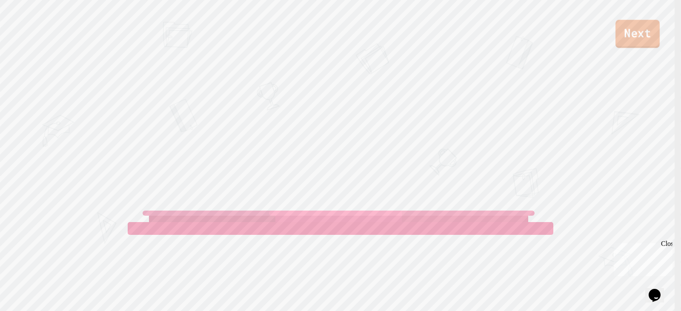
click at [619, 29] on link "Next" at bounding box center [637, 34] width 44 height 28
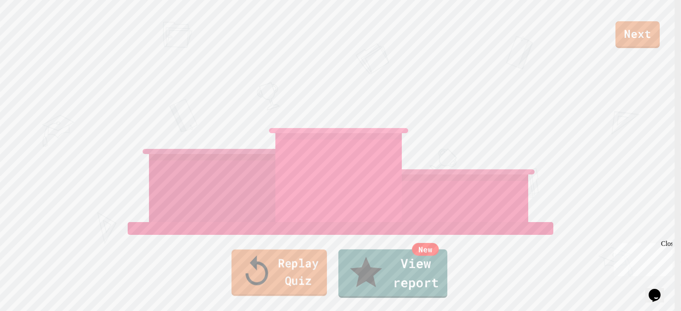
click at [318, 280] on link "Replay Quiz" at bounding box center [279, 272] width 95 height 46
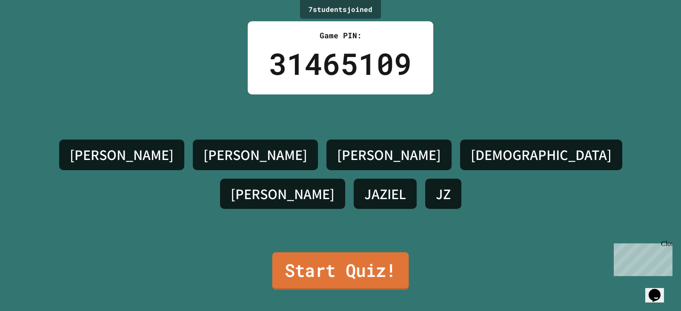
click at [318, 280] on link "Start Quiz!" at bounding box center [340, 270] width 137 height 37
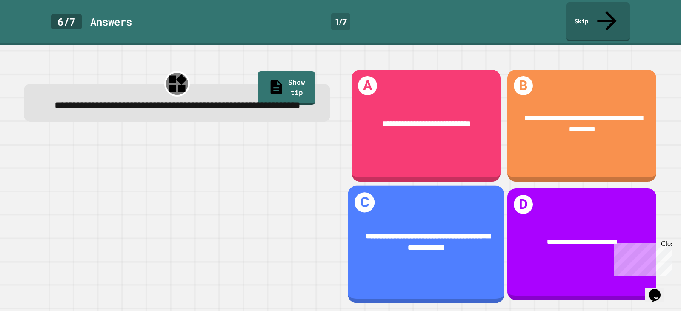
click at [397, 230] on div "**********" at bounding box center [426, 241] width 126 height 23
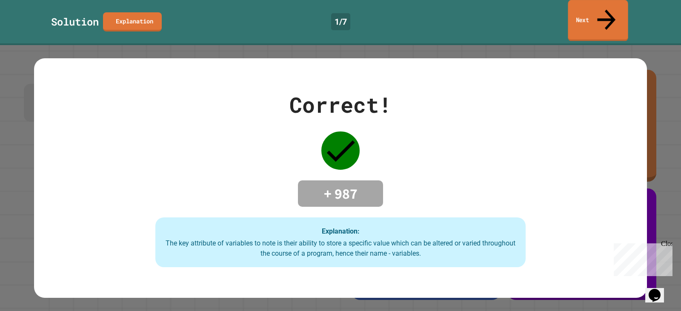
click at [594, 17] on link "Next" at bounding box center [598, 20] width 60 height 41
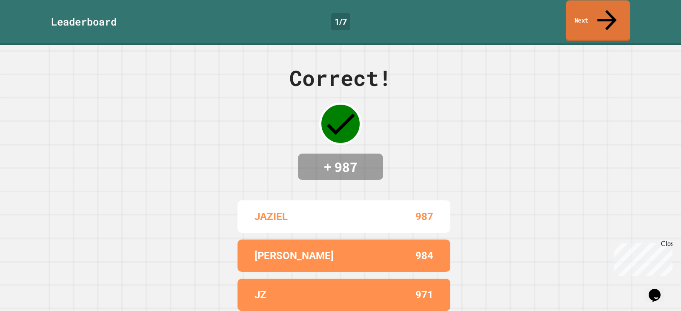
click at [579, 15] on link "Next" at bounding box center [598, 20] width 64 height 41
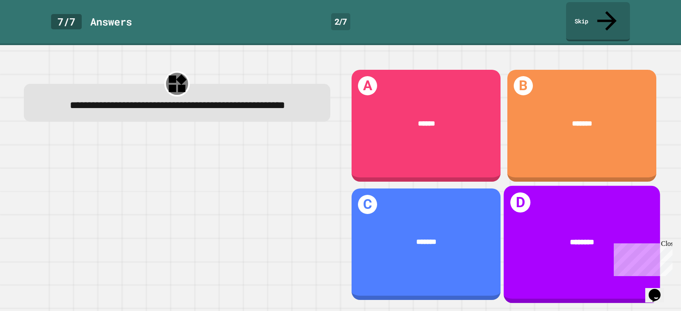
click at [525, 201] on div "D ********" at bounding box center [582, 244] width 157 height 117
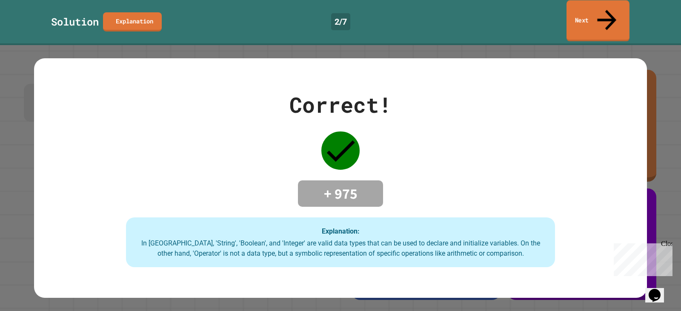
click at [613, 12] on link "Next" at bounding box center [598, 20] width 63 height 41
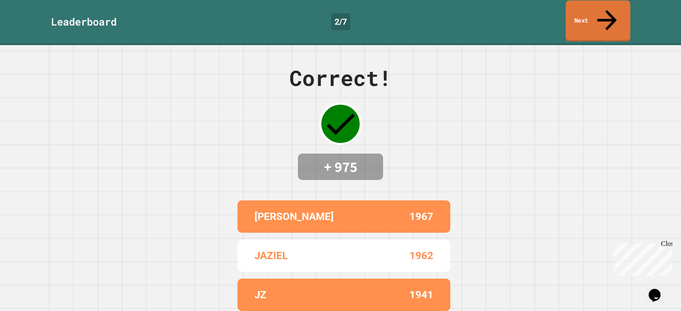
click at [608, 10] on icon at bounding box center [607, 20] width 20 height 20
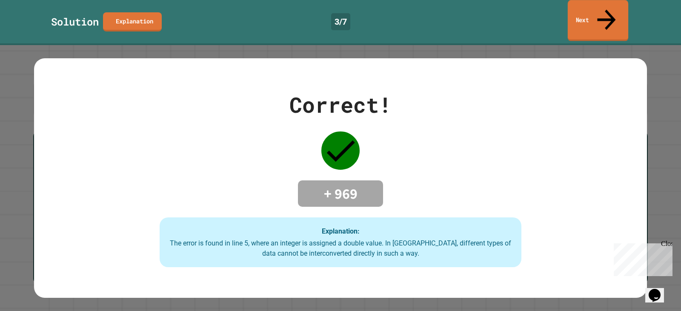
click at [612, 8] on link "Next" at bounding box center [598, 20] width 60 height 41
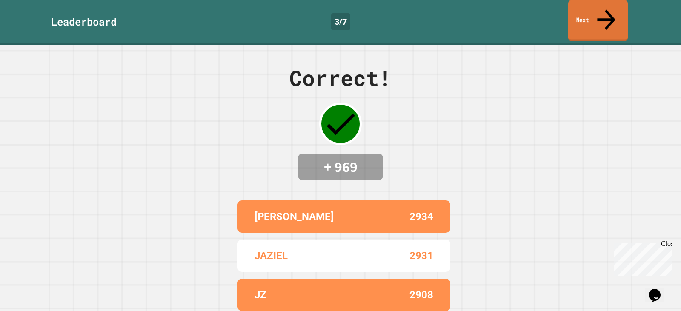
click at [618, 4] on link "Next" at bounding box center [598, 20] width 60 height 41
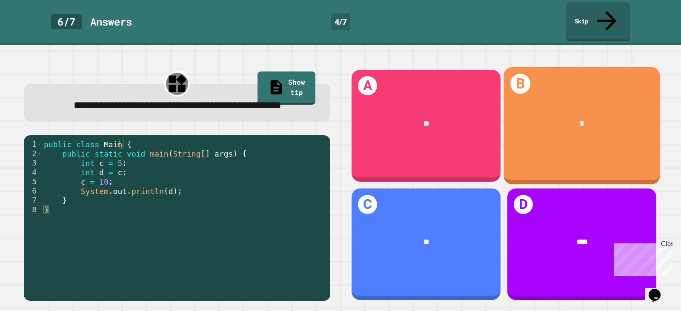
click at [537, 103] on div "*" at bounding box center [582, 124] width 157 height 42
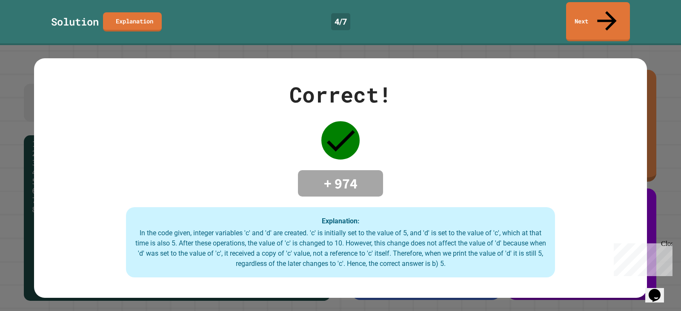
click at [585, 6] on link "Next" at bounding box center [598, 21] width 64 height 39
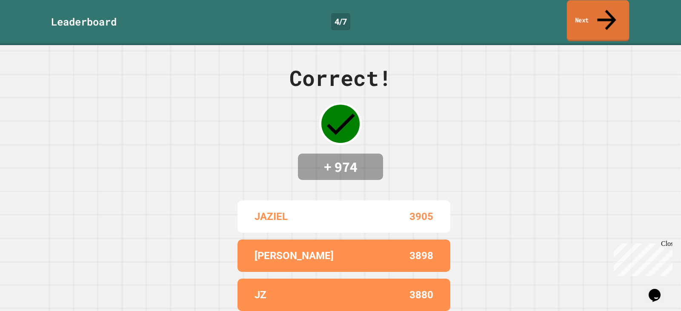
click at [585, 6] on link "Next" at bounding box center [598, 20] width 63 height 41
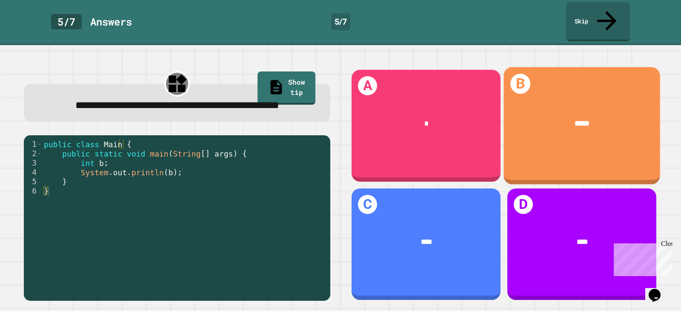
click at [576, 140] on div "B *****" at bounding box center [582, 125] width 157 height 117
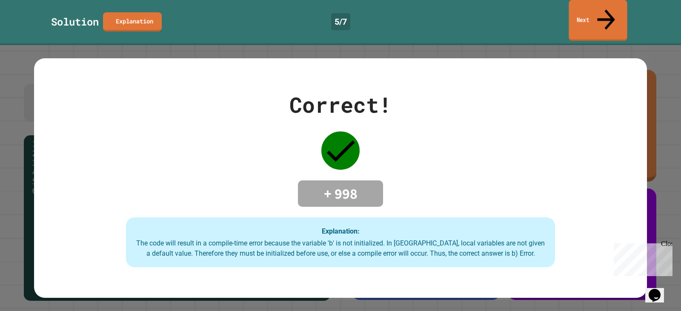
click at [619, 9] on link "Next" at bounding box center [598, 20] width 58 height 41
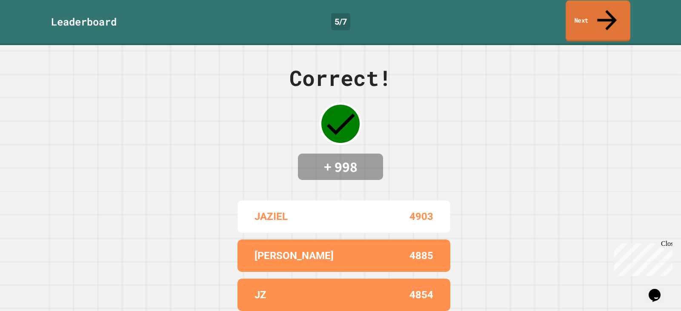
click at [619, 9] on link "Next" at bounding box center [598, 20] width 65 height 41
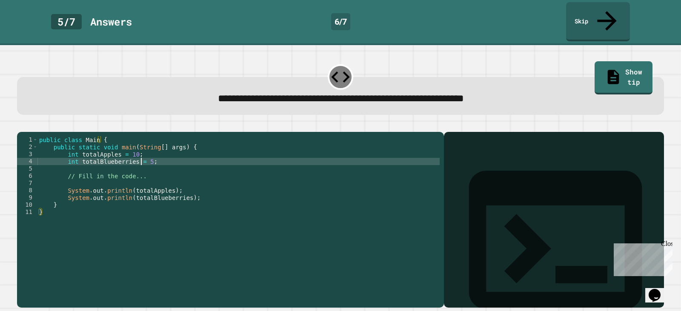
click at [141, 154] on div "public class Main { public static void main ( String [ ] args ) { int totalAppl…" at bounding box center [238, 219] width 402 height 166
click at [131, 146] on div "public class Main { public static void main ( String [ ] args ) { int totalAppl…" at bounding box center [238, 219] width 402 height 166
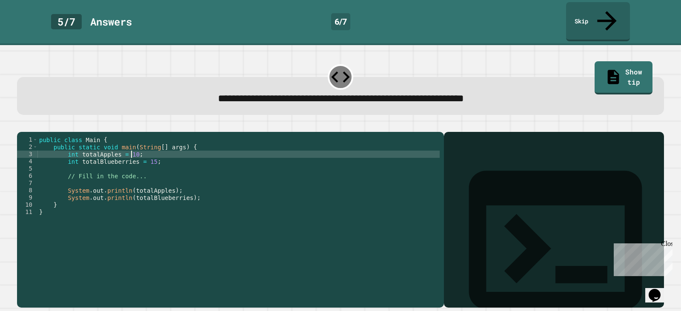
scroll to position [0, 6]
type textarea "**********"
click at [21, 125] on icon "button" at bounding box center [21, 125] width 0 height 0
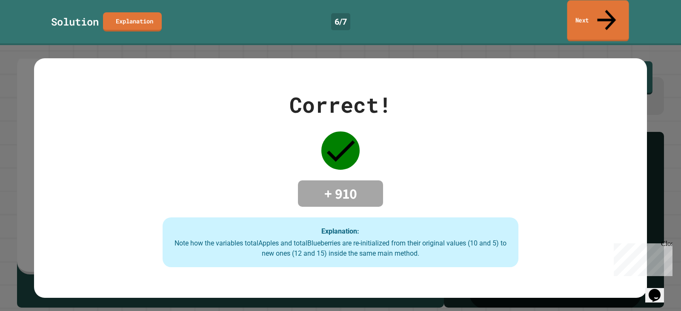
click at [596, 12] on link "Next" at bounding box center [598, 20] width 62 height 41
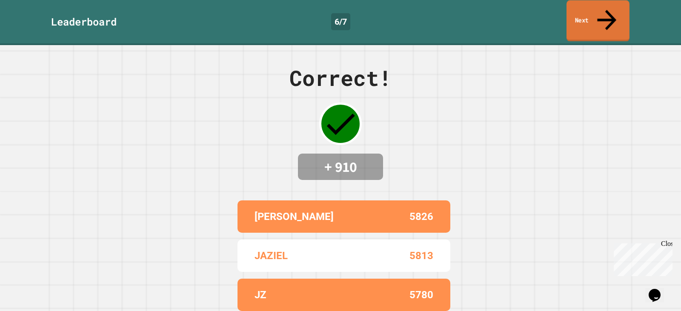
click at [596, 12] on link "Next" at bounding box center [598, 20] width 63 height 41
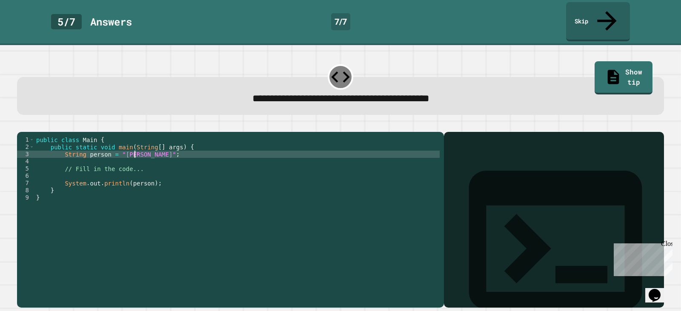
click at [136, 146] on div "public class Main { public static void main ( String [ ] args ) { String person…" at bounding box center [236, 219] width 405 height 166
type textarea "**********"
click at [21, 125] on button "button" at bounding box center [21, 125] width 0 height 0
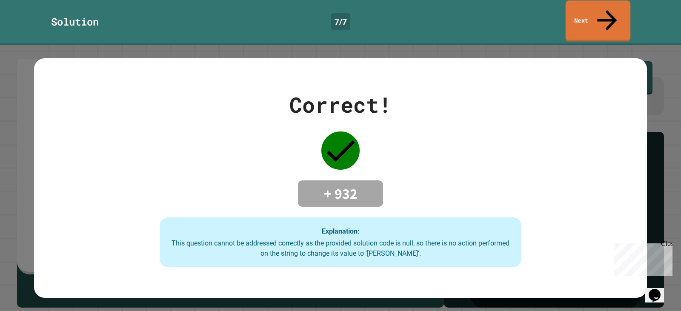
click at [600, 13] on link "Next" at bounding box center [598, 20] width 65 height 41
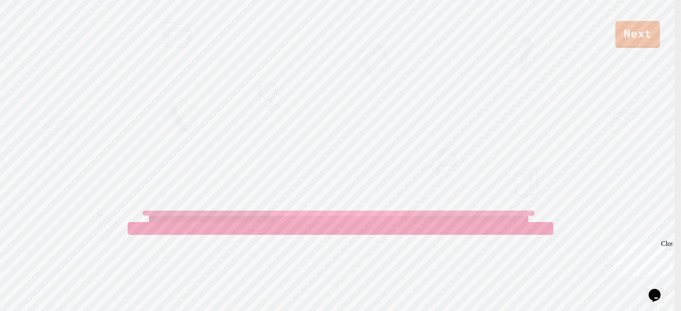
click at [626, 25] on link "Next" at bounding box center [637, 34] width 45 height 27
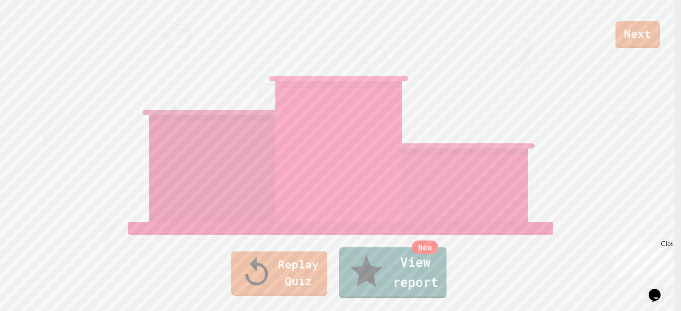
click at [391, 287] on link "New View report" at bounding box center [392, 272] width 107 height 51
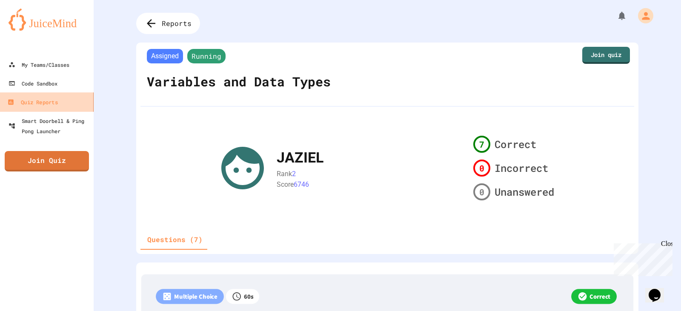
click at [63, 98] on link "Quiz Reports" at bounding box center [47, 101] width 97 height 19
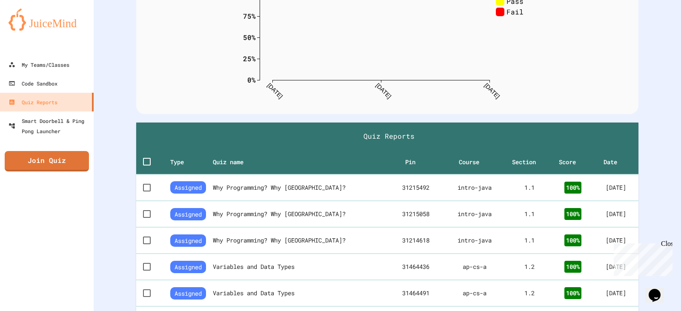
scroll to position [180, 0]
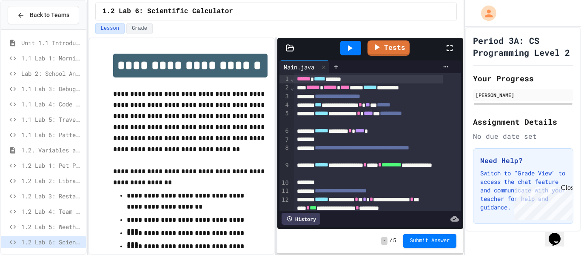
drag, startPoint x: 446, startPoint y: 54, endPoint x: 446, endPoint y: 106, distance: 51.5
click at [446, 54] on div at bounding box center [454, 48] width 19 height 23
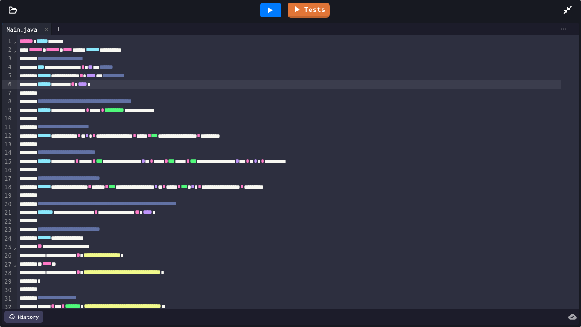
click at [87, 84] on span "****" at bounding box center [82, 84] width 9 height 6
click at [275, 6] on div at bounding box center [270, 10] width 21 height 14
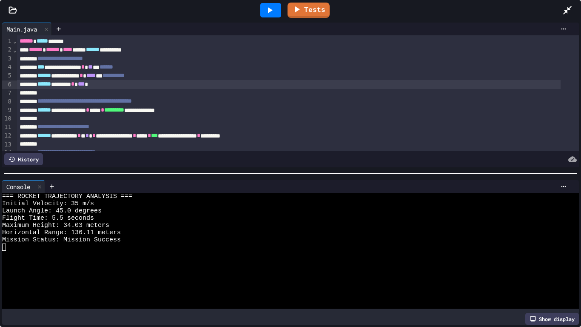
click at [85, 85] on span "***" at bounding box center [81, 84] width 7 height 6
click at [275, 13] on icon at bounding box center [270, 10] width 10 height 10
click at [581, 0] on div at bounding box center [572, 10] width 19 height 23
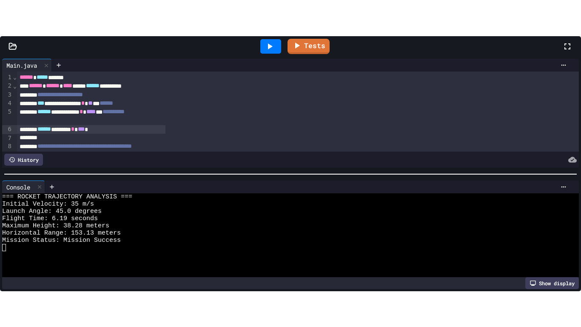
scroll to position [14, 0]
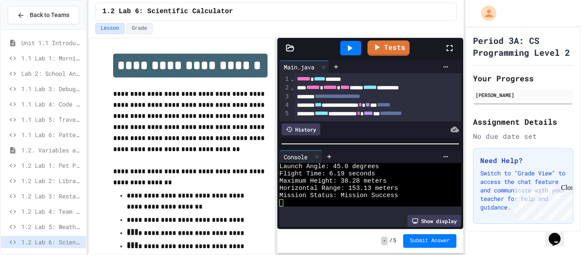
click at [454, 49] on icon at bounding box center [450, 48] width 10 height 10
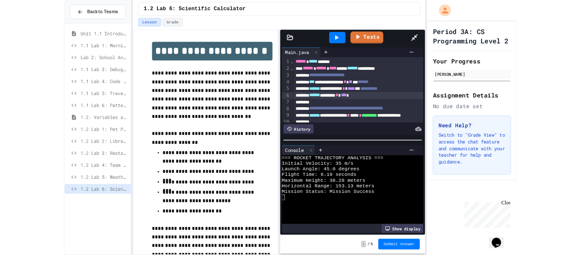
scroll to position [0, 0]
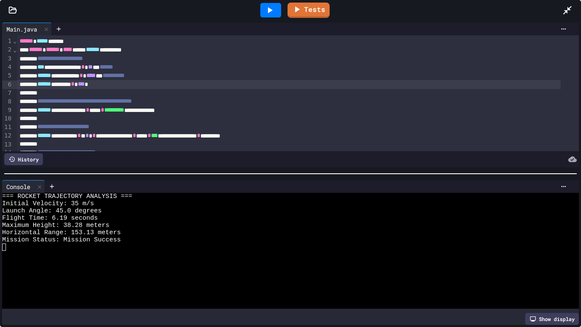
click at [563, 11] on icon at bounding box center [568, 10] width 10 height 10
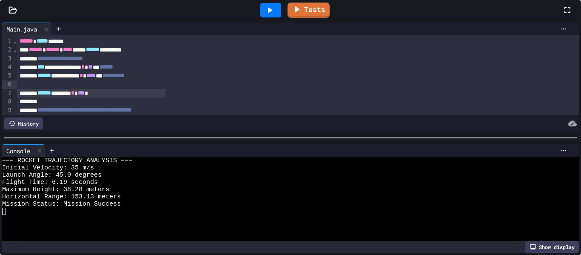
scroll to position [14, 0]
